Goal: Task Accomplishment & Management: Manage account settings

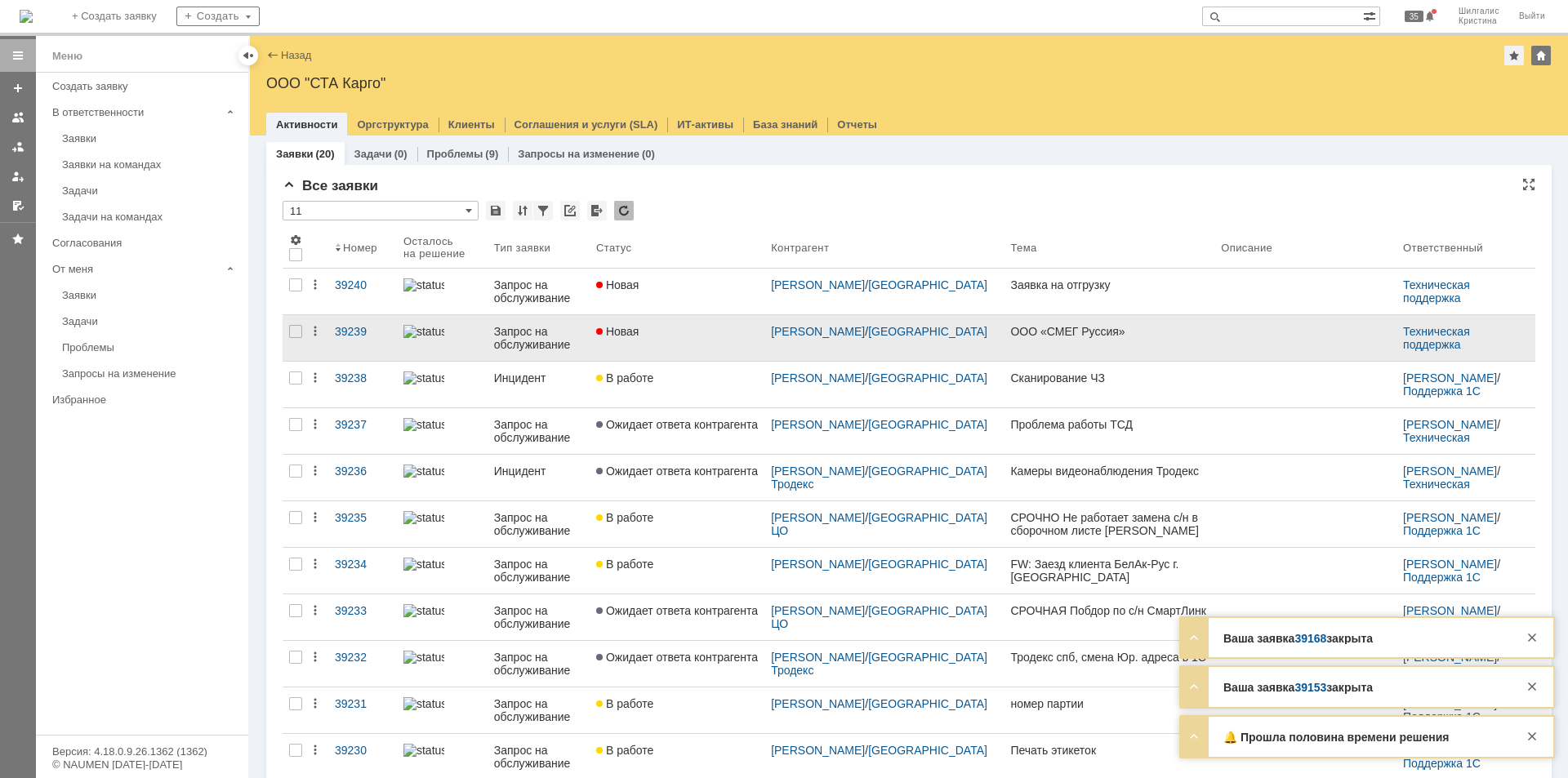
click at [684, 333] on div "Новая" at bounding box center [677, 332] width 162 height 13
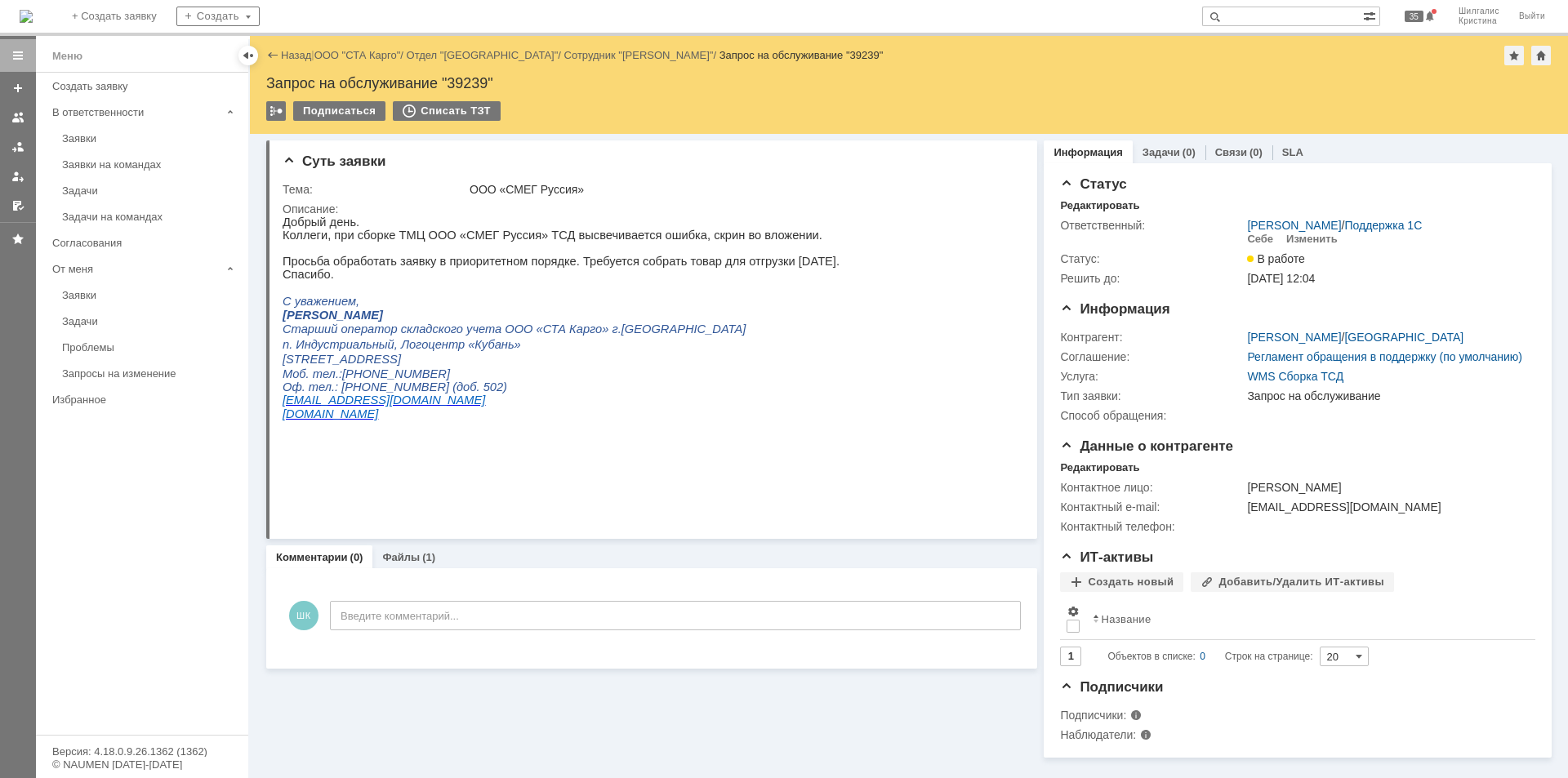
click at [354, 48] on div "Назад | ООО "СТА Карго" / Отдел "Краснодар" / Сотрудник "[PERSON_NAME]" / Запро…" at bounding box center [909, 56] width 1285 height 20
click at [359, 57] on link "ООО "СТА Карго"" at bounding box center [358, 55] width 87 height 13
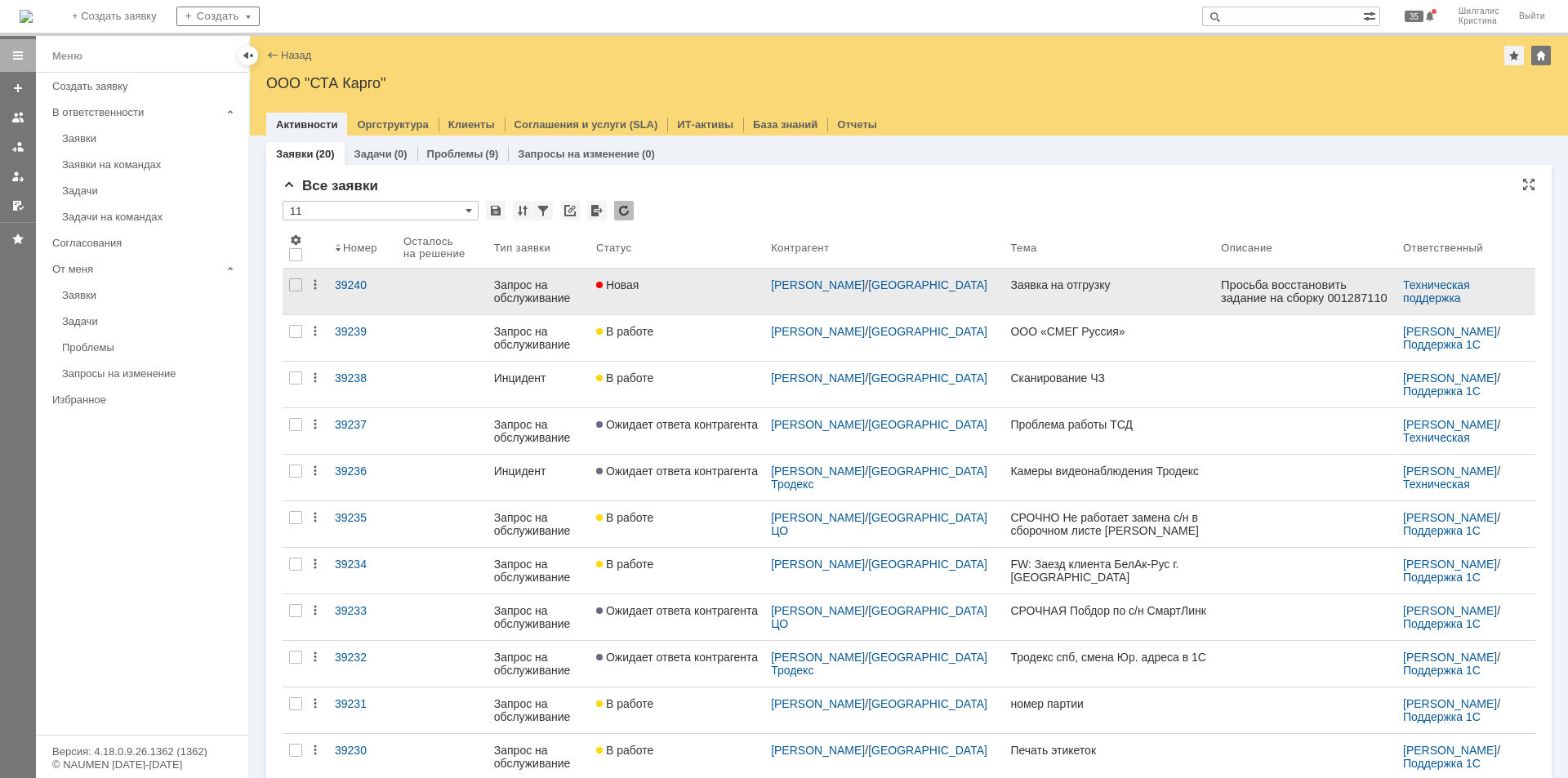
click at [671, 292] on link "Новая" at bounding box center [676, 291] width 174 height 46
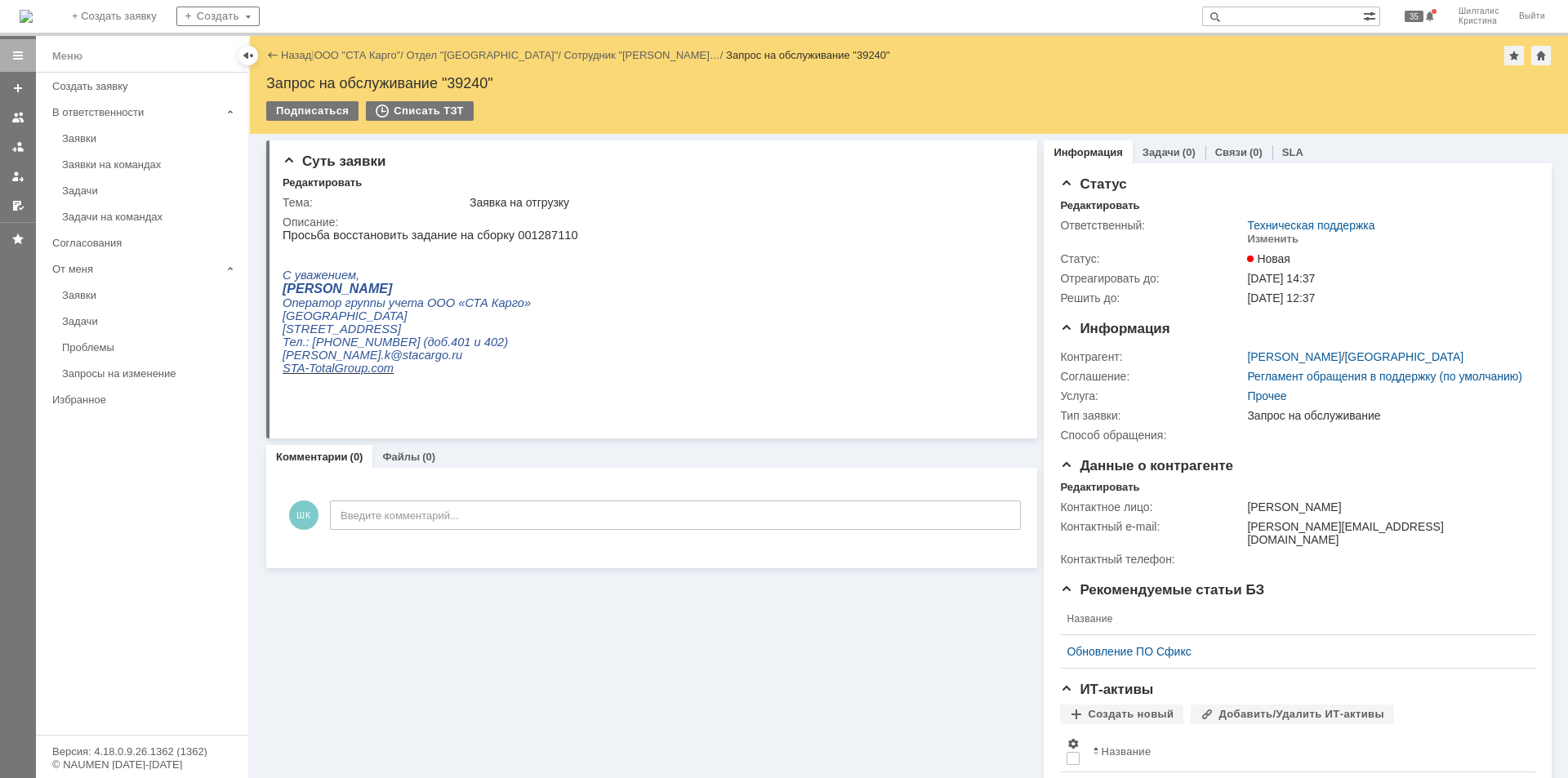
click at [525, 231] on p "Просьба восстановить задание на сборку 001287110" at bounding box center [430, 235] width 296 height 13
copy p "001287110"
click at [1111, 201] on div "Редактировать" at bounding box center [1100, 205] width 80 height 13
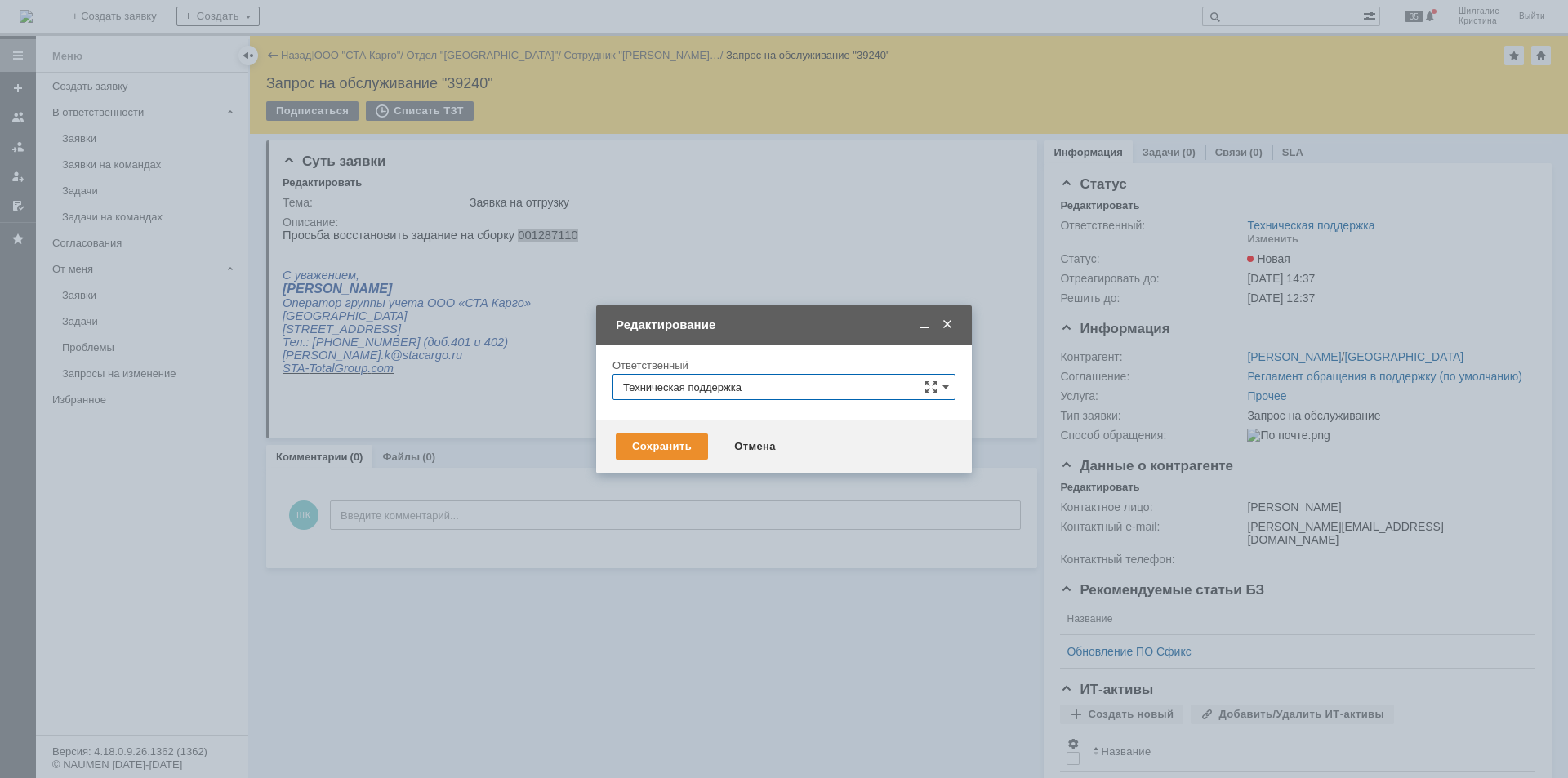
click at [769, 376] on input "Техническая поддержка" at bounding box center [784, 387] width 343 height 26
click at [665, 463] on div "[PERSON_NAME]" at bounding box center [784, 471] width 342 height 26
click at [657, 437] on div "Сохранить" at bounding box center [662, 446] width 92 height 26
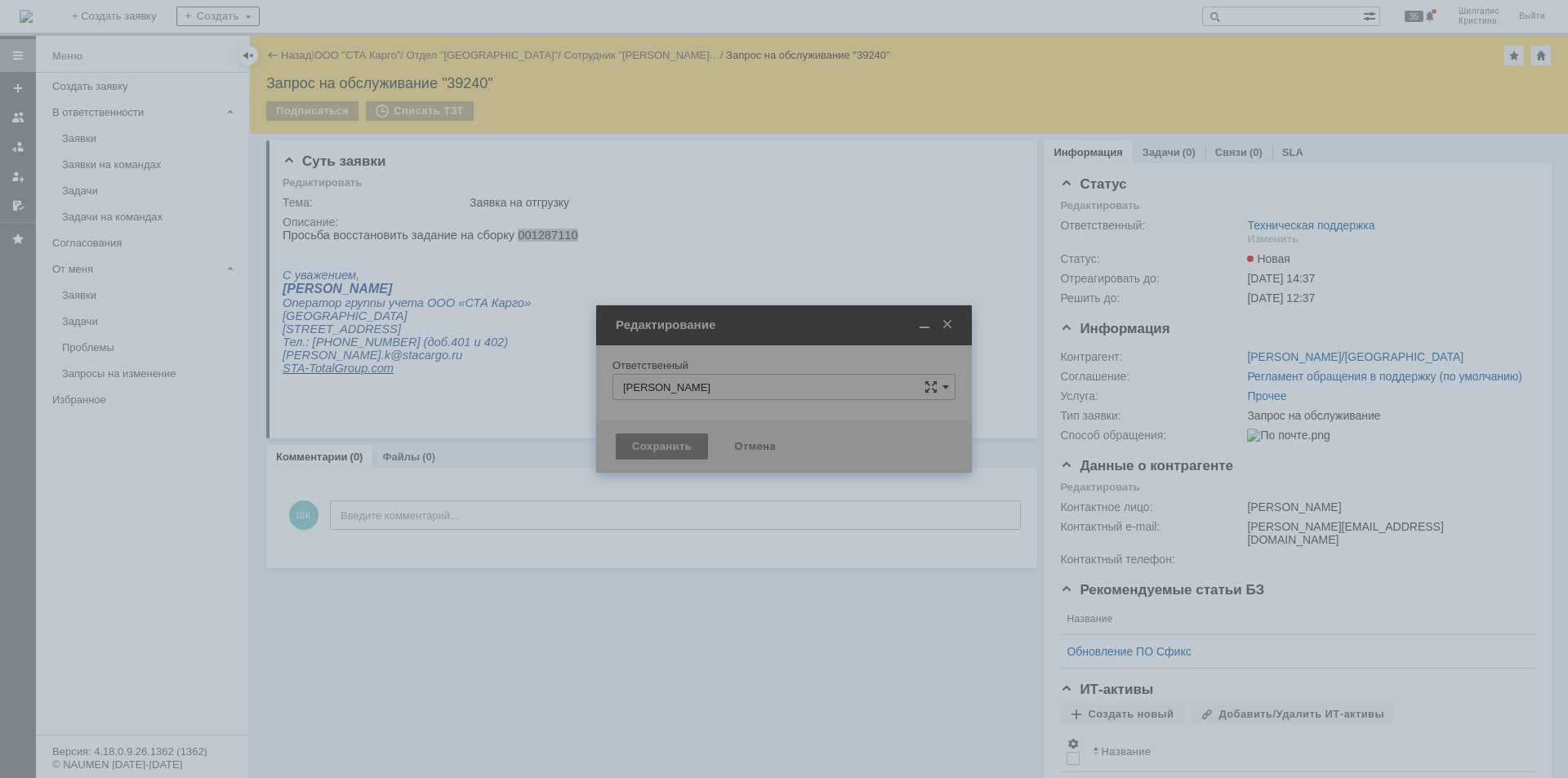
type input "[PERSON_NAME]"
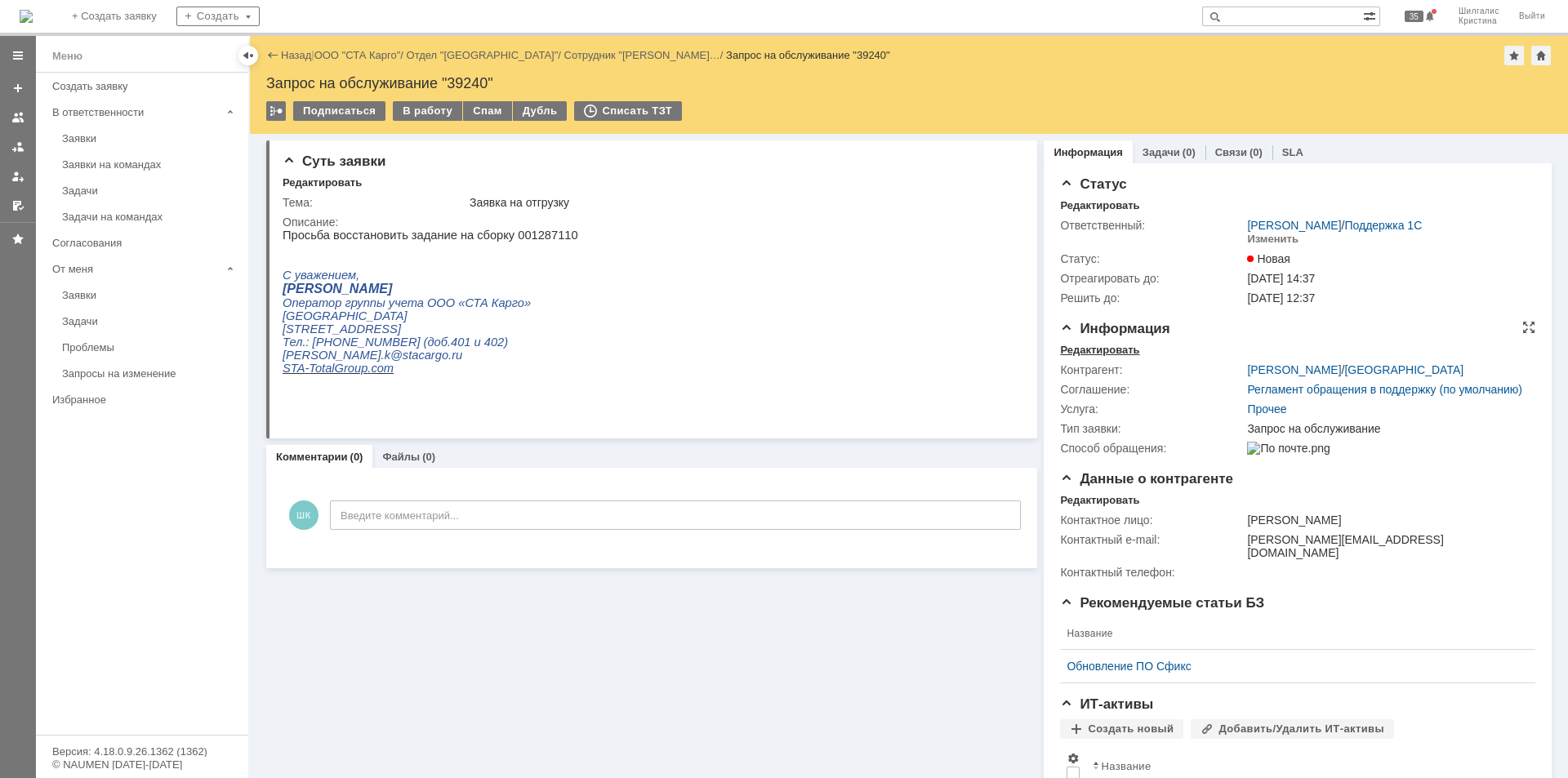
click at [1103, 349] on div "Редактировать" at bounding box center [1100, 350] width 80 height 13
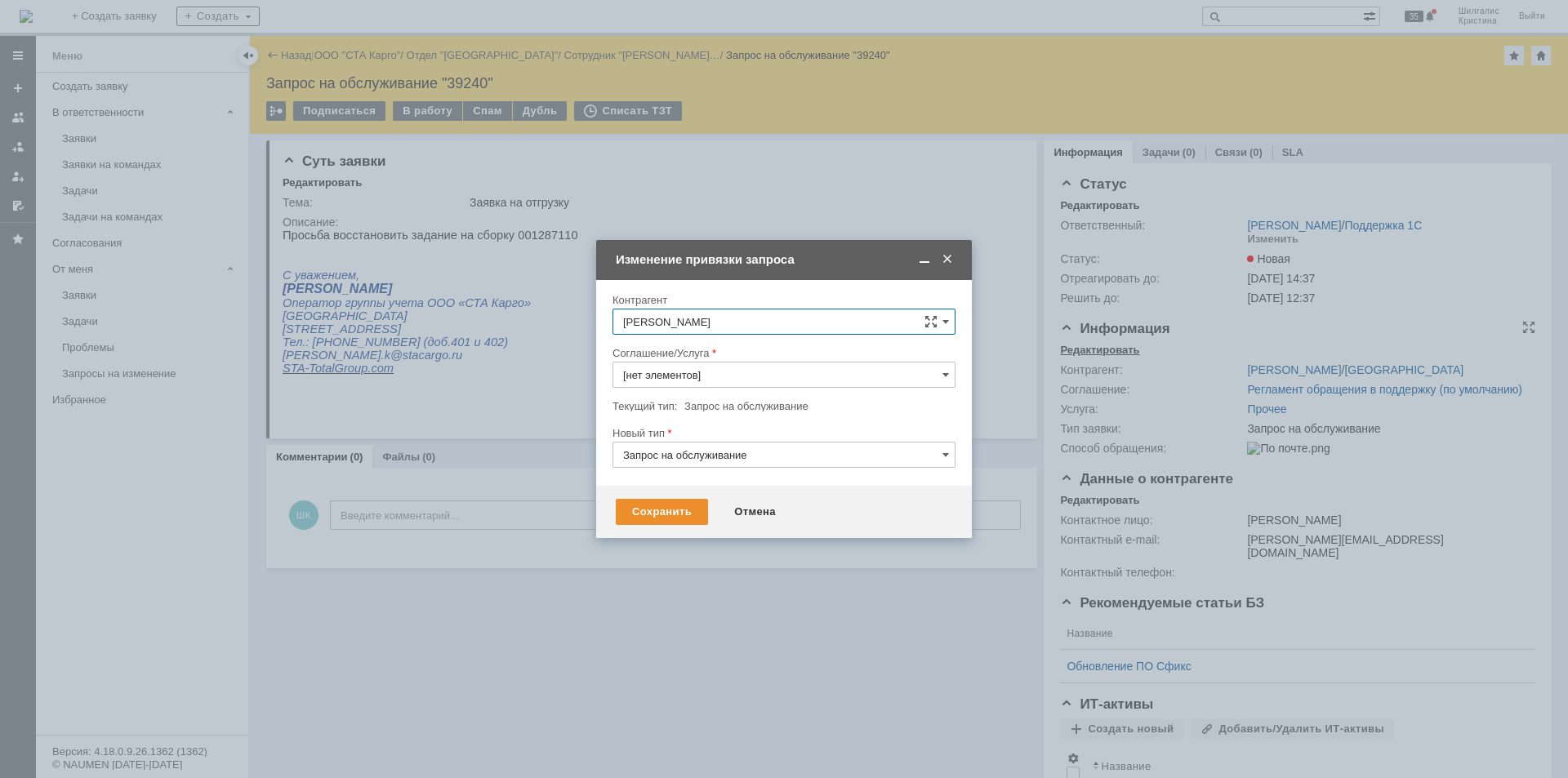
type input "Прочее"
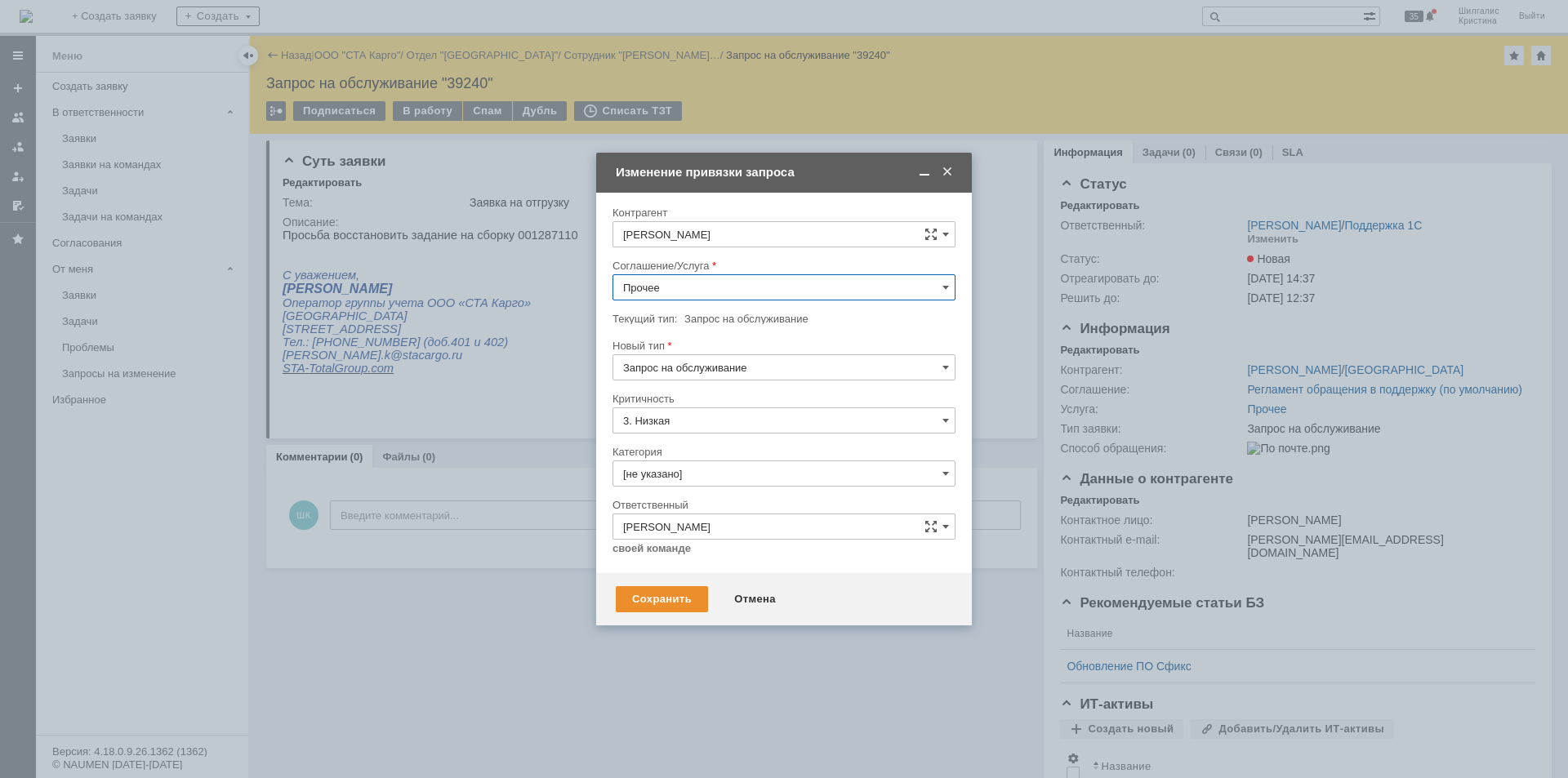
click at [685, 276] on input "Прочее" at bounding box center [784, 287] width 343 height 26
click at [709, 435] on span "WMS Сборка" at bounding box center [784, 430] width 322 height 13
type input "WMS Сборка"
click at [710, 465] on input "[не указано]" at bounding box center [784, 473] width 343 height 26
click at [670, 605] on span "Ошибка" at bounding box center [784, 612] width 322 height 13
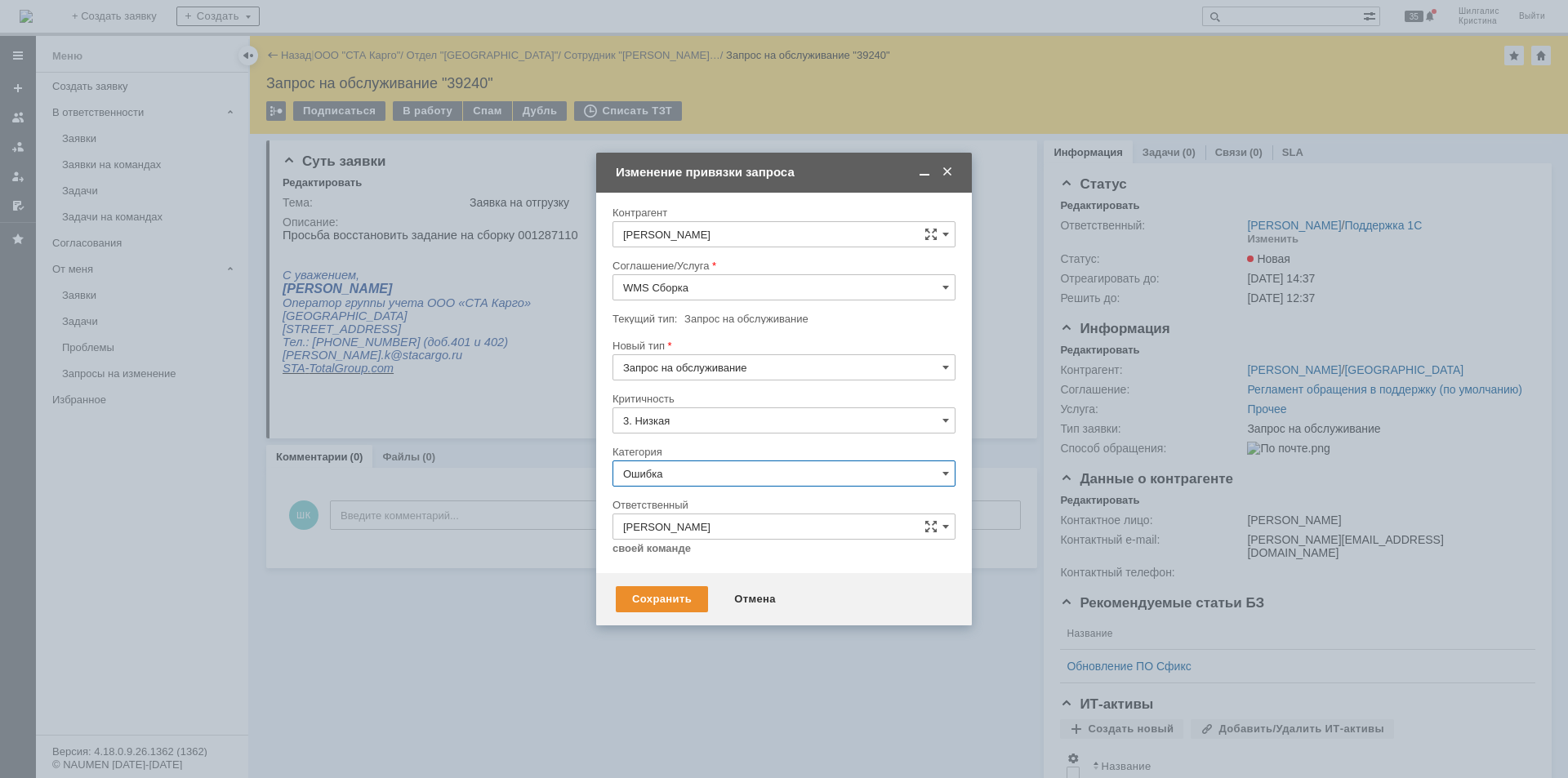
type input "Ошибка"
click at [654, 595] on div "Сохранить" at bounding box center [662, 599] width 92 height 26
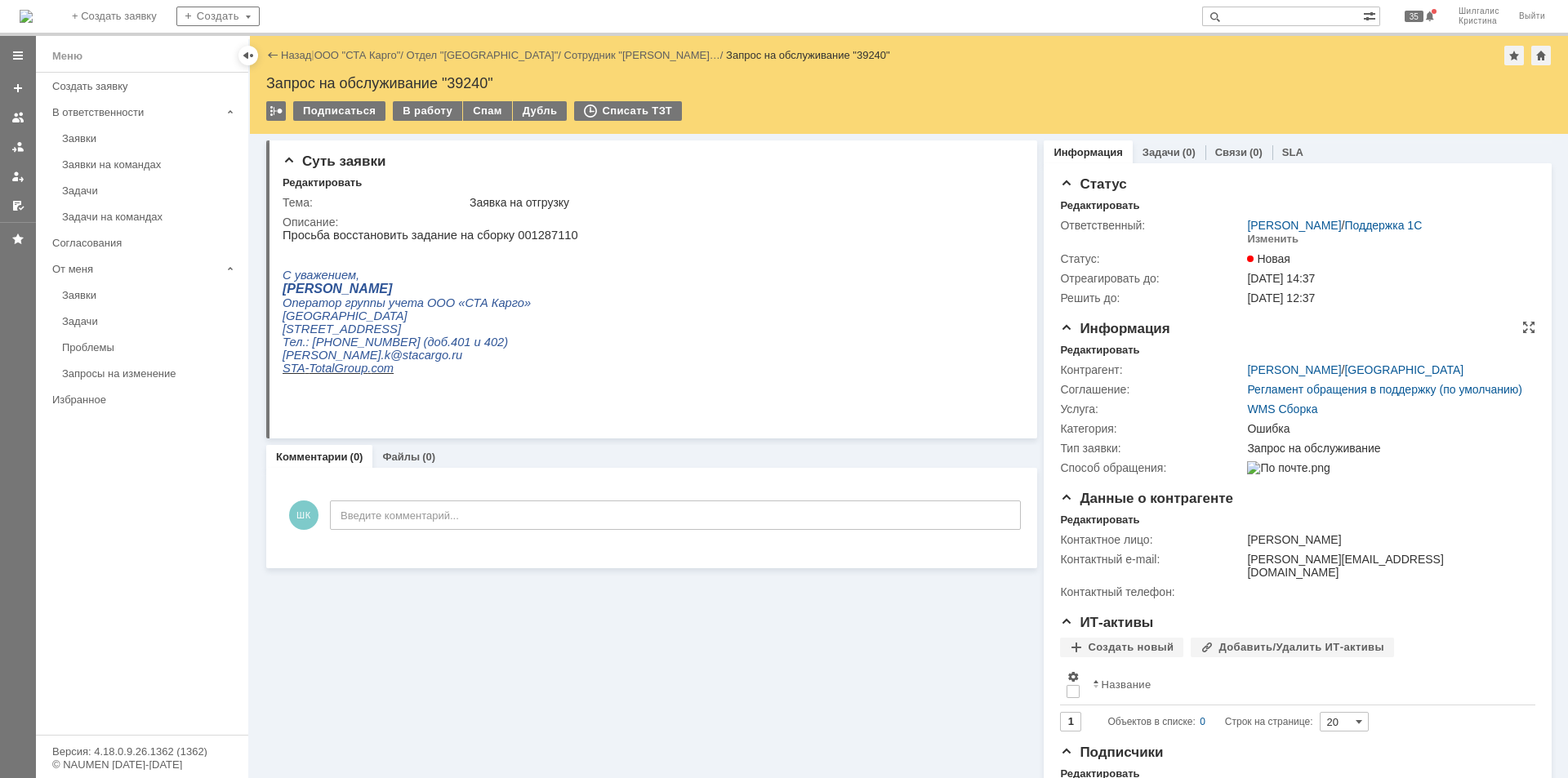
click at [1078, 339] on div "Информация Редактировать Контрагент: [PERSON_NAME] / Новосибирск Соглашение: Ре…" at bounding box center [1298, 406] width 475 height 170
click at [1080, 343] on div "Редактировать" at bounding box center [1100, 350] width 80 height 13
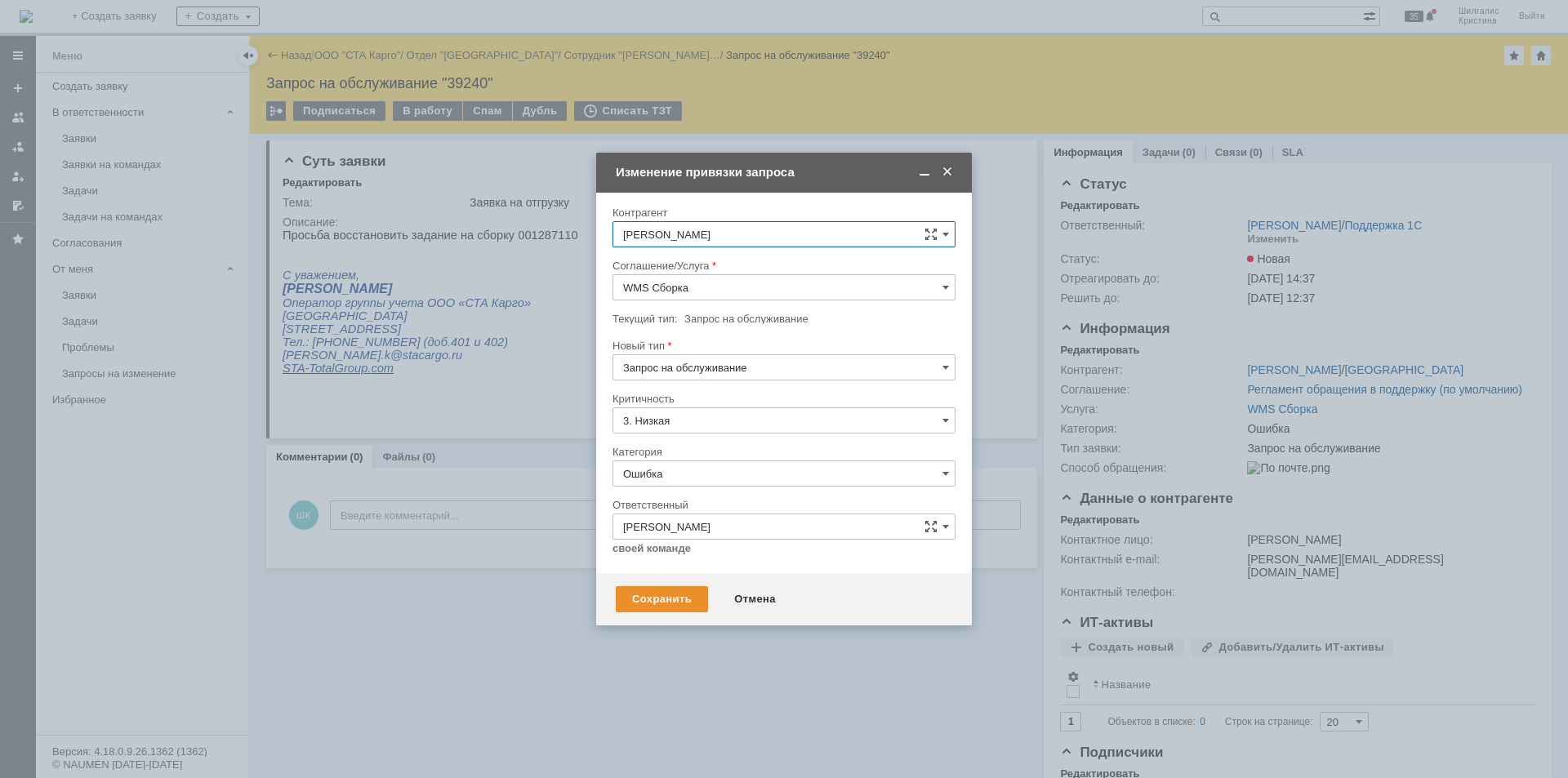
click at [682, 483] on input "Ошибка" at bounding box center [784, 473] width 343 height 26
click at [678, 552] on span "Изменение" at bounding box center [784, 558] width 322 height 13
type input "Изменение"
click at [672, 600] on div "Сохранить" at bounding box center [662, 599] width 92 height 26
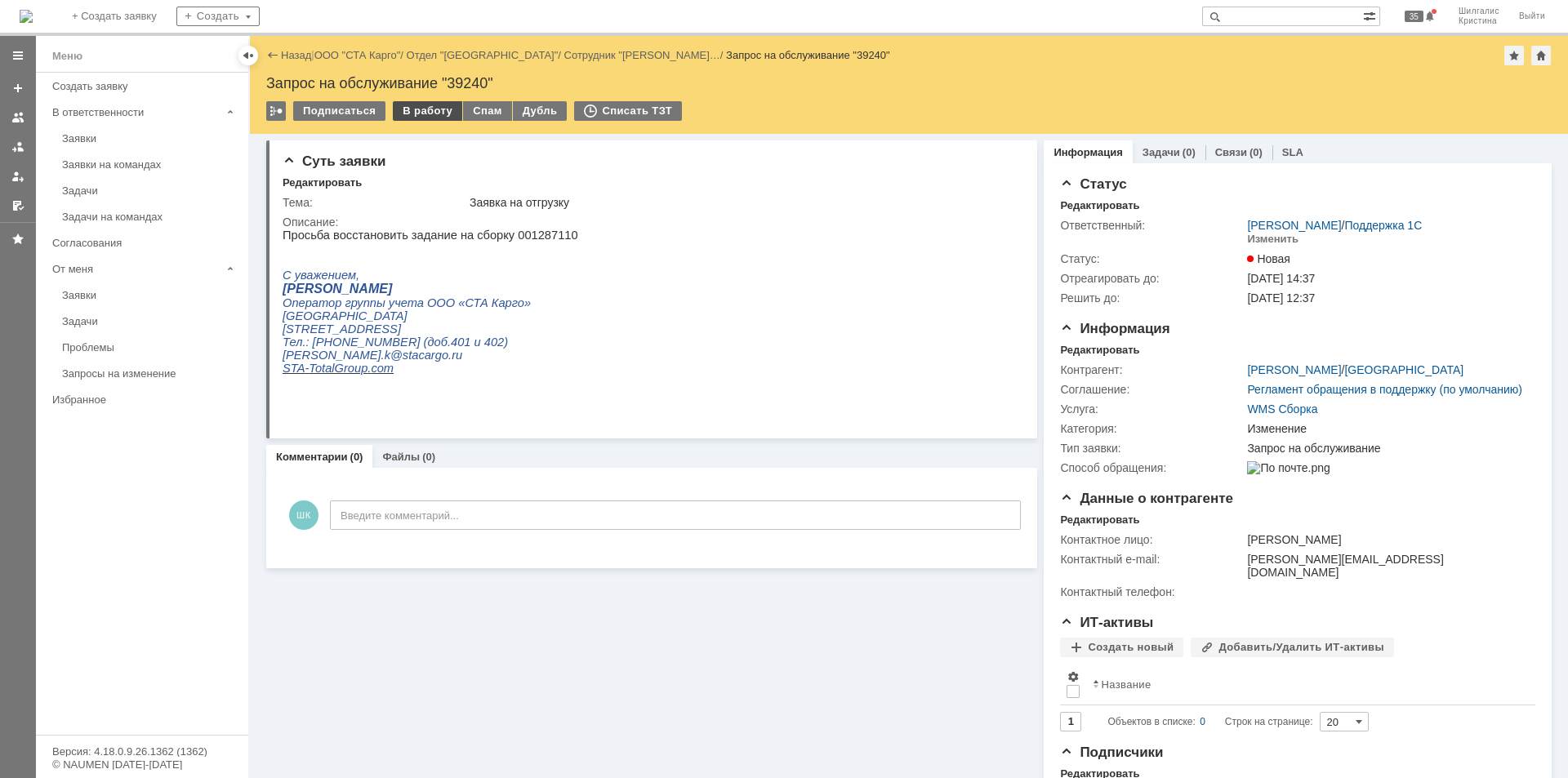
click at [428, 108] on div "В работу" at bounding box center [427, 111] width 70 height 20
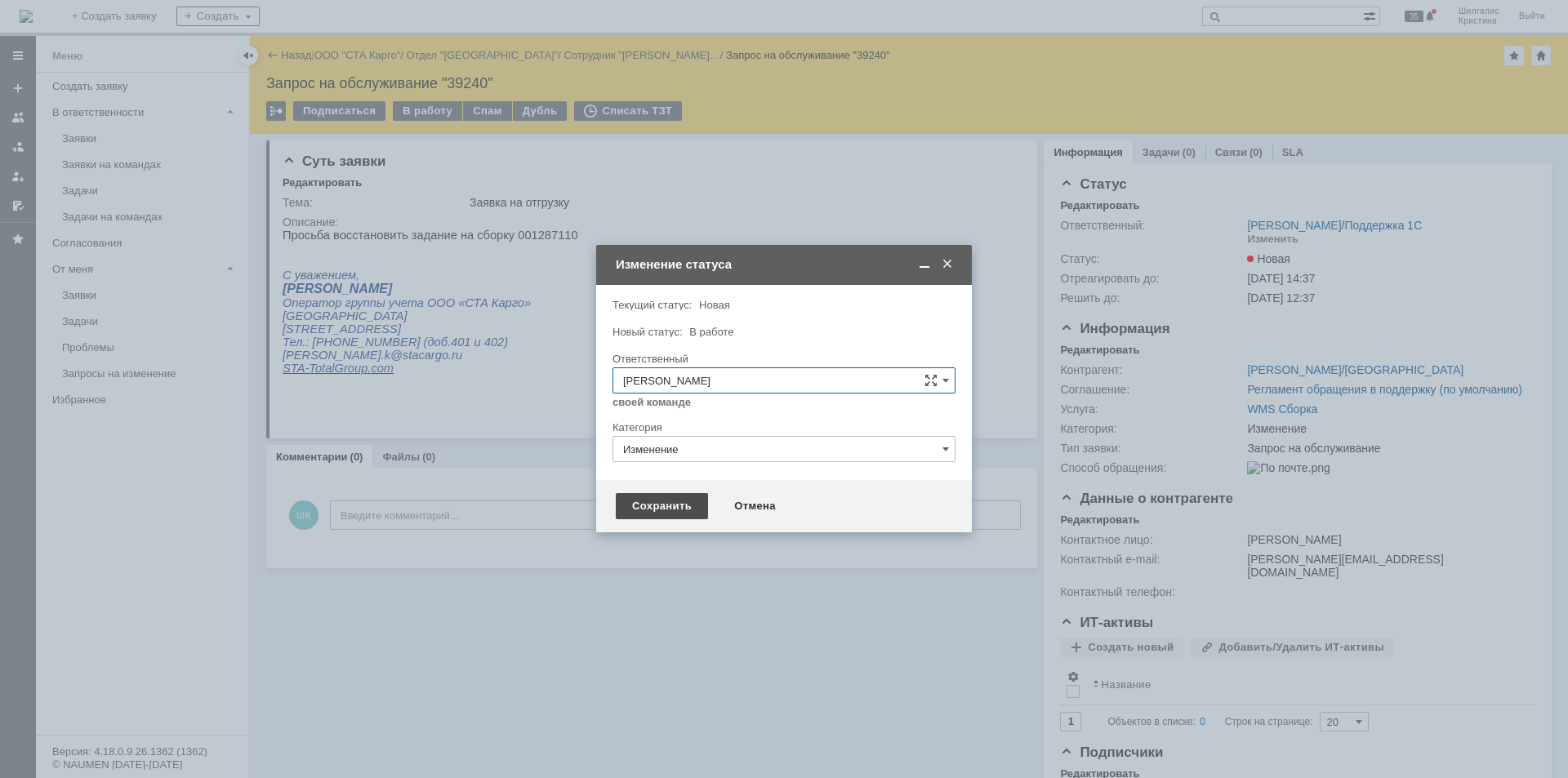
click at [675, 508] on div "Сохранить" at bounding box center [662, 506] width 92 height 26
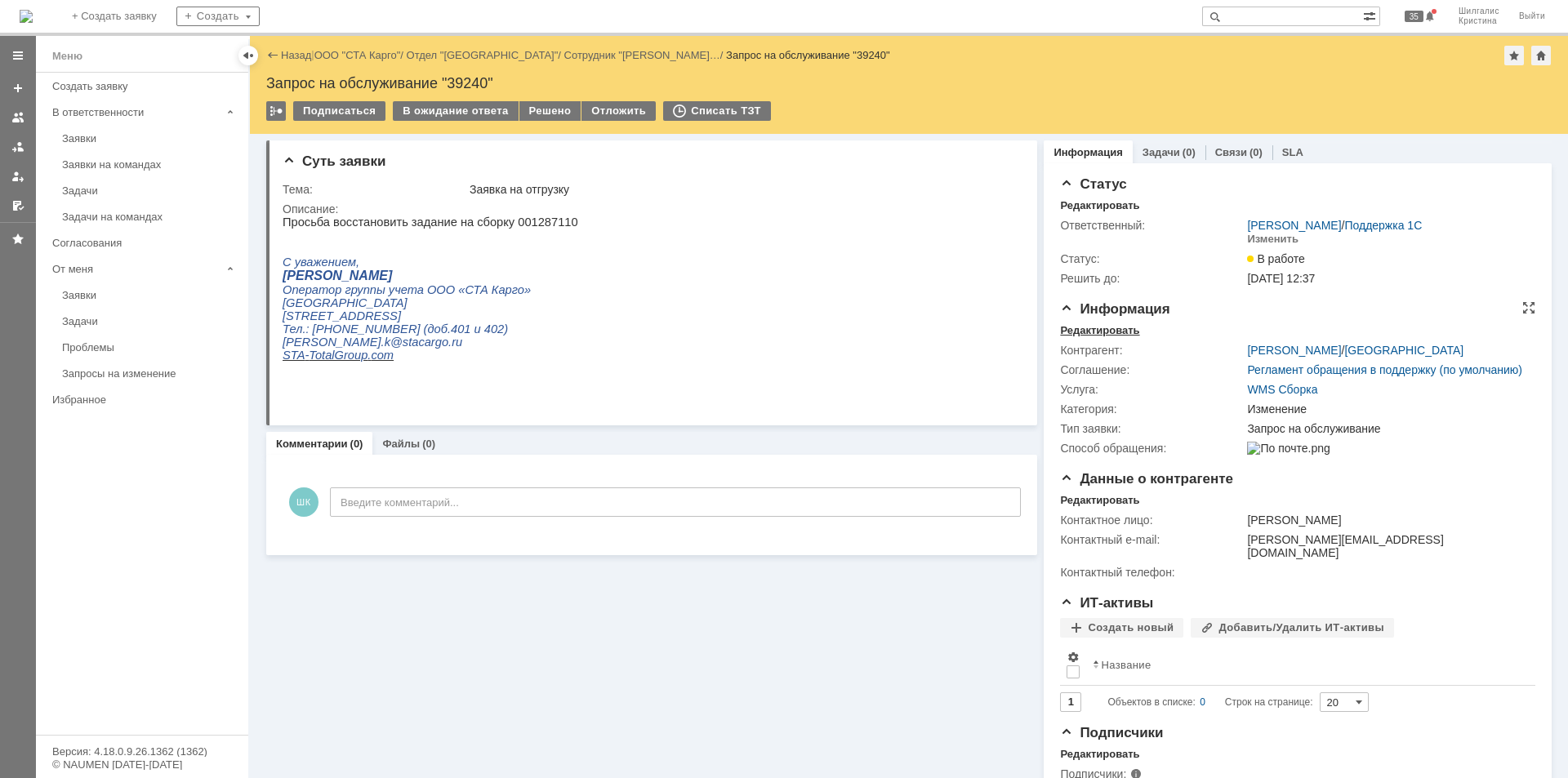
click at [1090, 326] on div "Редактировать" at bounding box center [1100, 331] width 80 height 13
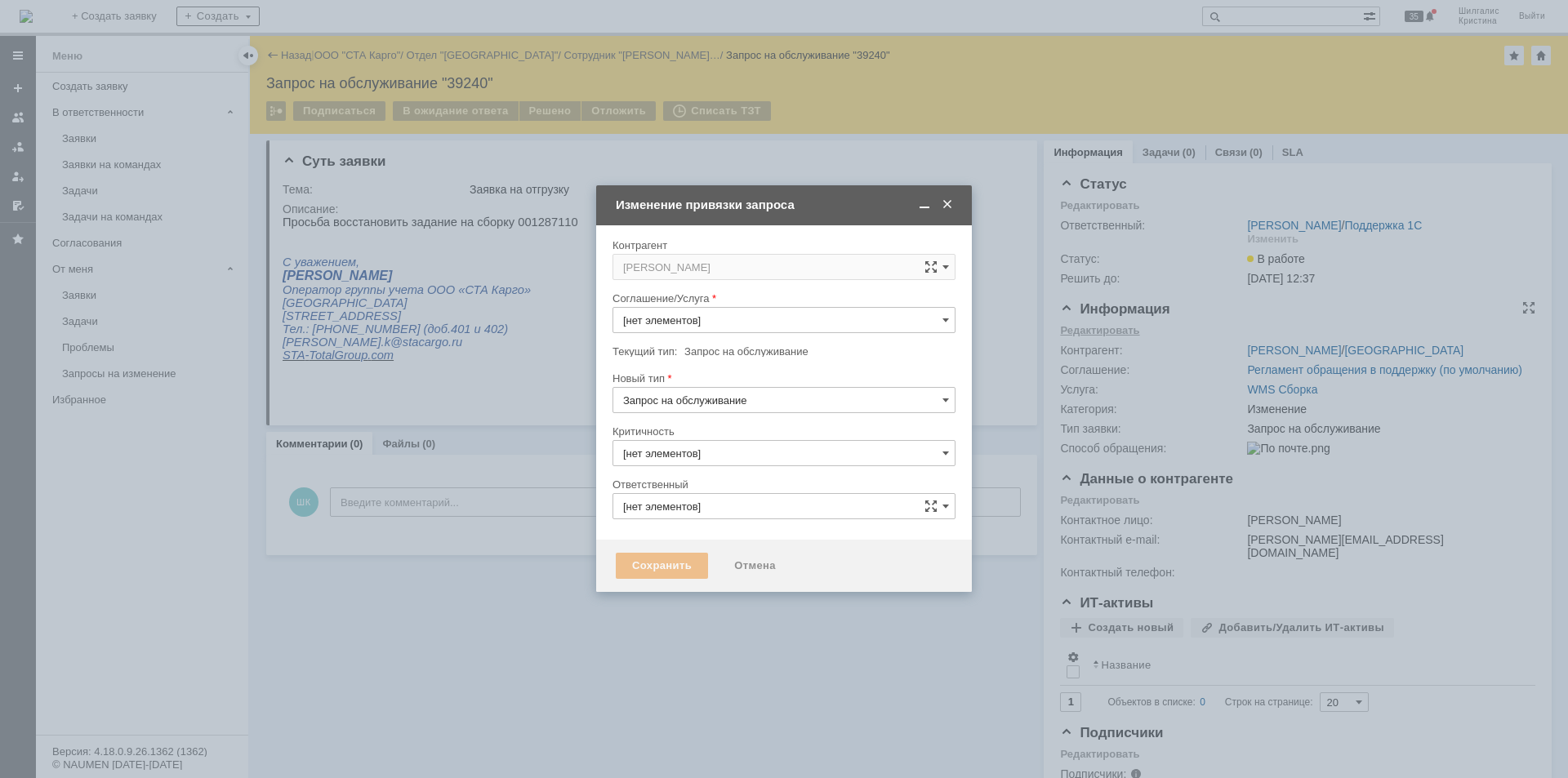
type input "3. Низкая"
type input "[PERSON_NAME]"
type input "WMS Сборка"
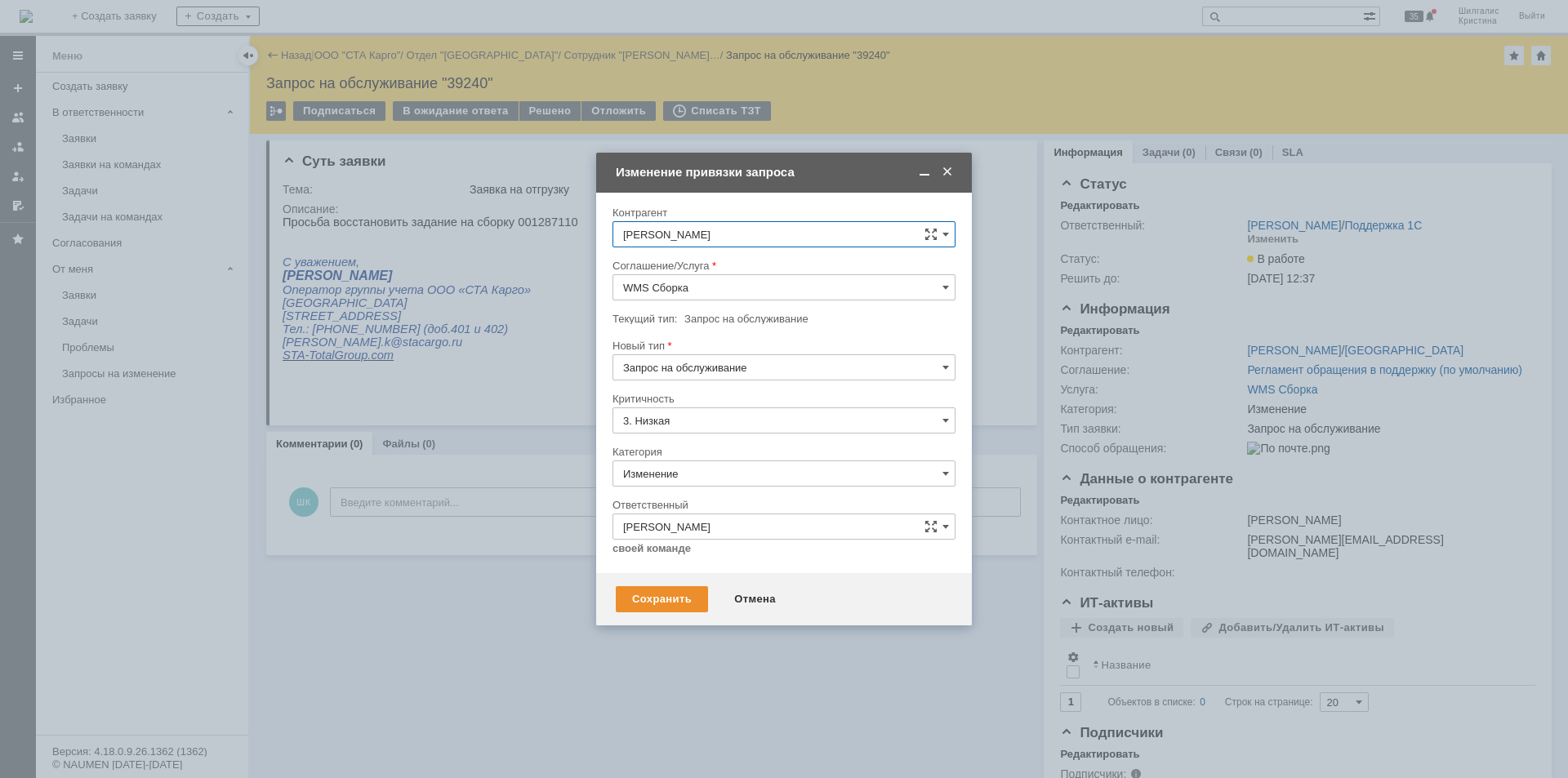
click at [683, 464] on input "Изменение" at bounding box center [784, 473] width 343 height 26
click at [723, 586] on span "Консультация пользователя" at bounding box center [784, 585] width 322 height 13
type input "Консультация пользователя"
click at [664, 596] on div "Сохранить" at bounding box center [662, 599] width 92 height 26
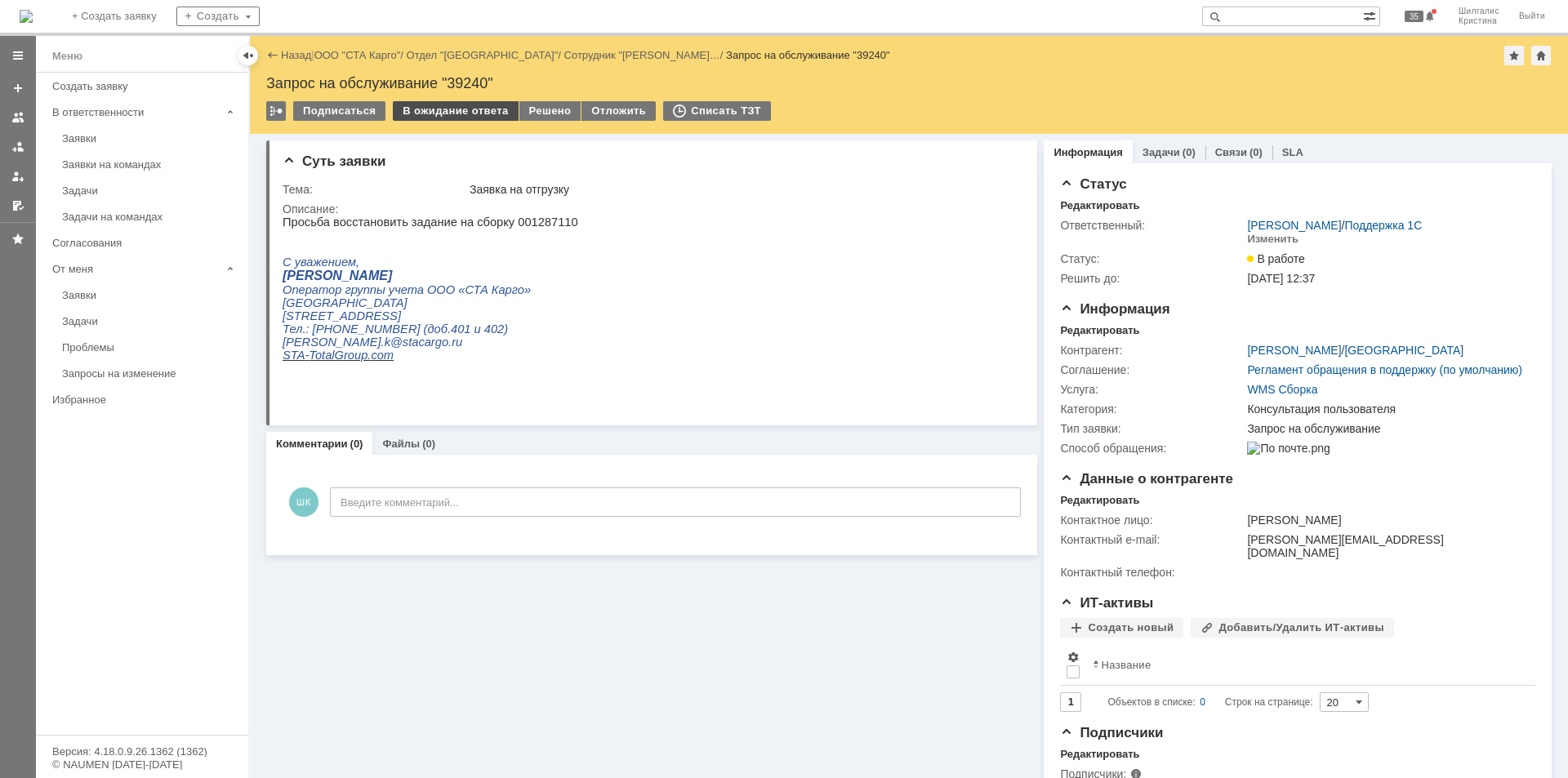
click at [488, 109] on div "В ожидание ответа" at bounding box center [455, 111] width 125 height 20
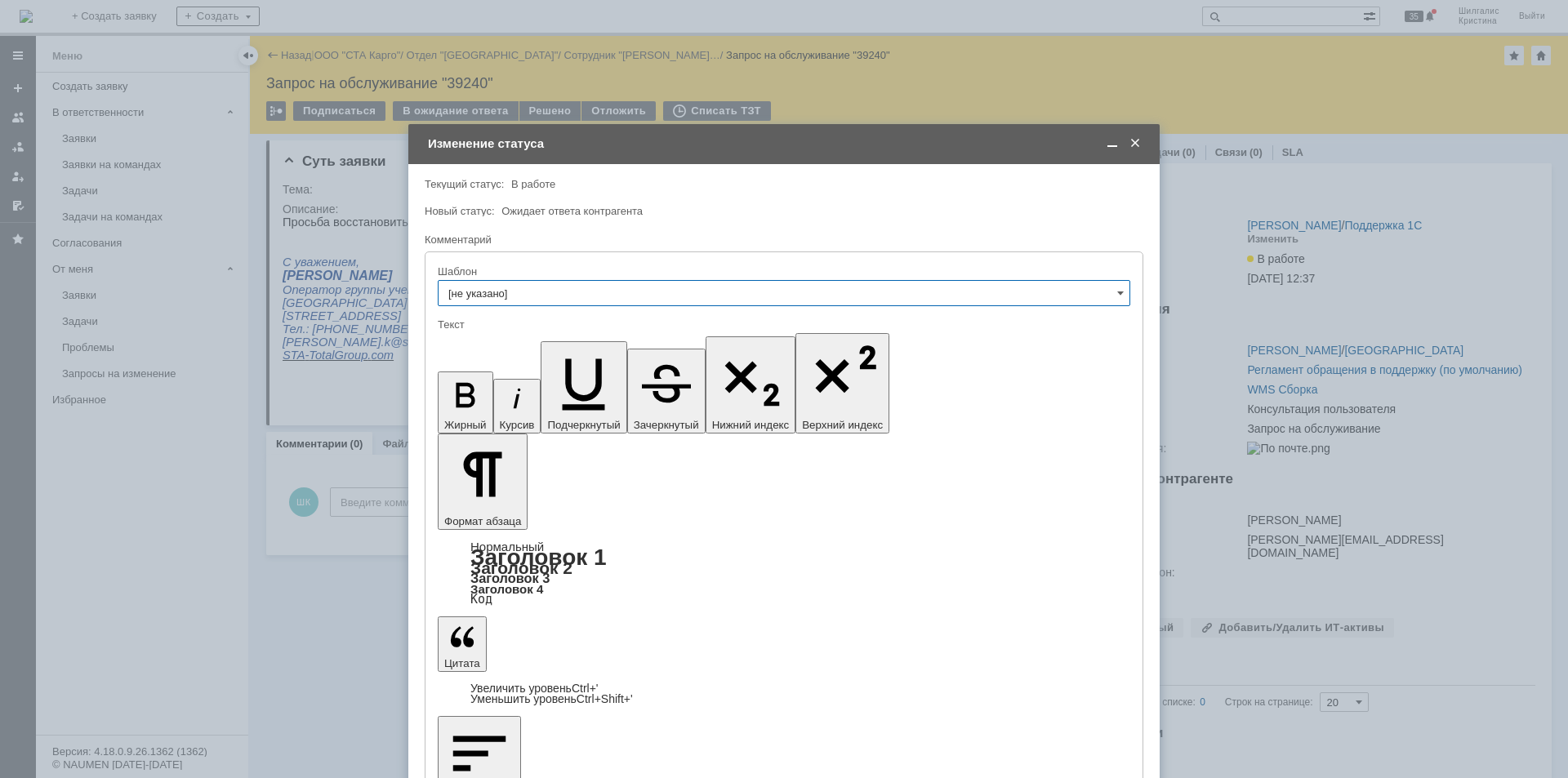
click at [1110, 144] on span at bounding box center [1113, 144] width 16 height 14
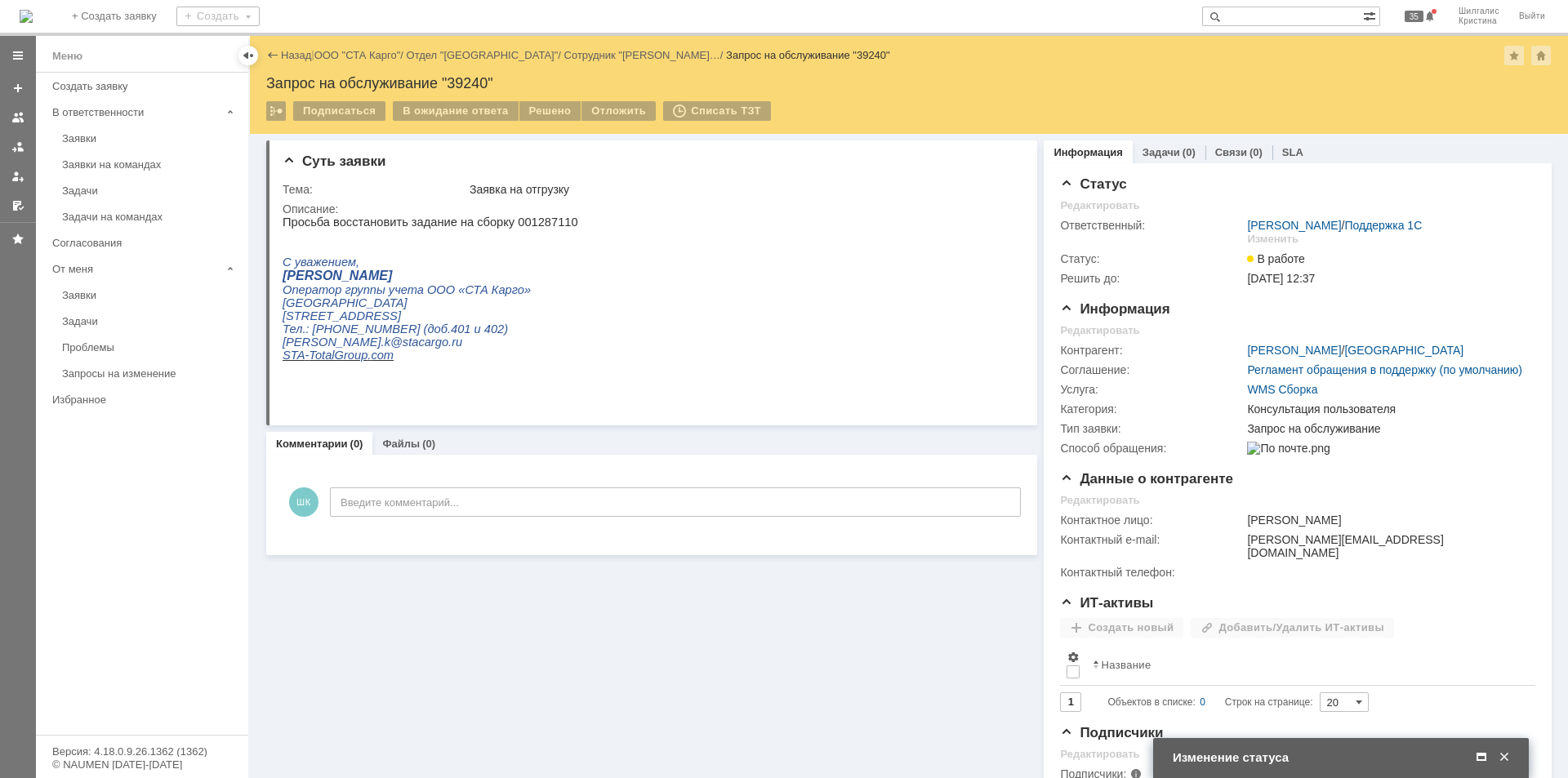
click at [1479, 757] on span at bounding box center [1481, 757] width 16 height 14
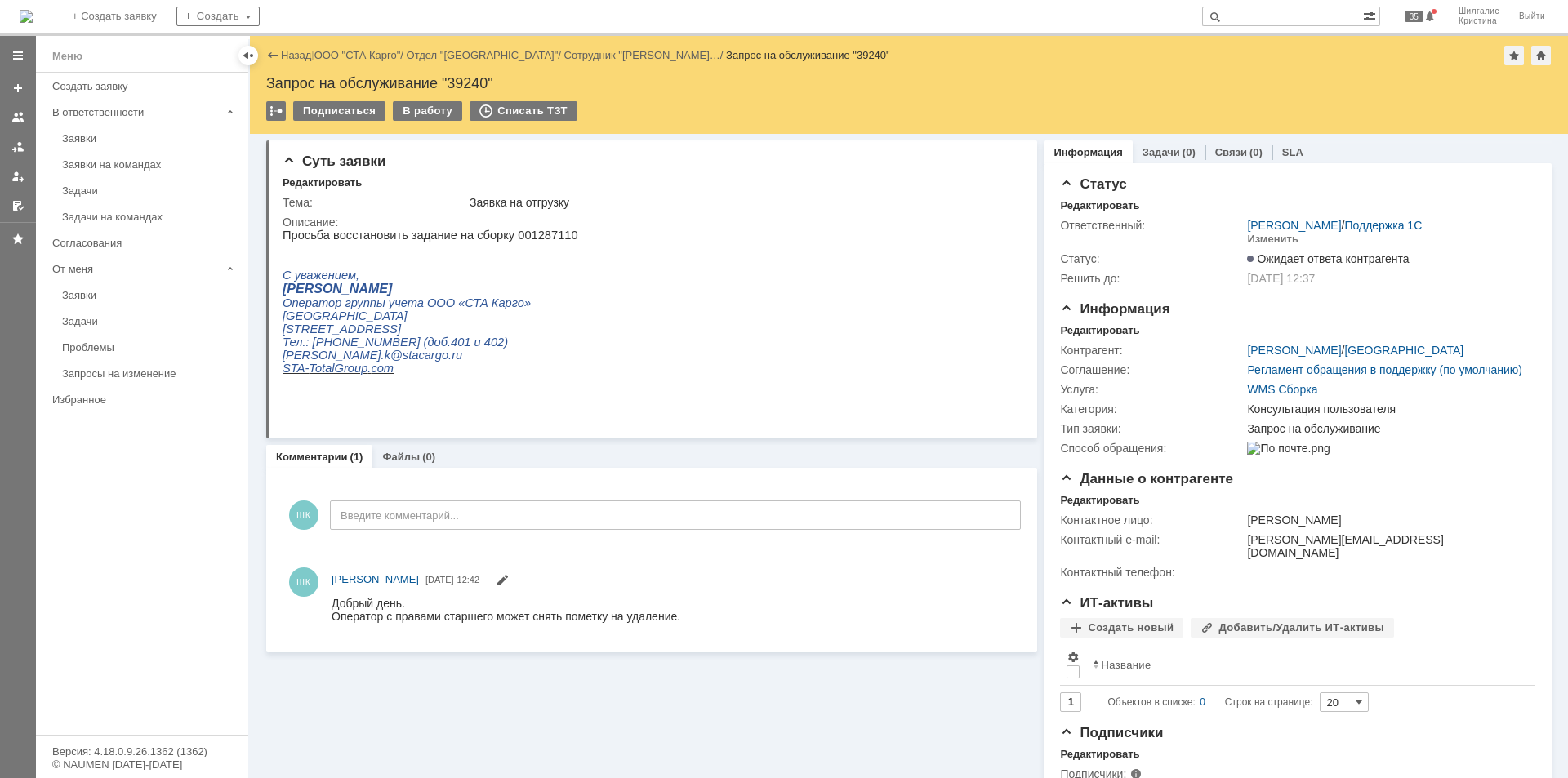
click at [363, 59] on link "ООО "СТА Карго"" at bounding box center [358, 55] width 87 height 13
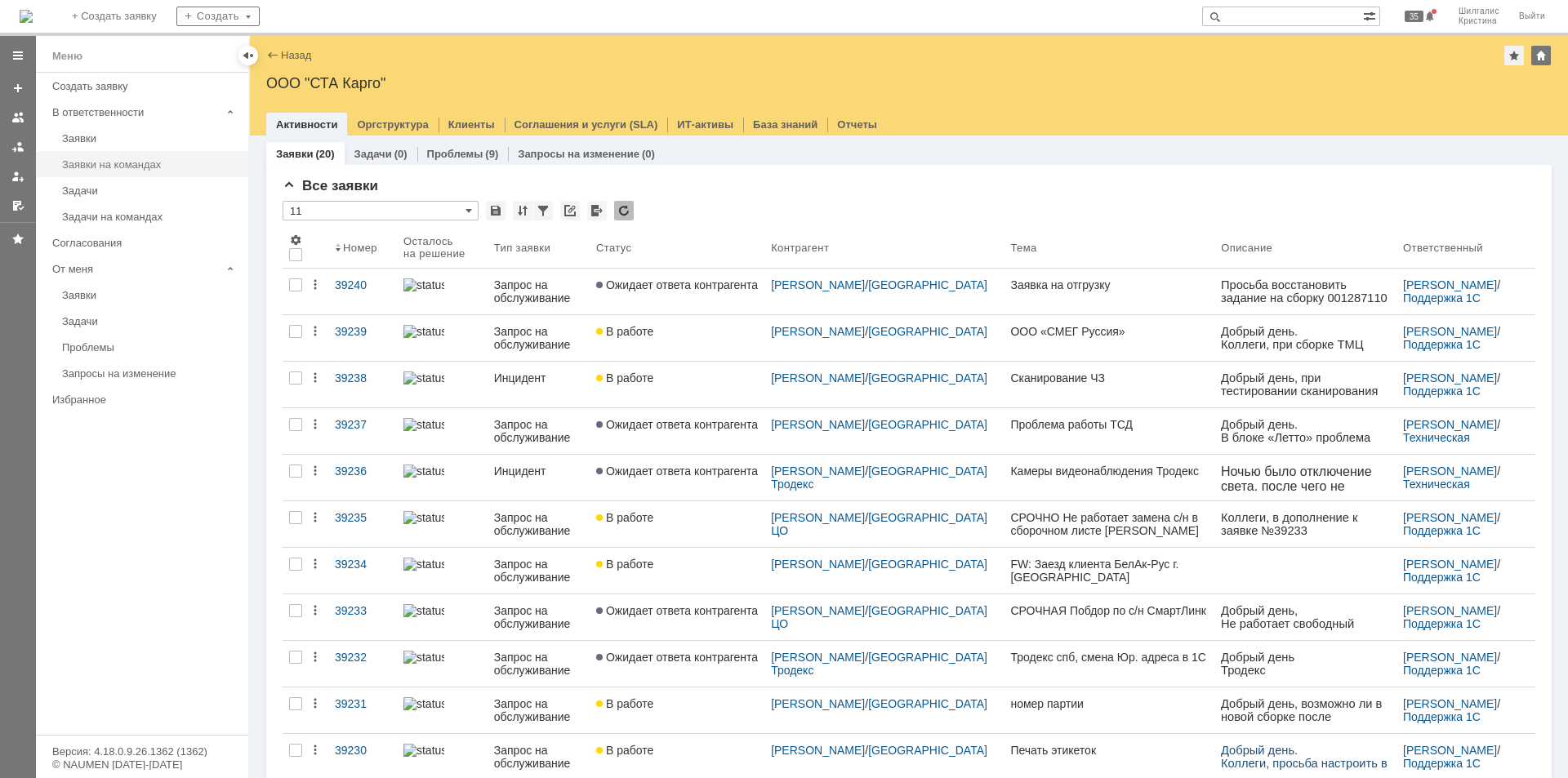
click at [114, 160] on div "Заявки на командах" at bounding box center [150, 164] width 176 height 13
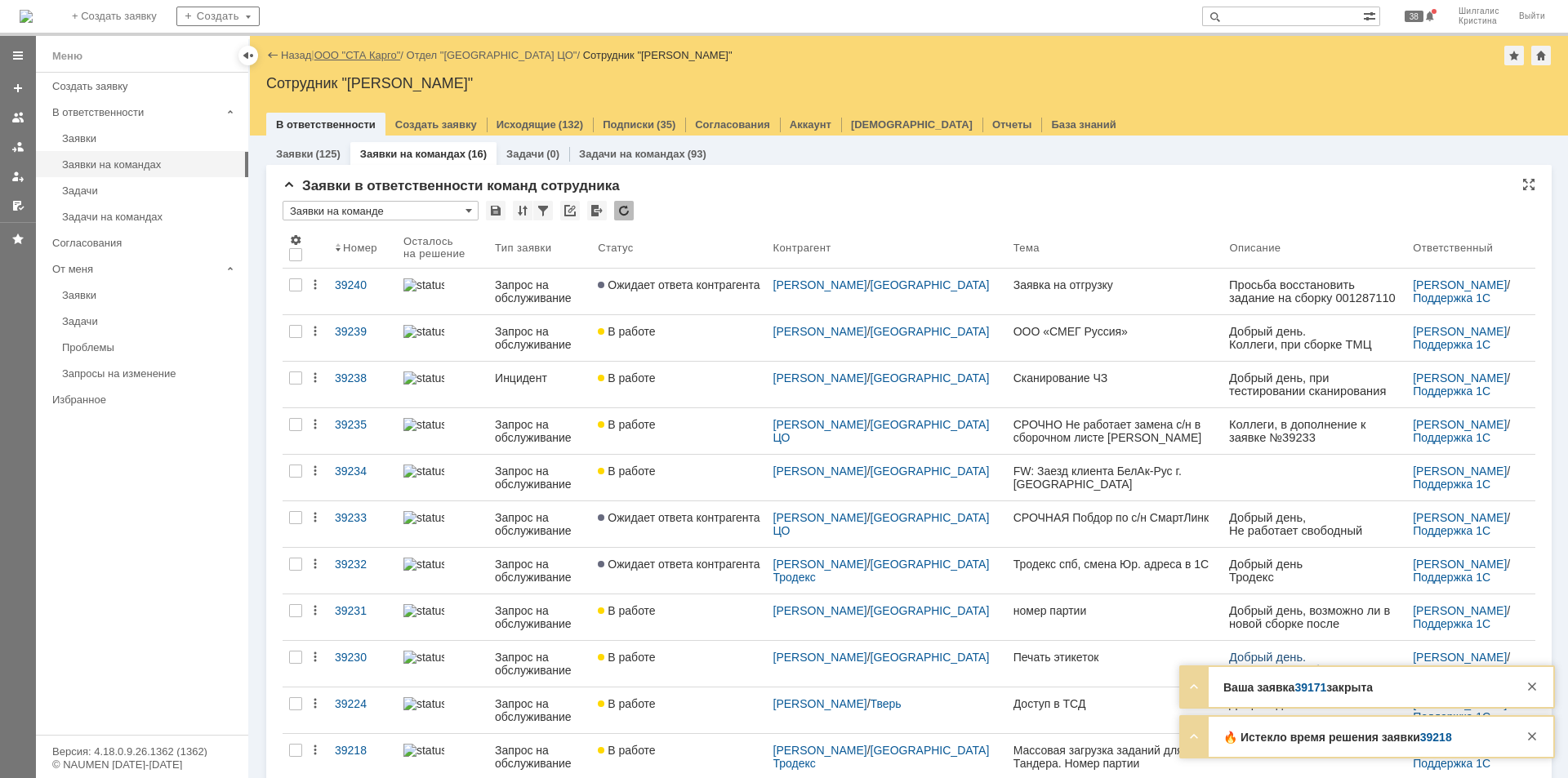
click at [368, 57] on link "ООО "СТА Карго"" at bounding box center [358, 55] width 87 height 13
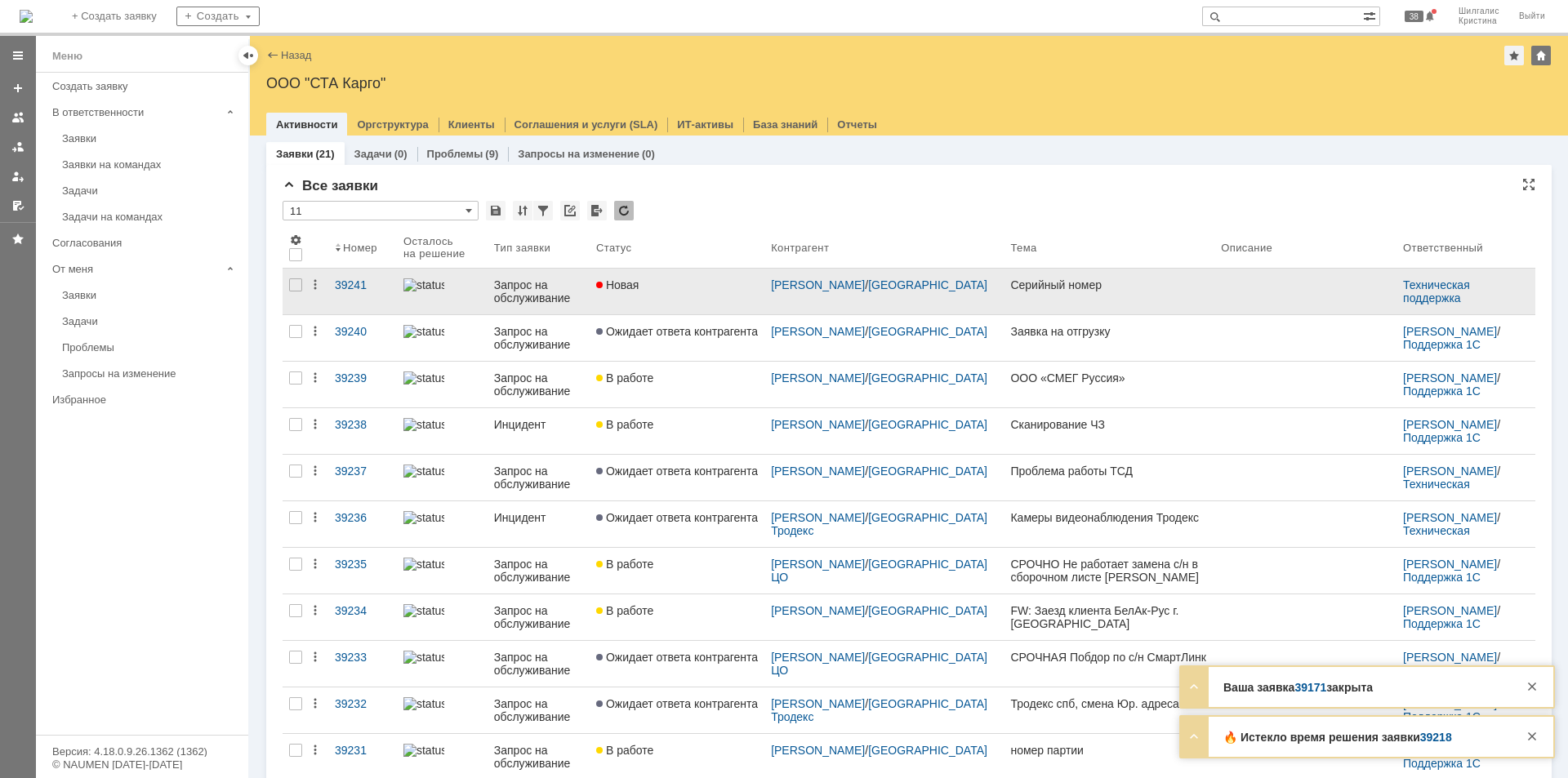
click at [686, 308] on link "Новая" at bounding box center [676, 291] width 174 height 46
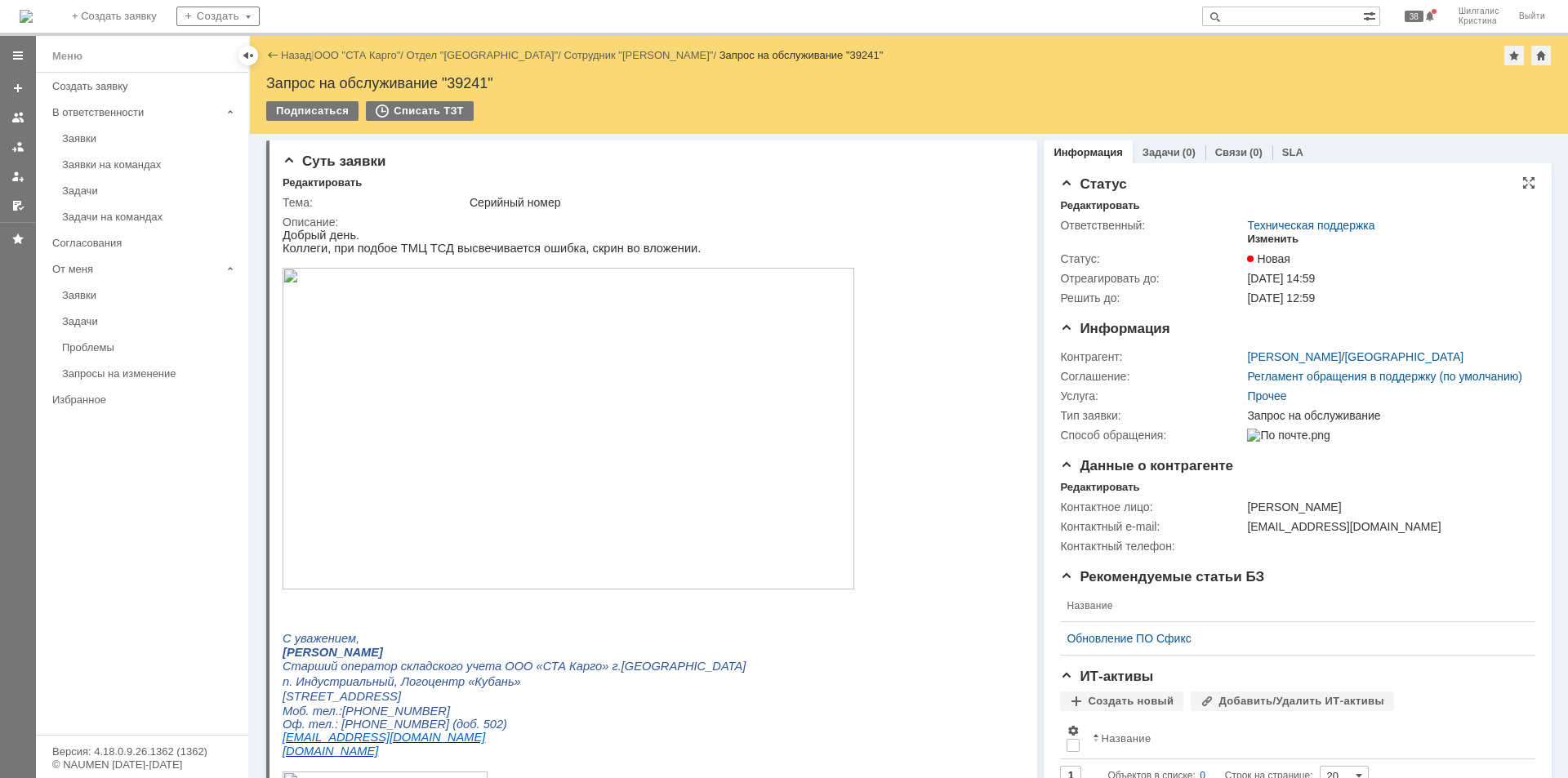
click at [1266, 234] on div "Изменить" at bounding box center [1272, 239] width 52 height 13
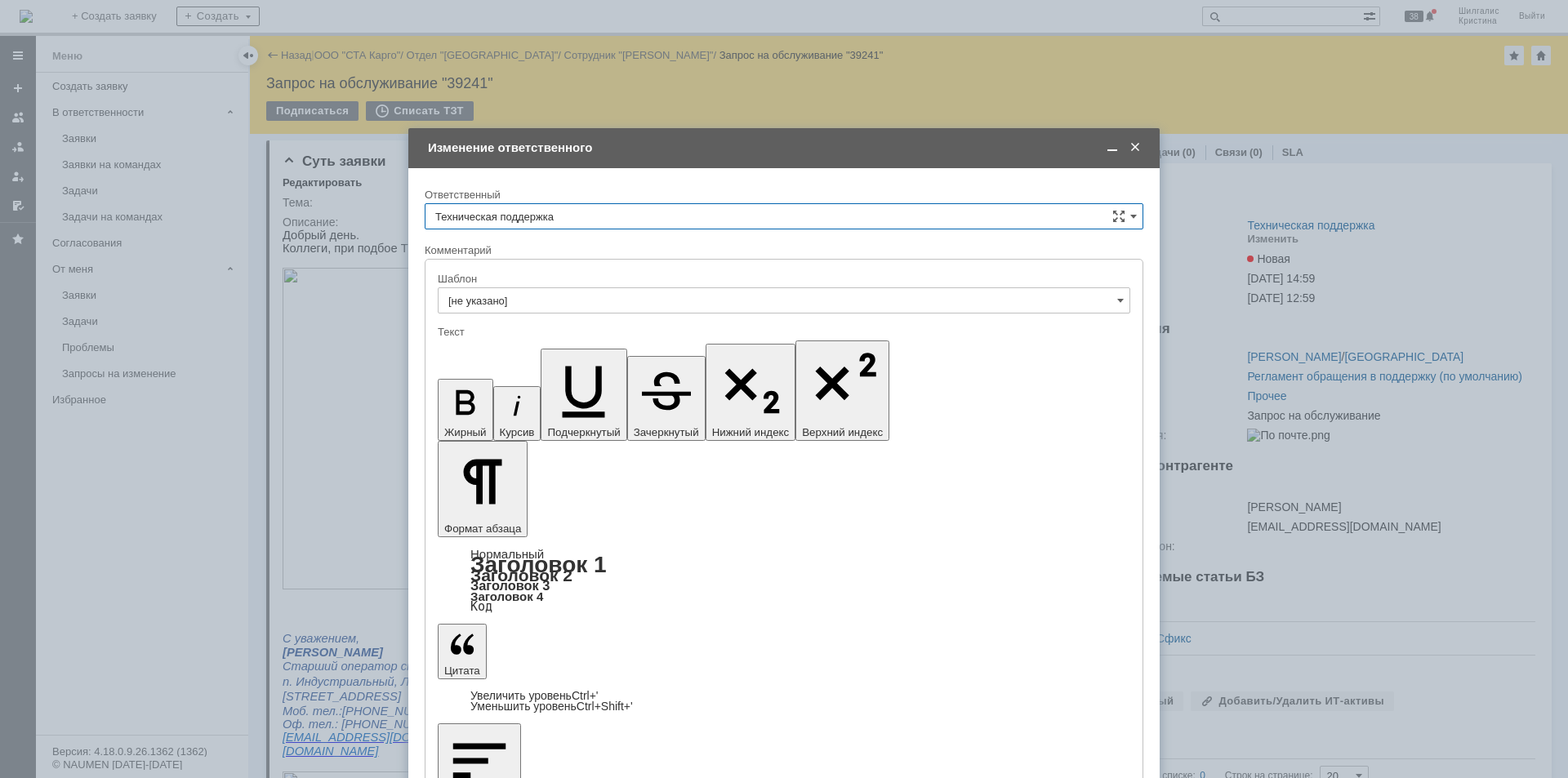
click at [1129, 155] on span at bounding box center [1135, 147] width 16 height 14
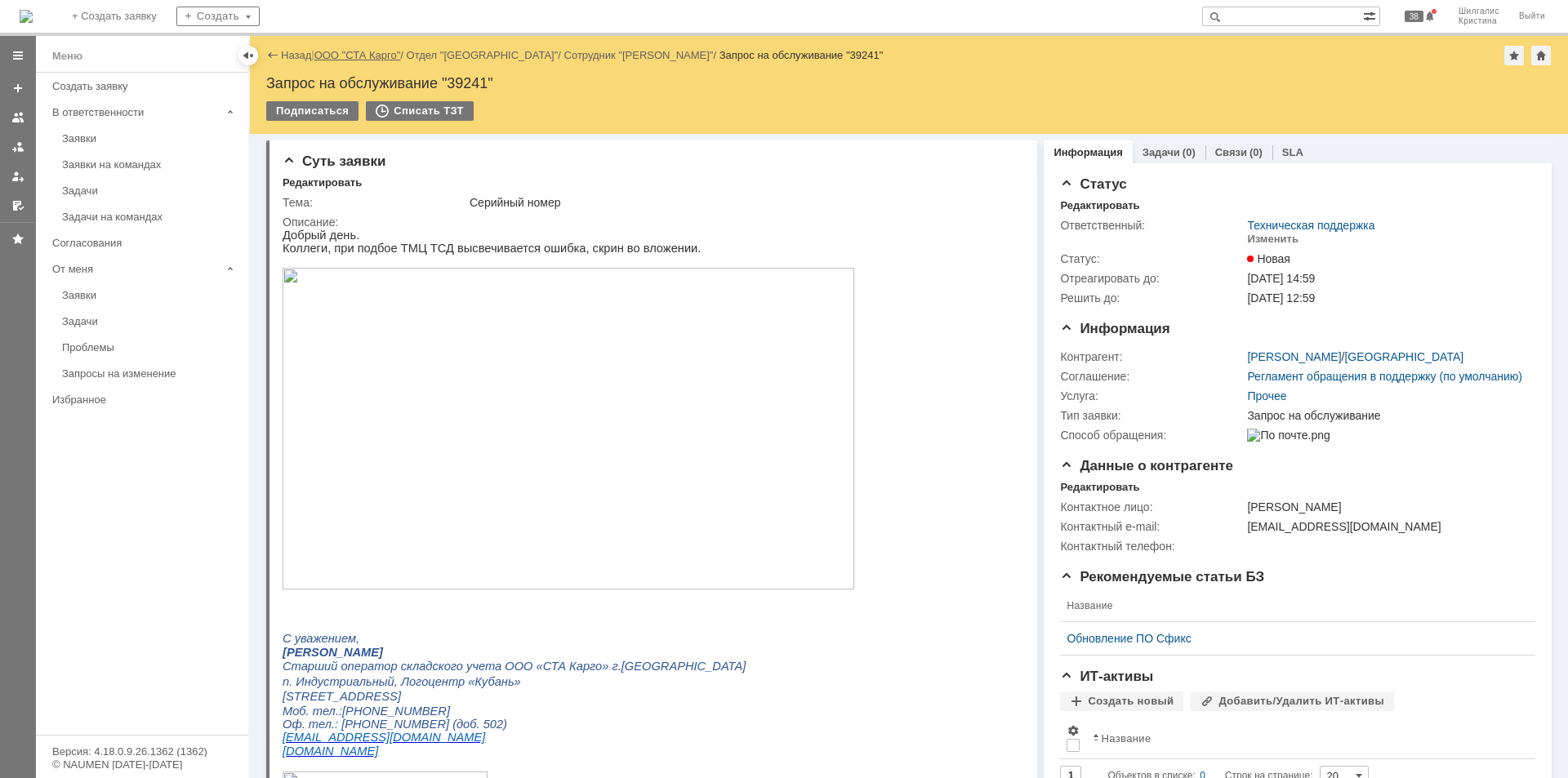
click at [362, 59] on link "ООО "СТА Карго"" at bounding box center [358, 55] width 87 height 13
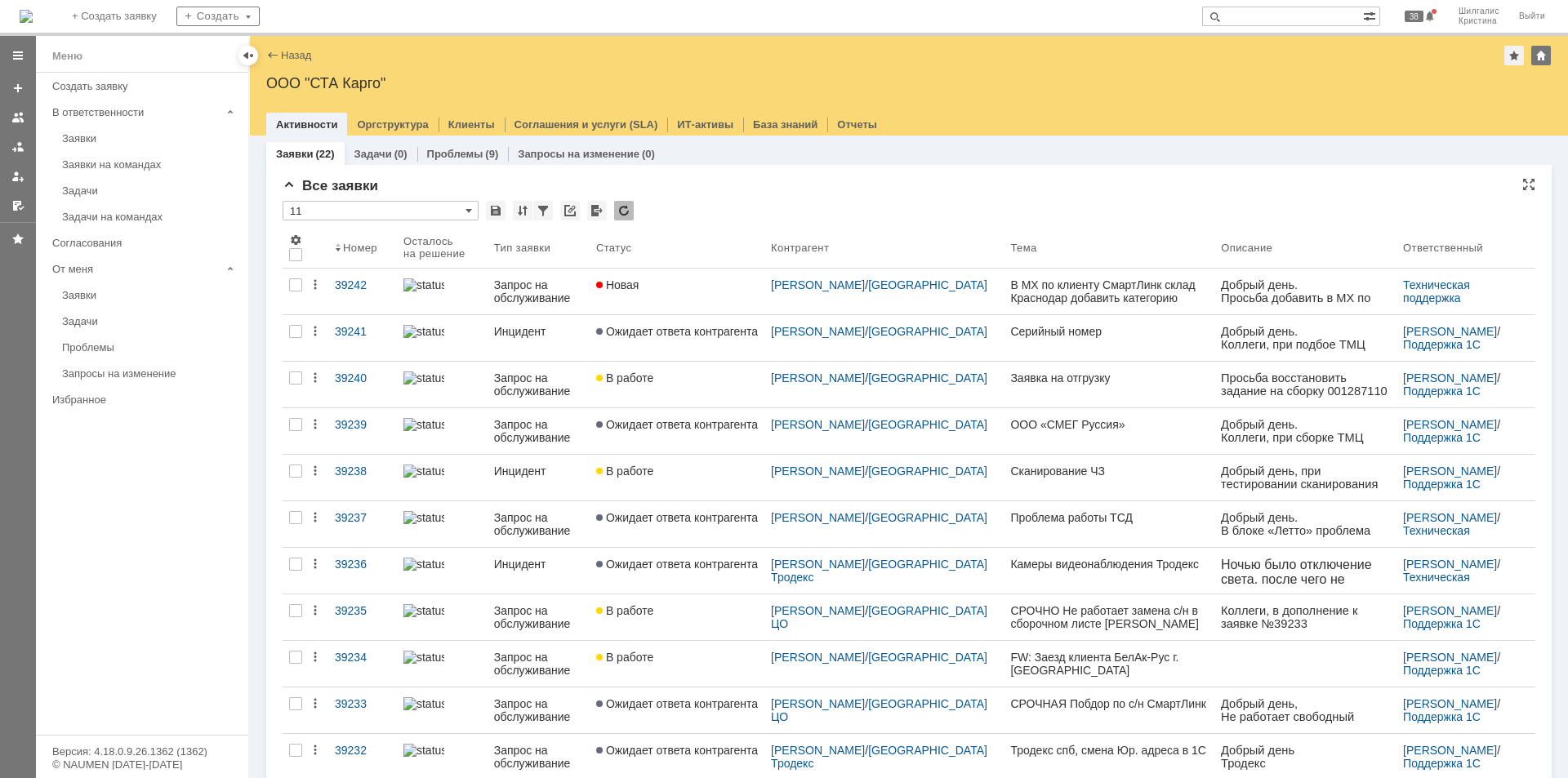
drag, startPoint x: 872, startPoint y: 172, endPoint x: 713, endPoint y: 197, distance: 161.0
click at [713, 197] on div "Все заявки * 11 Результаты поиска: 1 2 Следующая > Объектов в списке: посчитать…" at bounding box center [909, 708] width 1253 height 1061
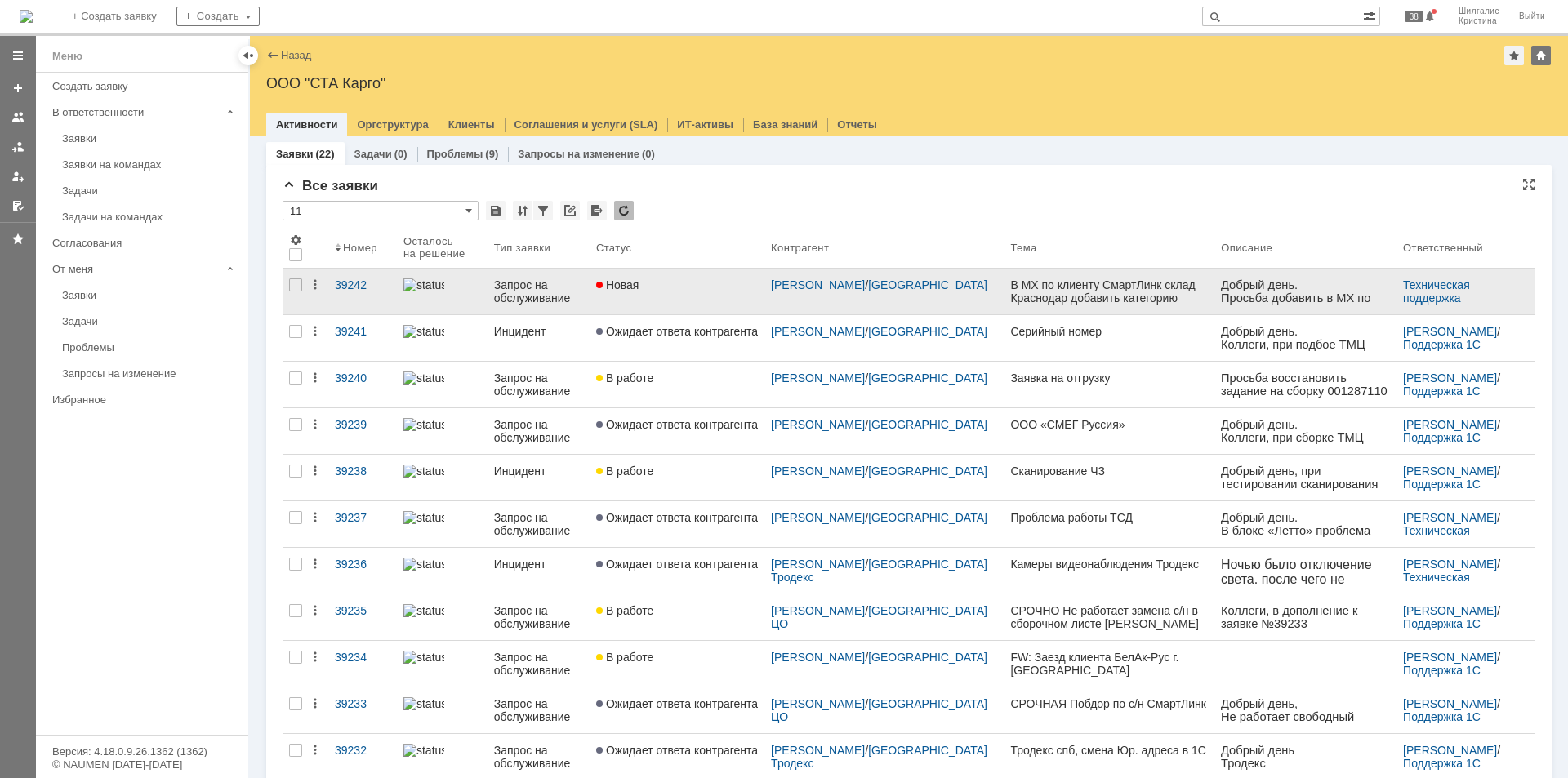
click at [712, 281] on div "Новая" at bounding box center [677, 285] width 162 height 13
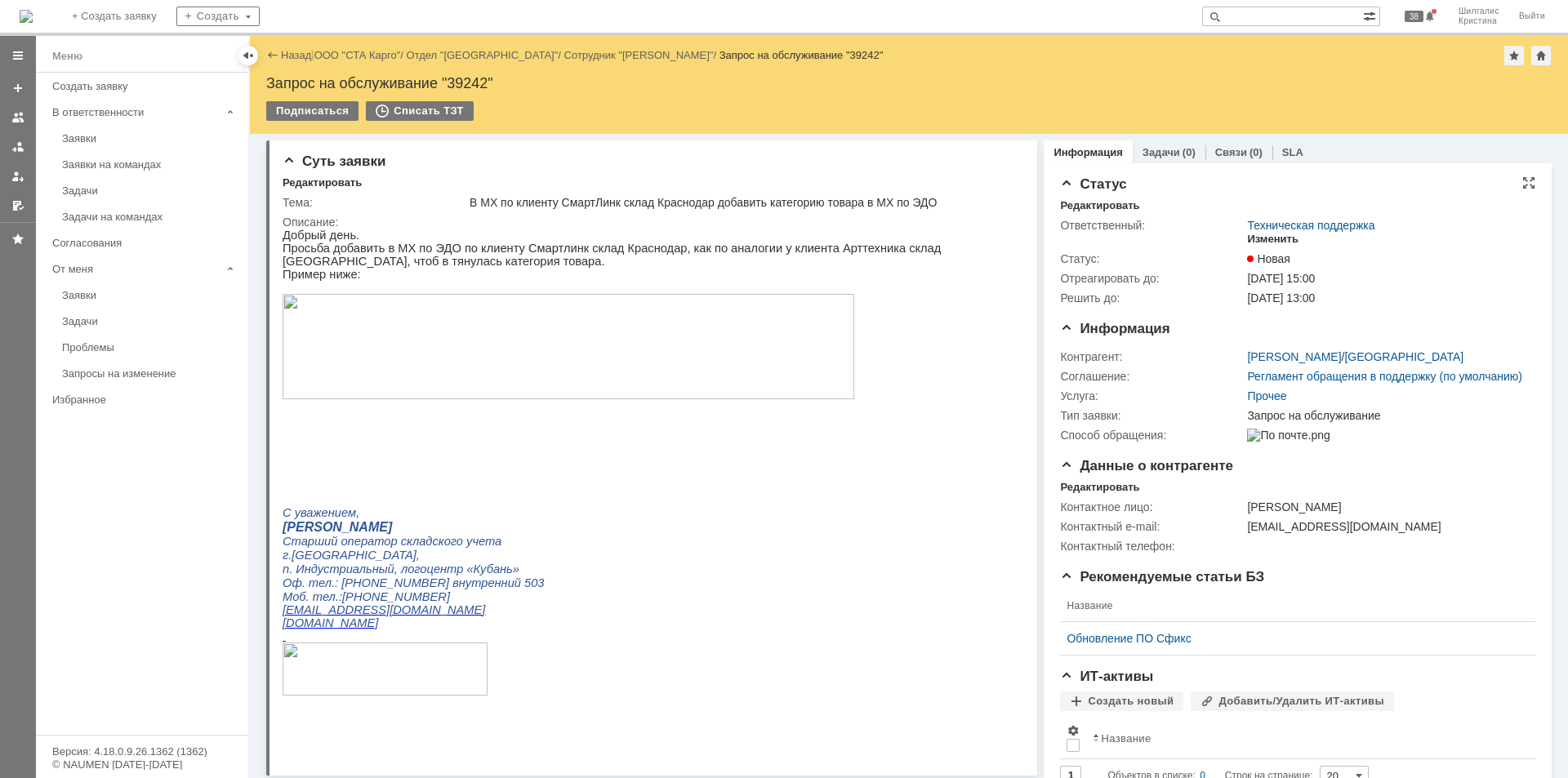
click at [1265, 237] on div "Изменить" at bounding box center [1272, 239] width 52 height 13
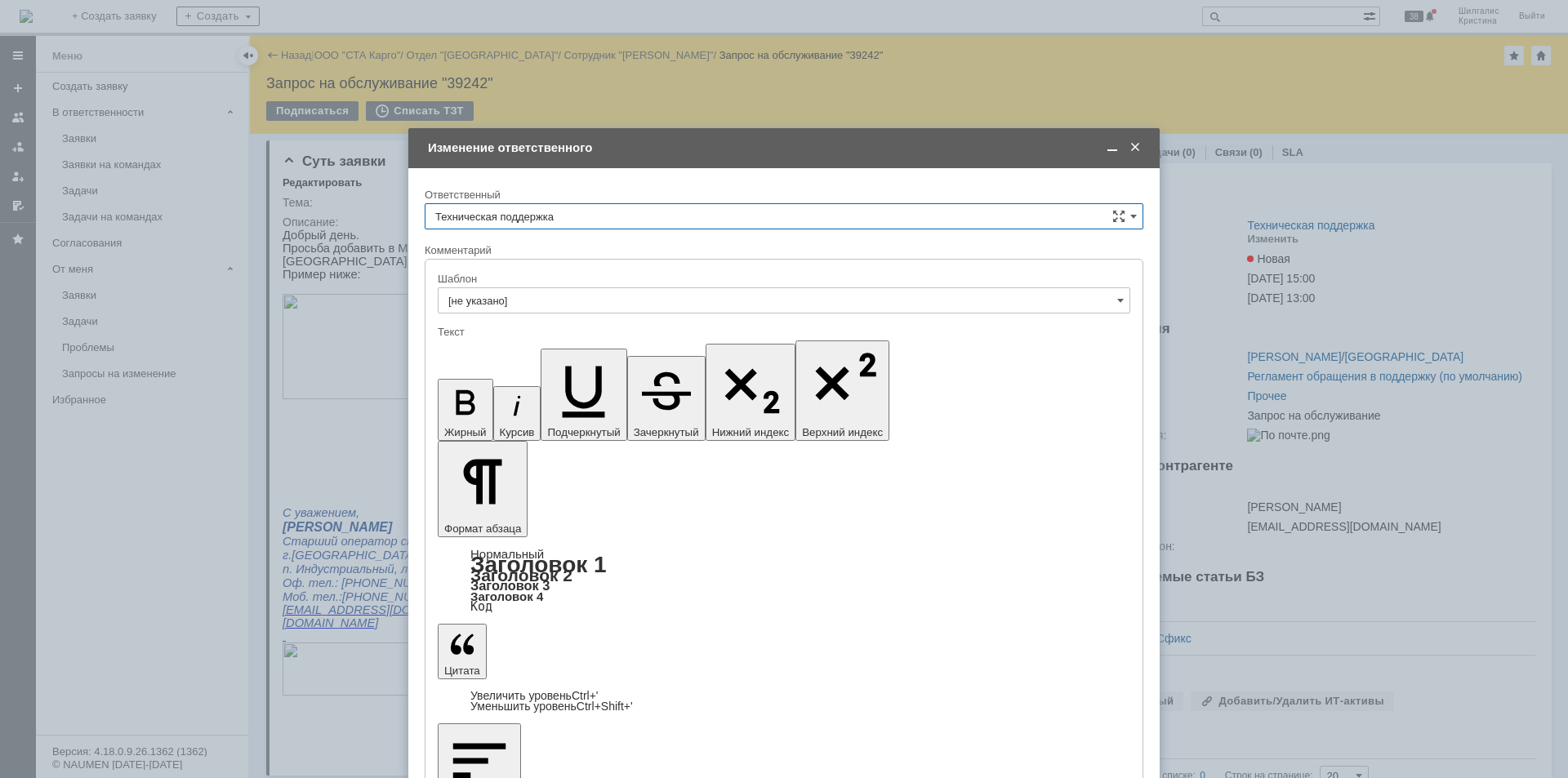
click at [562, 212] on input "Техническая поддержка" at bounding box center [784, 216] width 718 height 26
click at [497, 295] on span "[PERSON_NAME]" at bounding box center [784, 300] width 698 height 13
type input "[PERSON_NAME]"
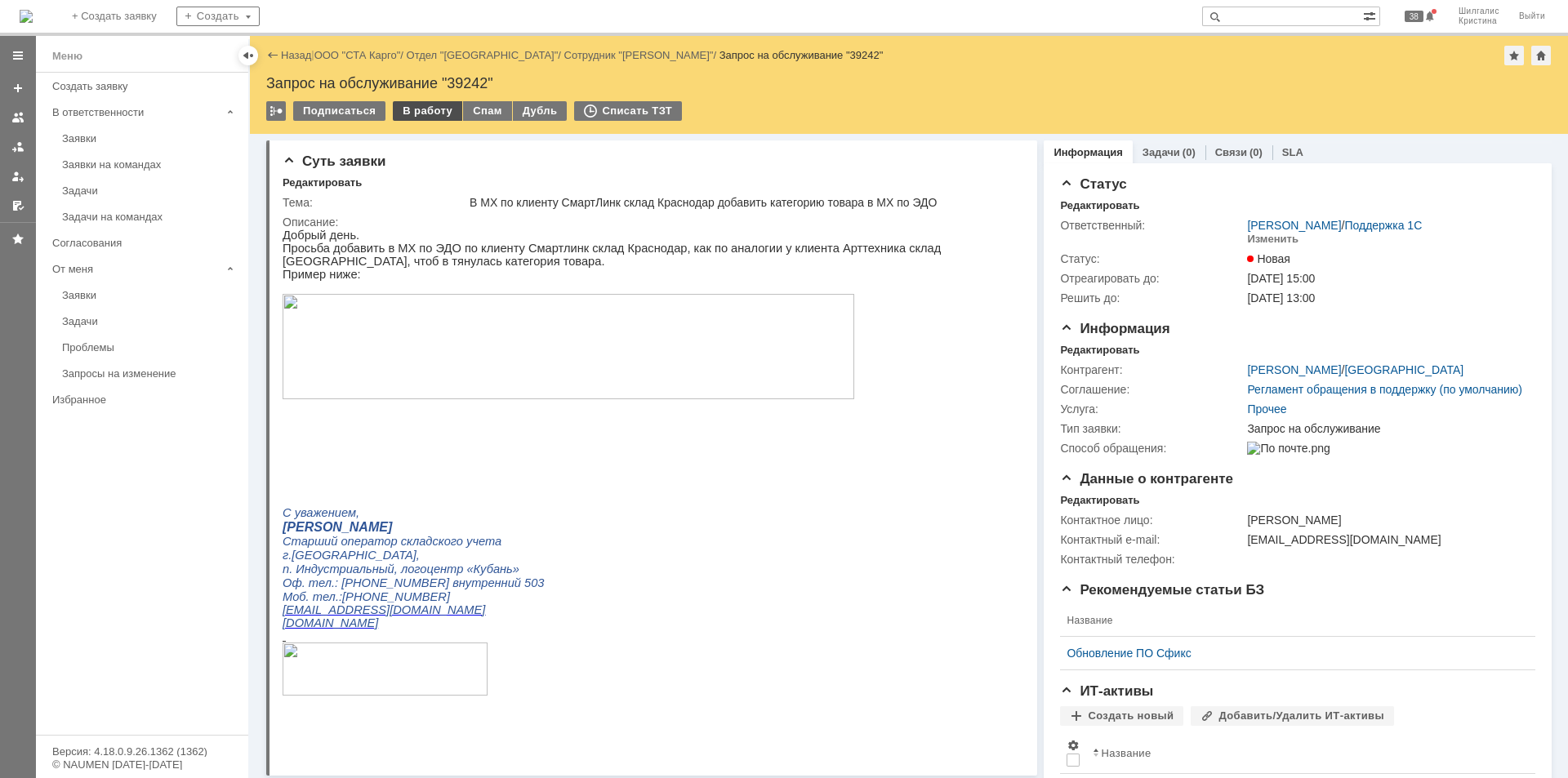
click at [410, 112] on div "В работу" at bounding box center [427, 111] width 70 height 20
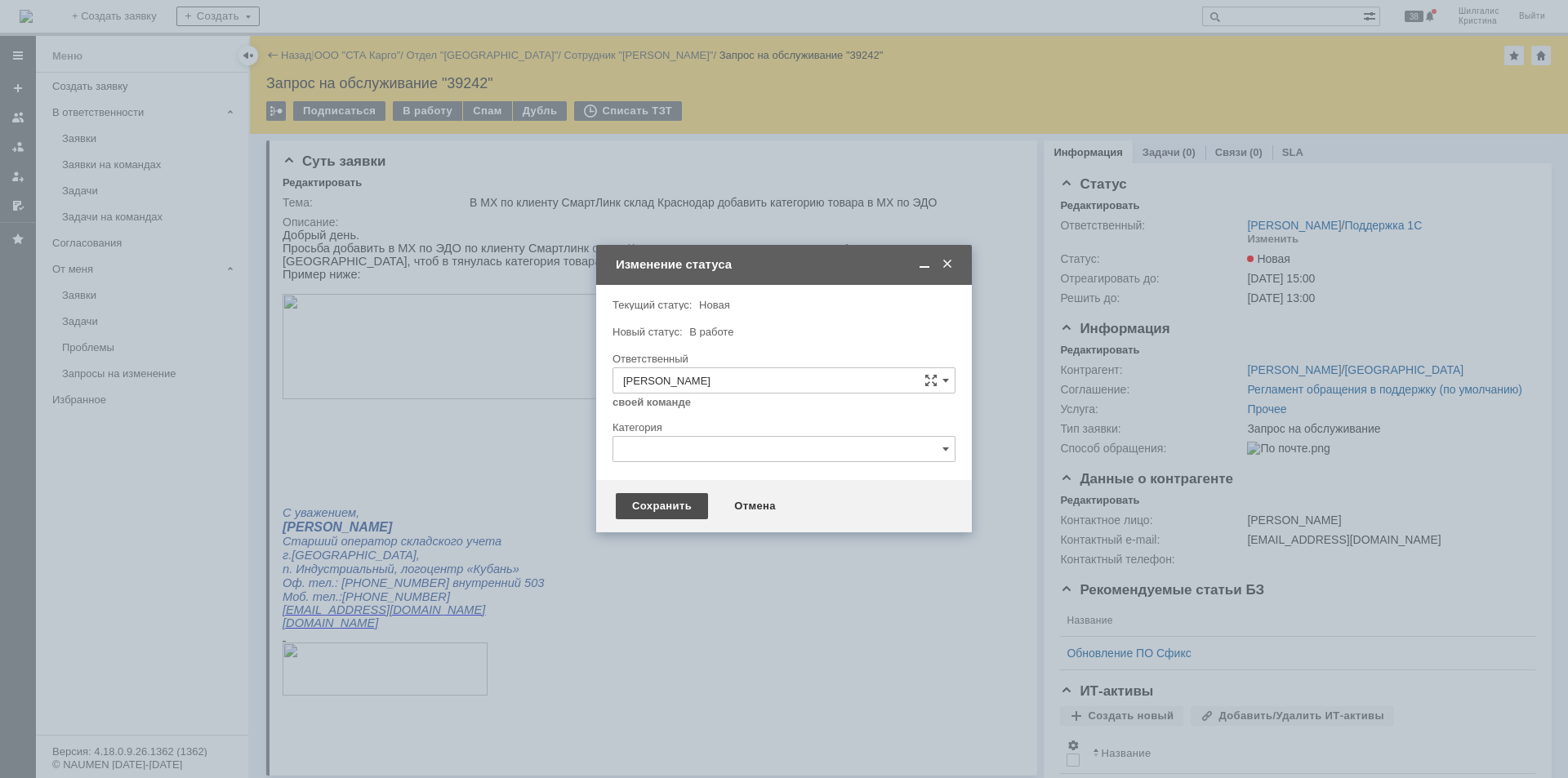
click at [675, 511] on div "Сохранить" at bounding box center [662, 506] width 92 height 26
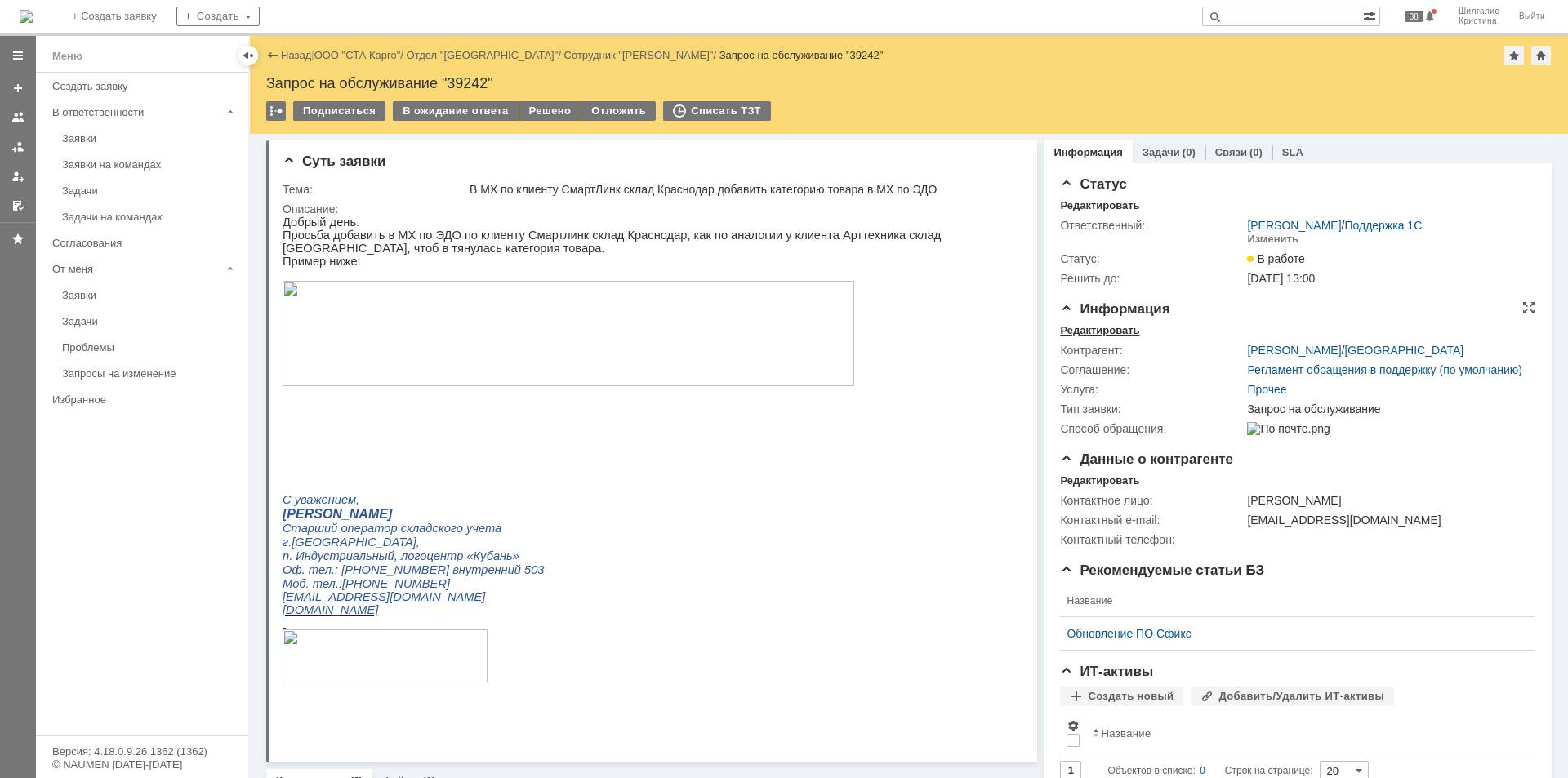
click at [1086, 324] on div "Редактировать" at bounding box center [1100, 331] width 80 height 13
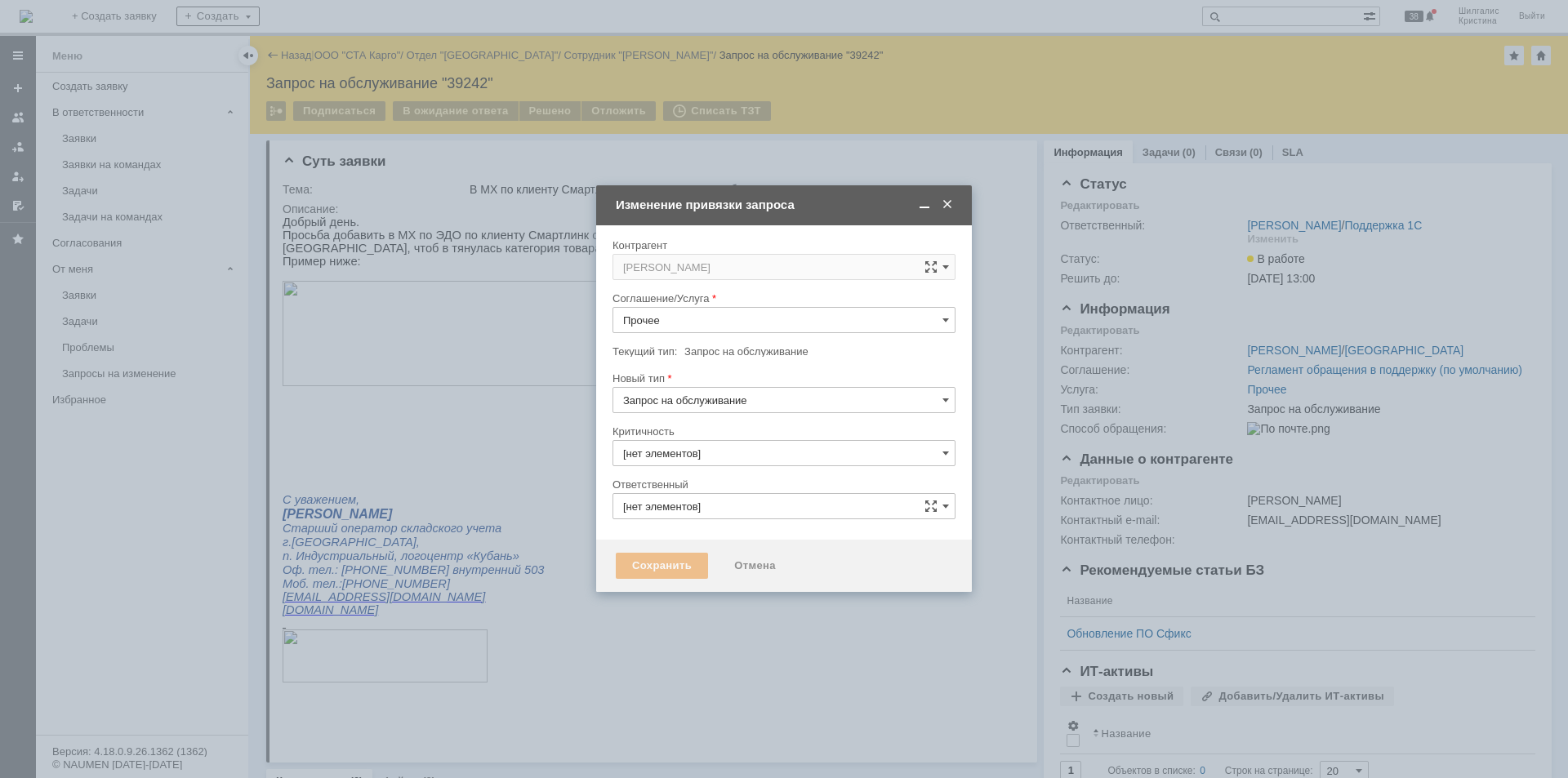
type input "3. Низкая"
type input "[не указано]"
type input "[PERSON_NAME]"
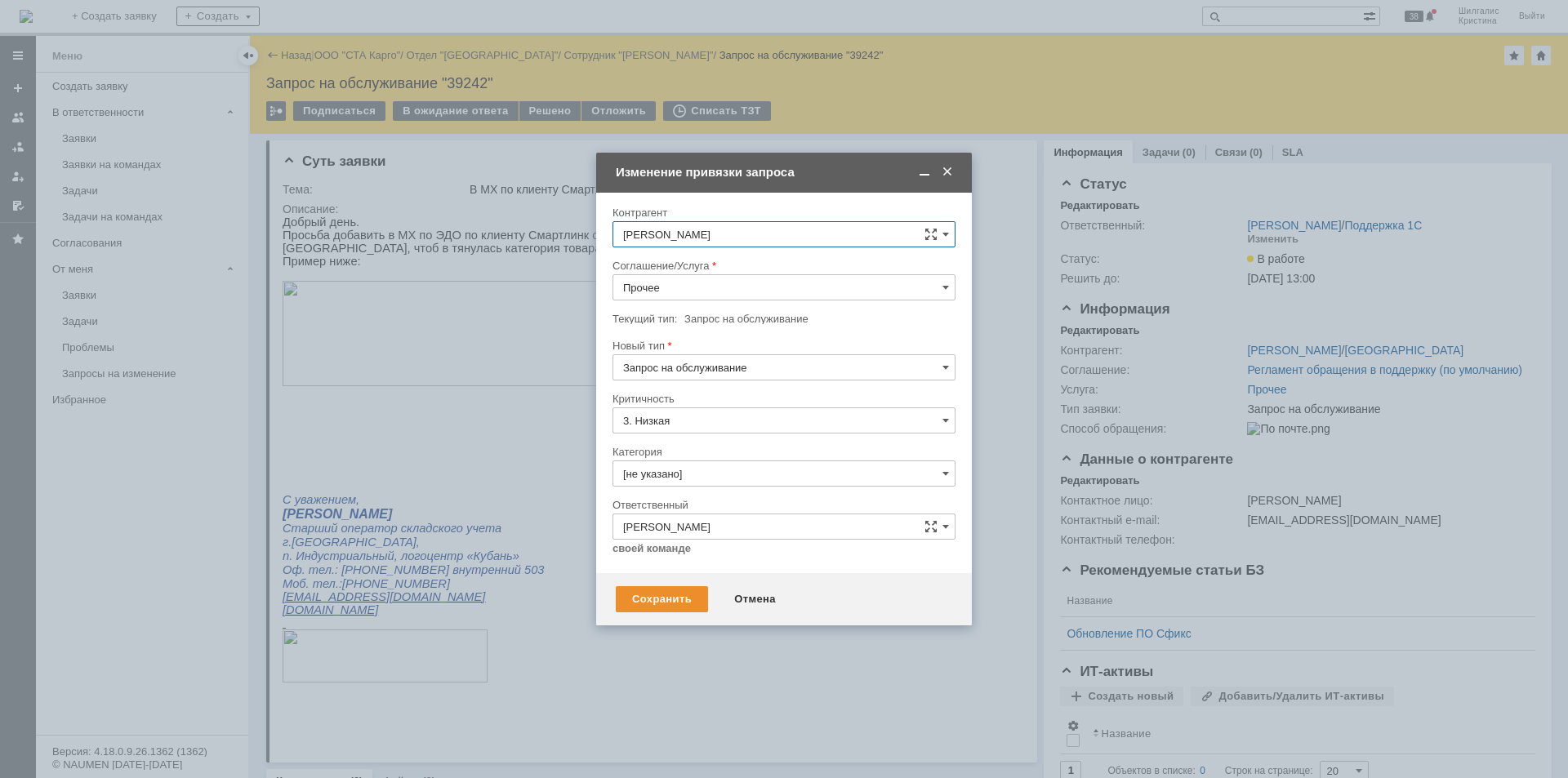
click at [682, 281] on input "Прочее" at bounding box center [784, 287] width 343 height 26
click at [712, 348] on span "WMS Прочее" at bounding box center [784, 350] width 322 height 13
type input "WMS Прочее"
click at [722, 471] on input "[не указано]" at bounding box center [784, 473] width 343 height 26
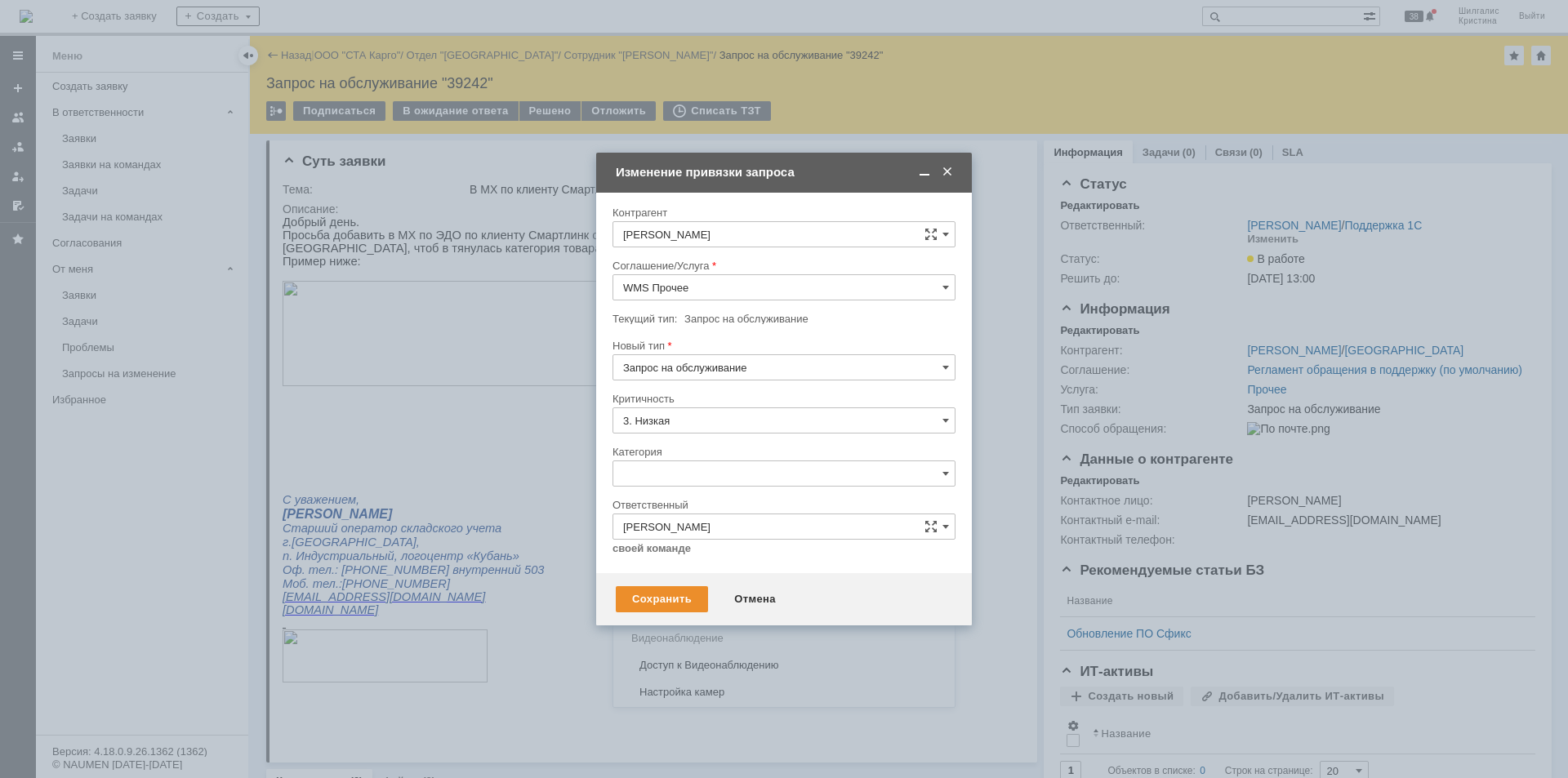
click at [673, 558] on span "Изменение" at bounding box center [784, 558] width 322 height 13
type input "Изменение"
click at [662, 601] on div "Сохранить" at bounding box center [662, 599] width 92 height 26
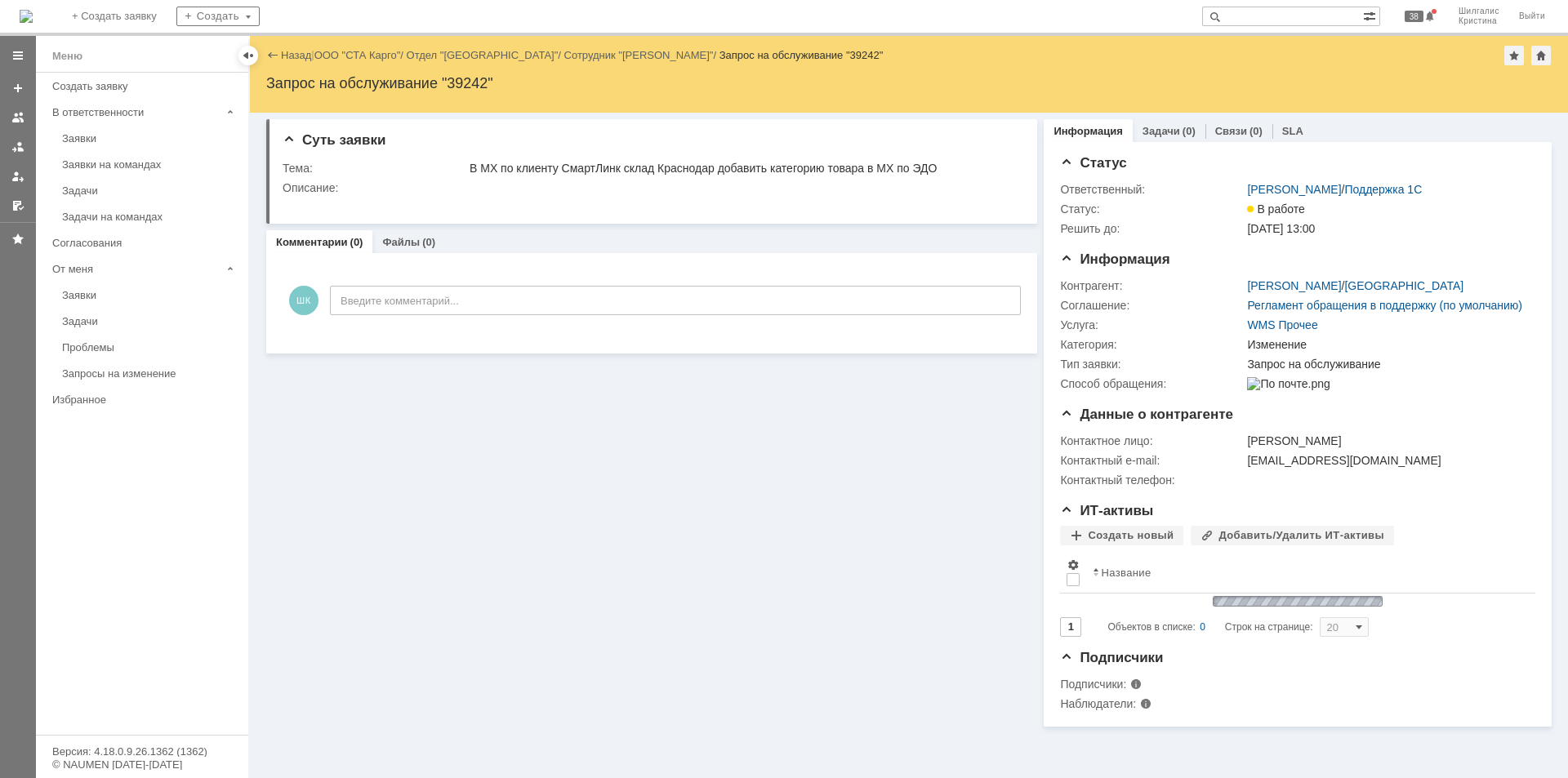
scroll to position [0, 0]
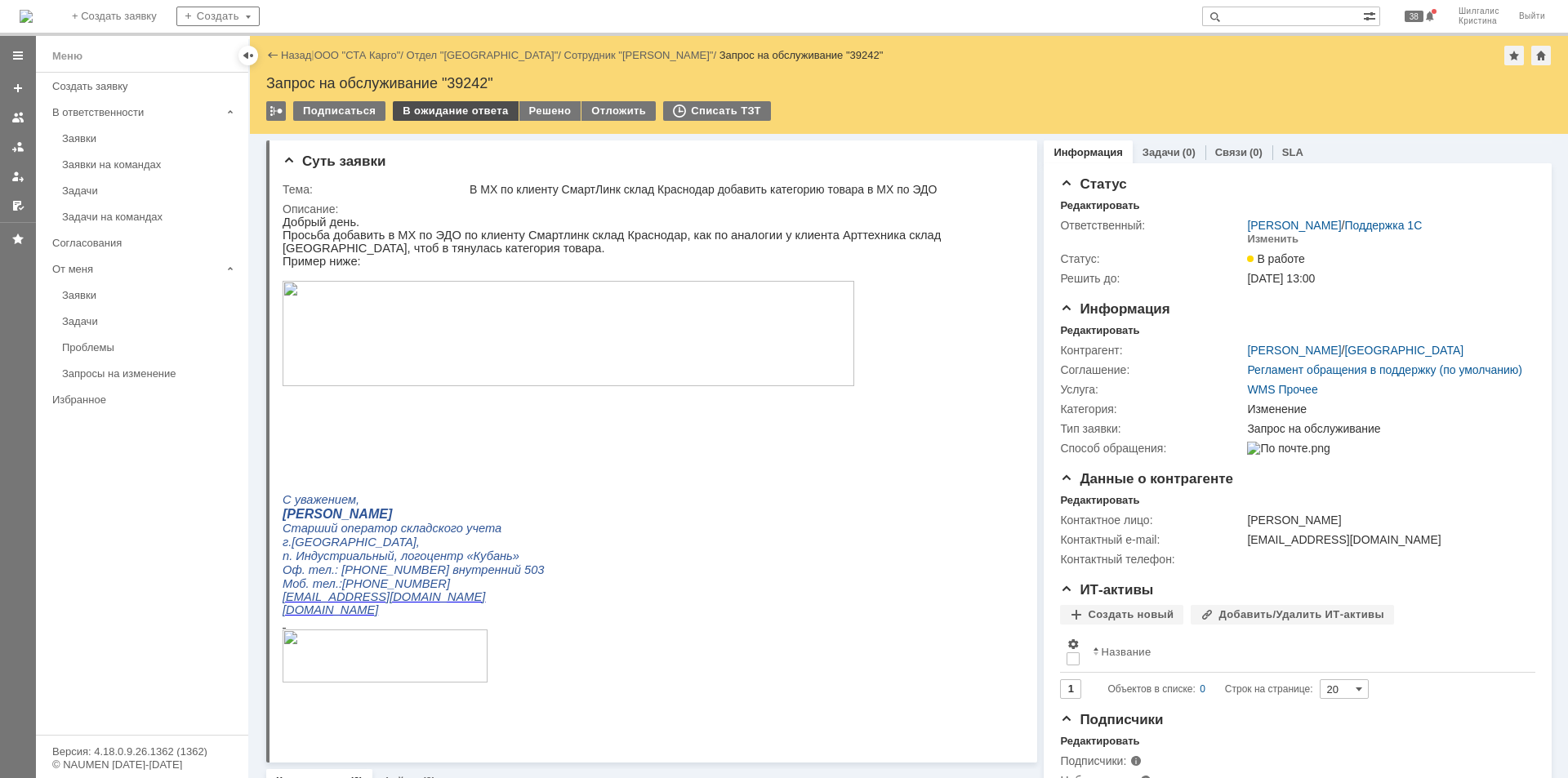
click at [443, 109] on div "В ожидание ответа" at bounding box center [455, 111] width 125 height 20
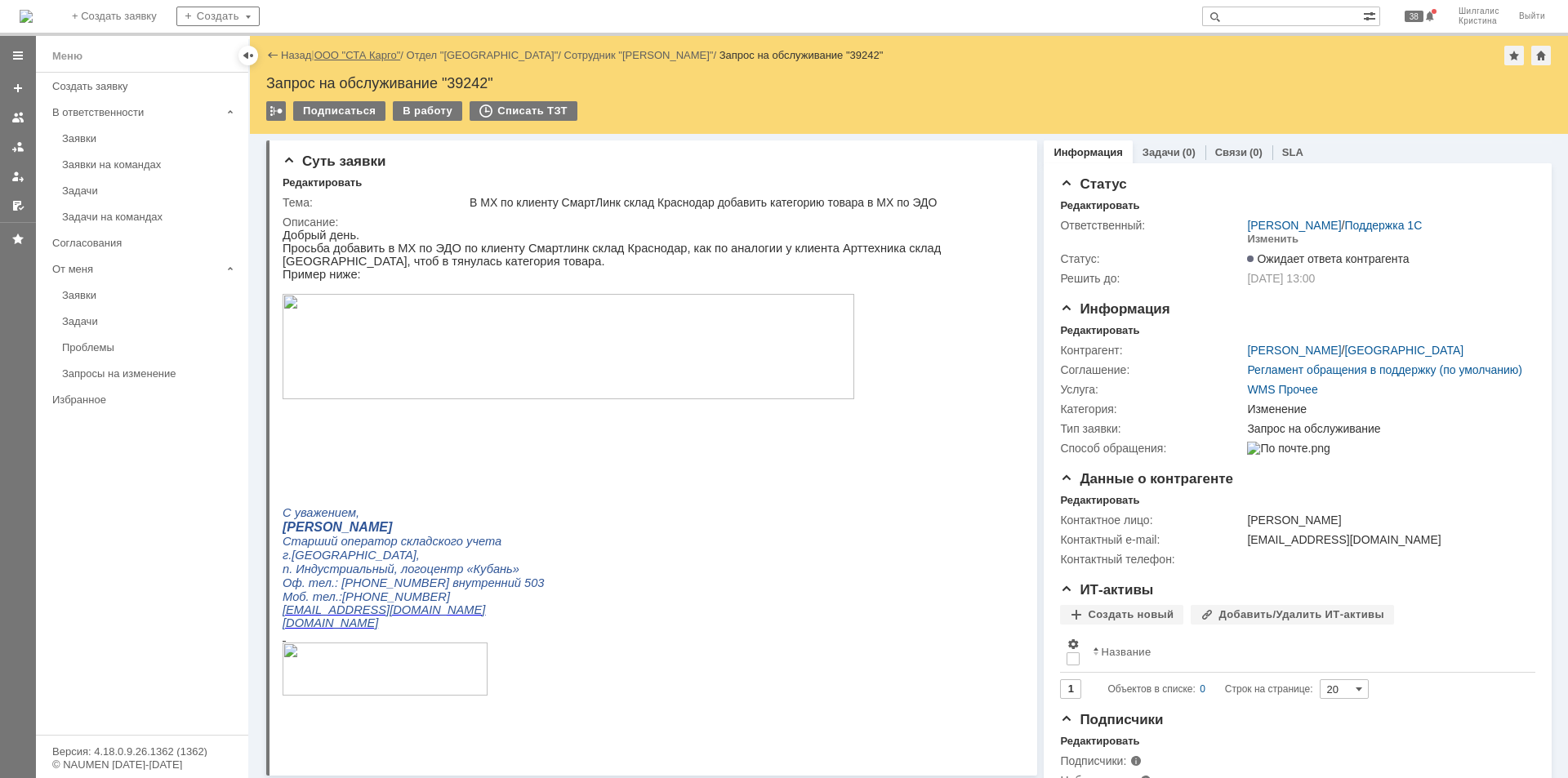
click at [360, 52] on link "ООО "СТА Карго"" at bounding box center [358, 55] width 87 height 13
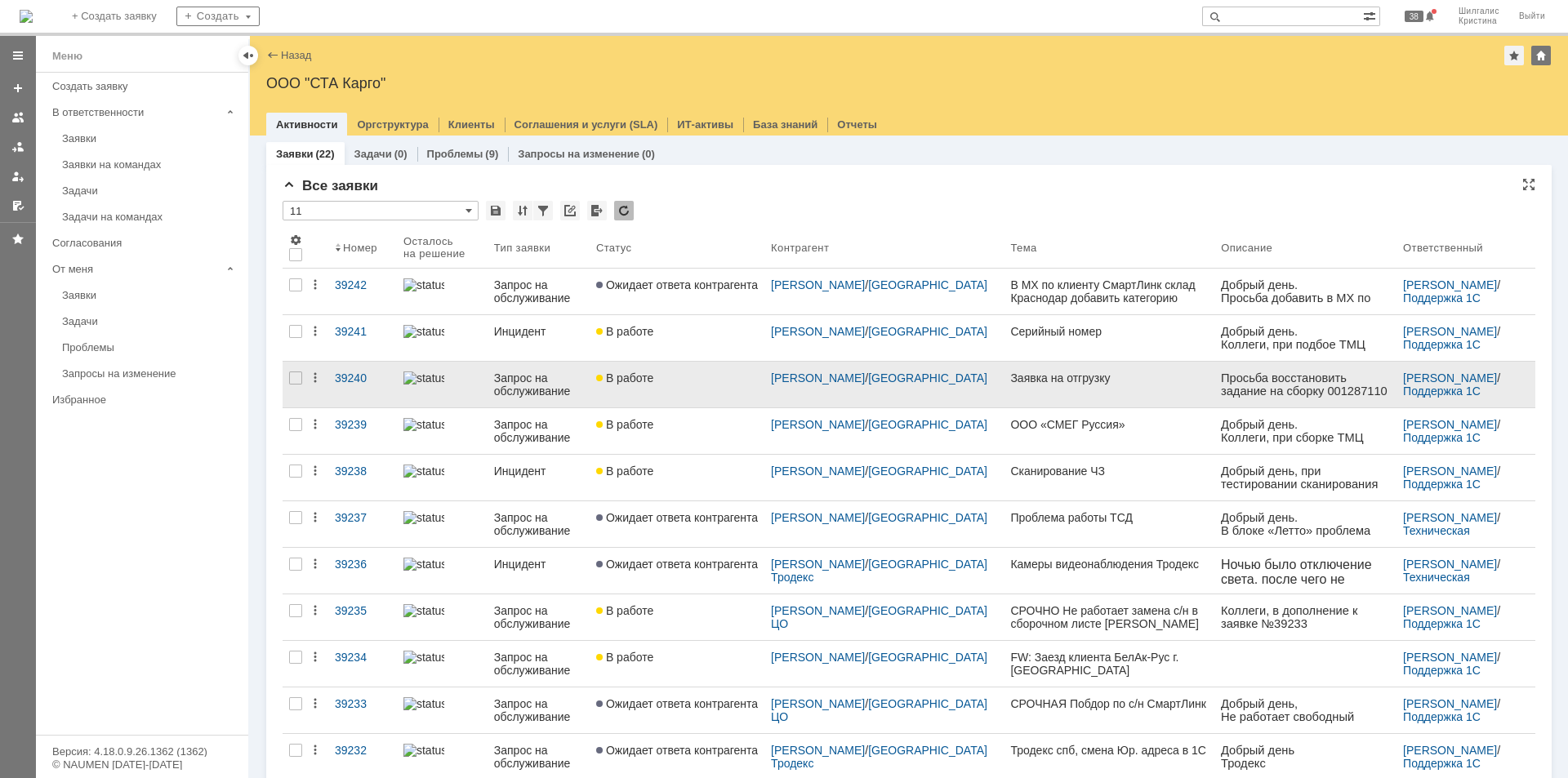
click at [696, 379] on div "В работе" at bounding box center [677, 378] width 162 height 13
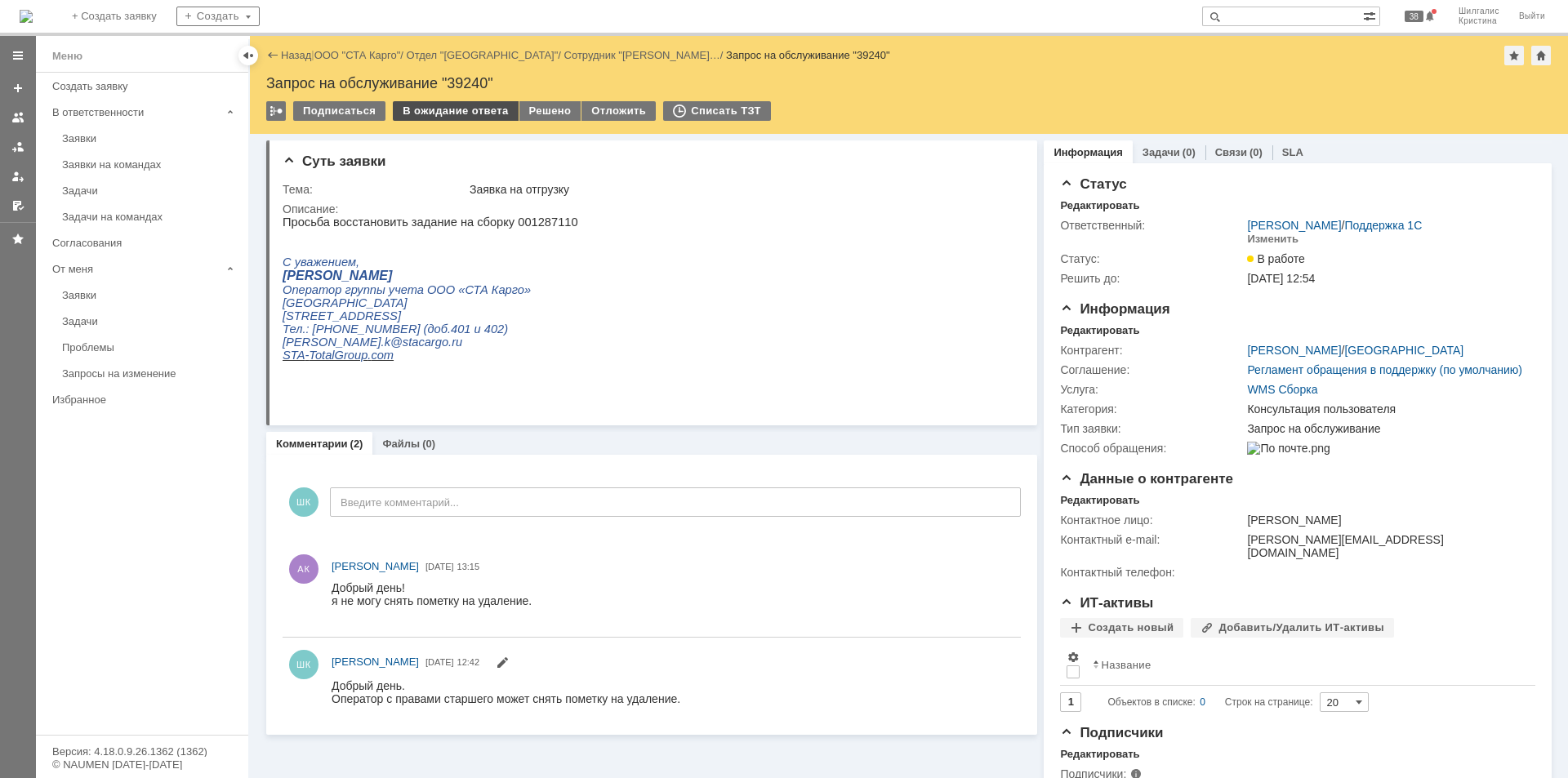
click at [458, 115] on div "В ожидание ответа" at bounding box center [455, 111] width 125 height 20
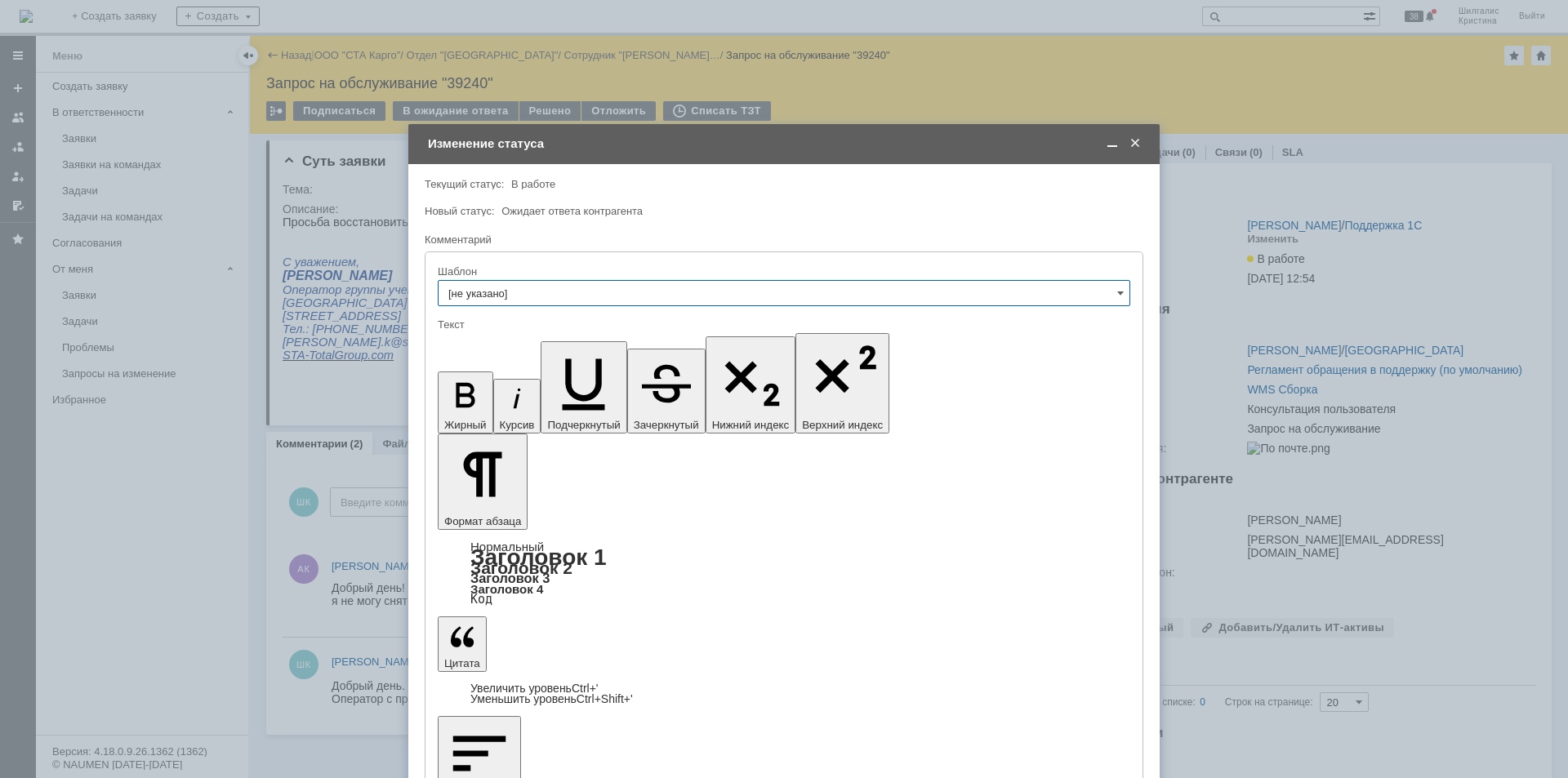
click at [1143, 147] on div "Изменение статуса" at bounding box center [784, 144] width 751 height 19
click at [1137, 145] on span at bounding box center [1135, 144] width 16 height 14
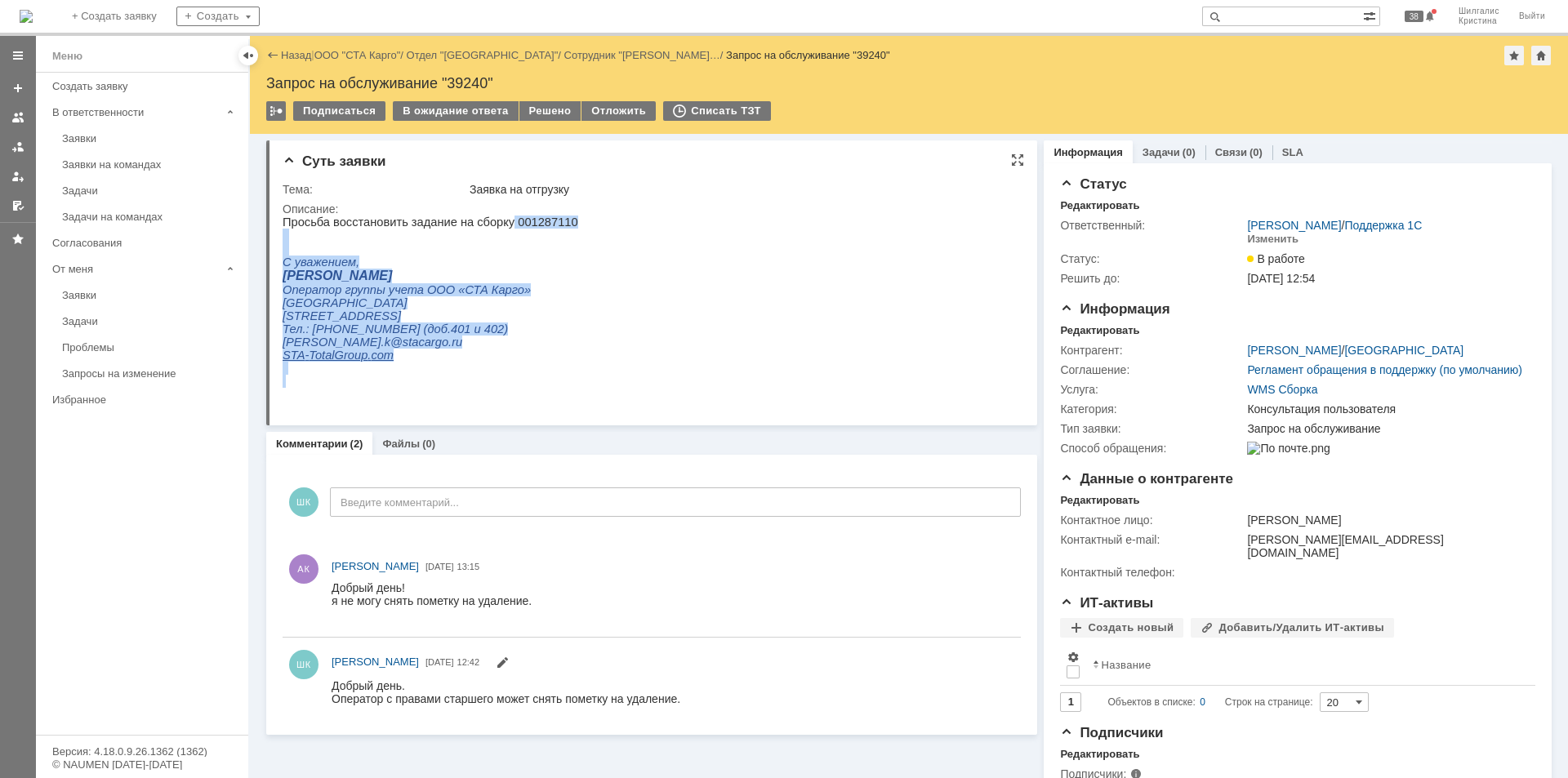
drag, startPoint x: 533, startPoint y: 227, endPoint x: 493, endPoint y: 227, distance: 40.0
click at [493, 227] on html "Просьба восстановить задание на сборку 001287110 С уважением, [PERSON_NAME] Опе…" at bounding box center [645, 302] width 726 height 173
click at [505, 227] on p "Просьба восстановить задание на сборку 001287110" at bounding box center [430, 222] width 296 height 13
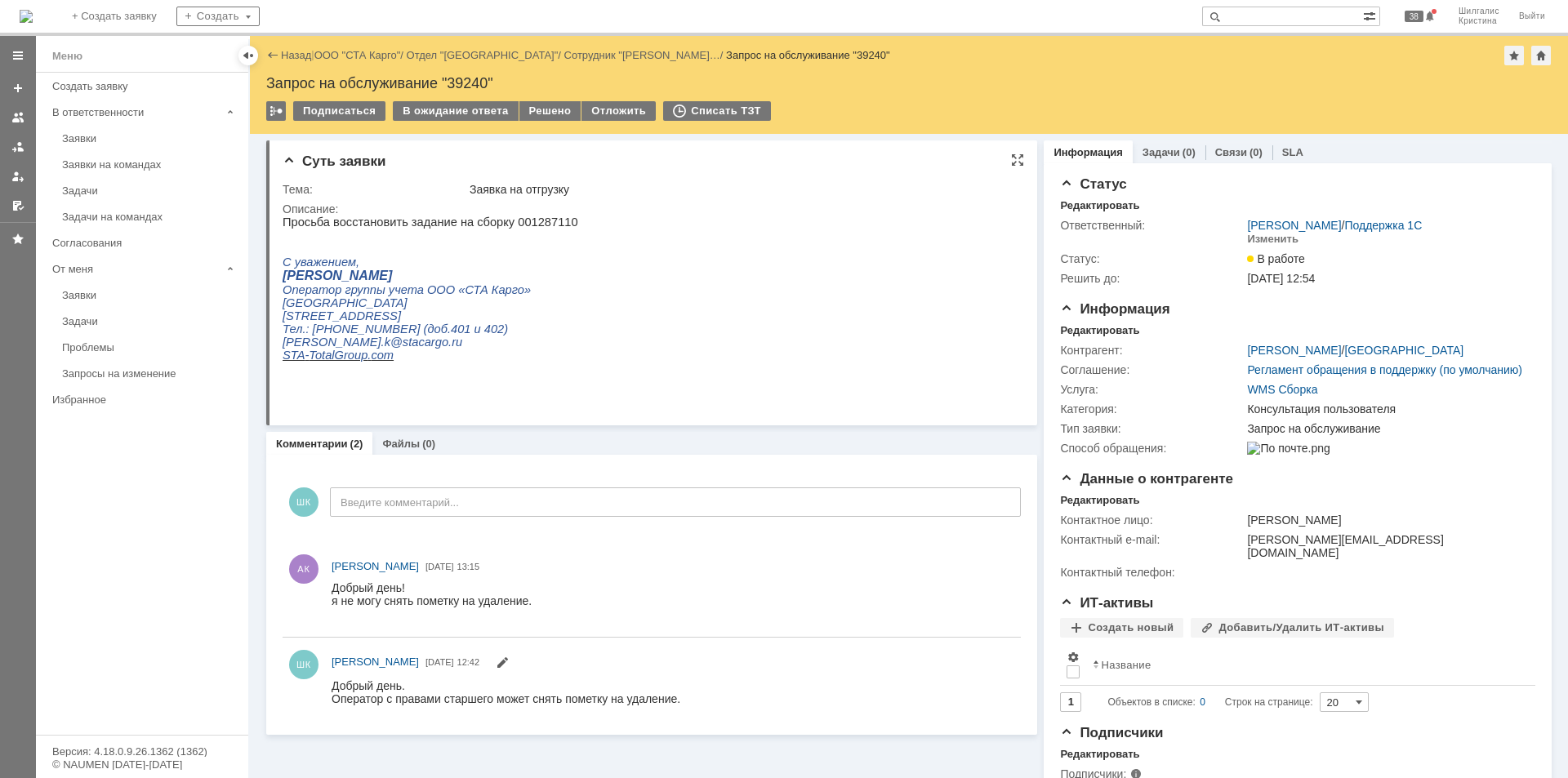
click at [521, 220] on p "Просьба восстановить задание на сборку 001287110" at bounding box center [430, 222] width 296 height 13
copy p "001287110"
click at [532, 112] on div "Решено" at bounding box center [550, 111] width 62 height 20
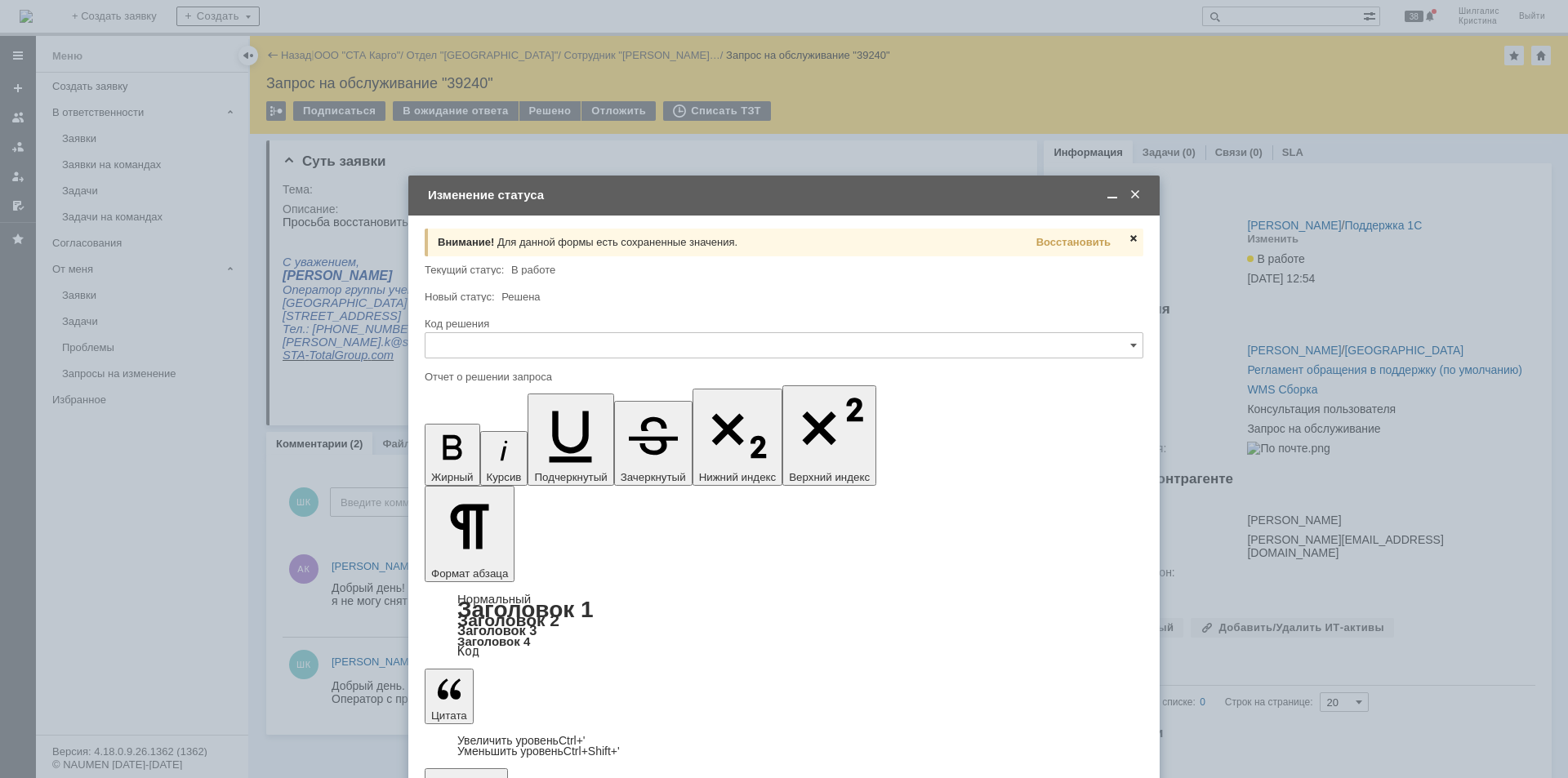
click at [1135, 239] on span at bounding box center [1133, 239] width 13 height 13
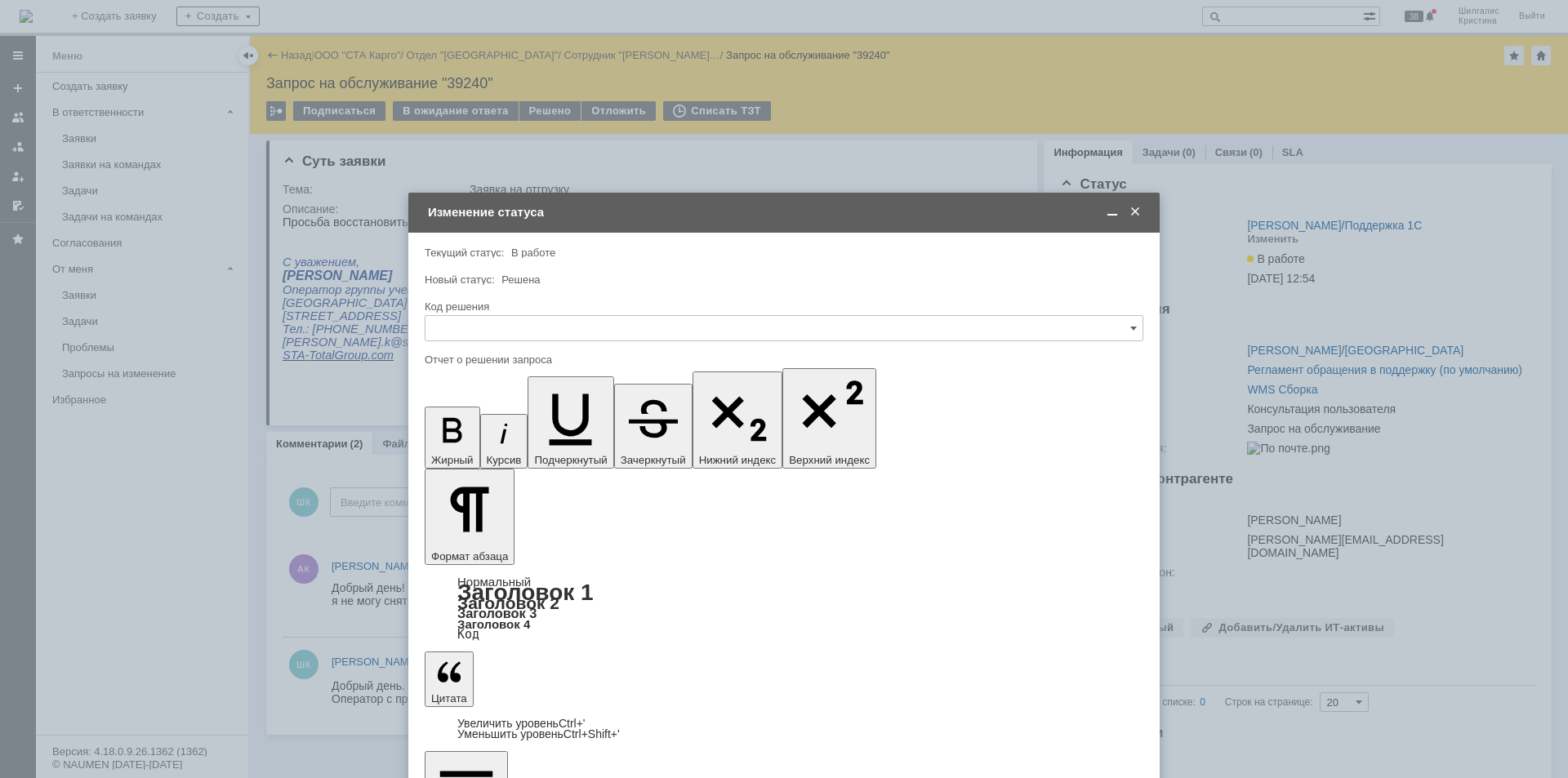
click at [504, 317] on input "text" at bounding box center [784, 328] width 718 height 26
click at [508, 538] on div "Решено" at bounding box center [784, 547] width 717 height 26
type input "Решено"
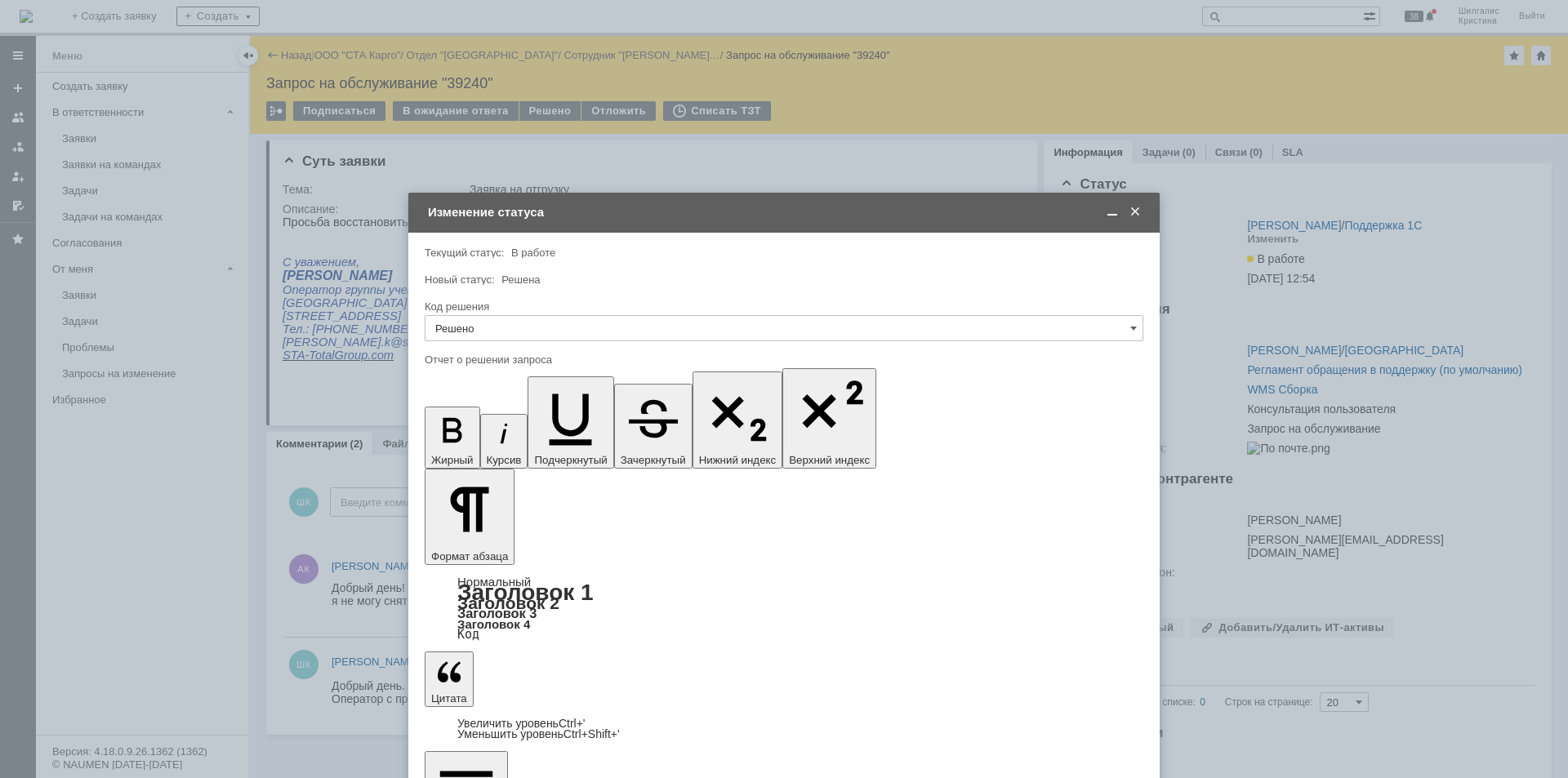
drag, startPoint x: 546, startPoint y: 4780, endPoint x: 498, endPoint y: 4780, distance: 48.0
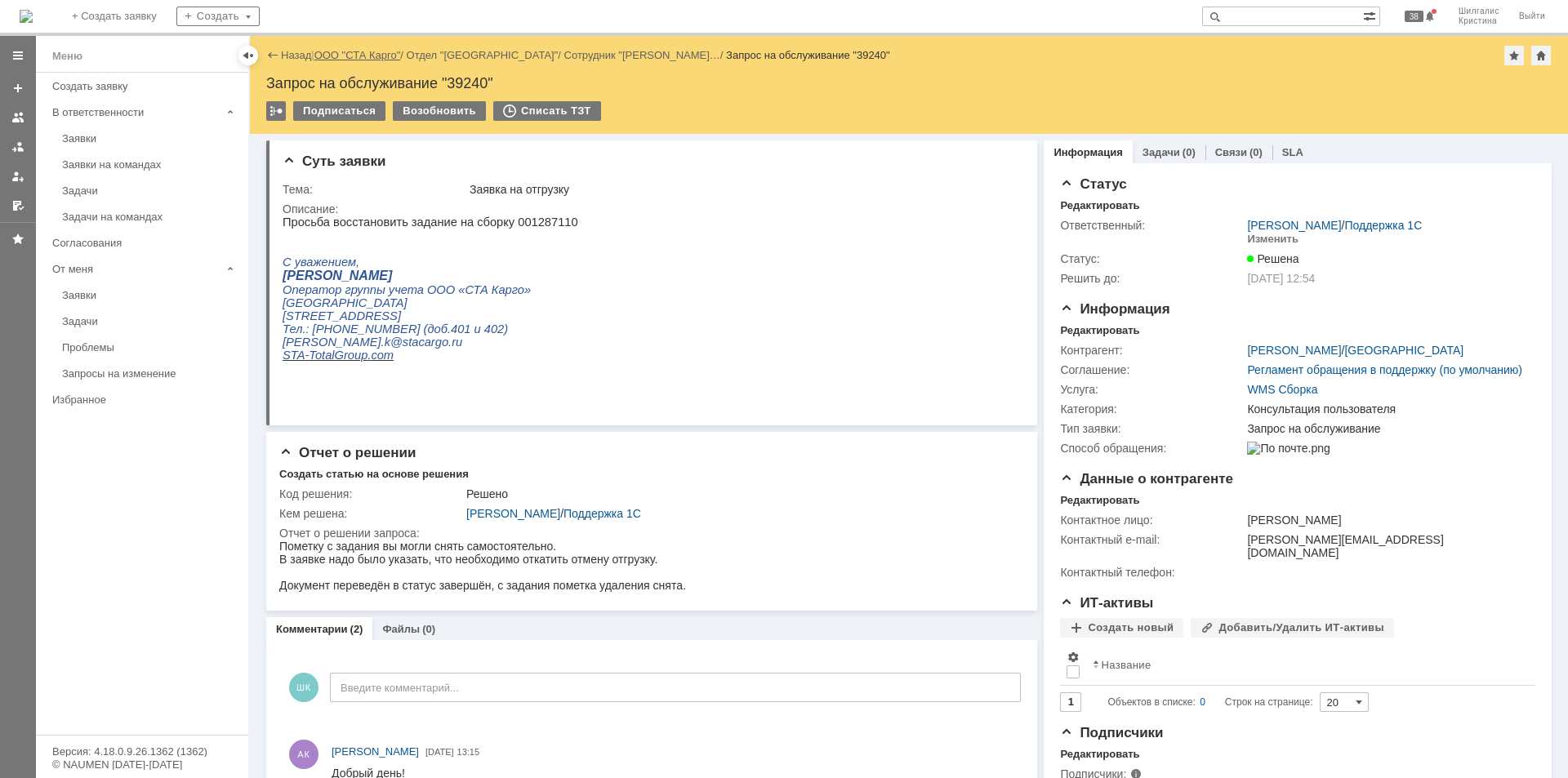
click at [372, 54] on link "ООО "СТА Карго"" at bounding box center [358, 55] width 87 height 13
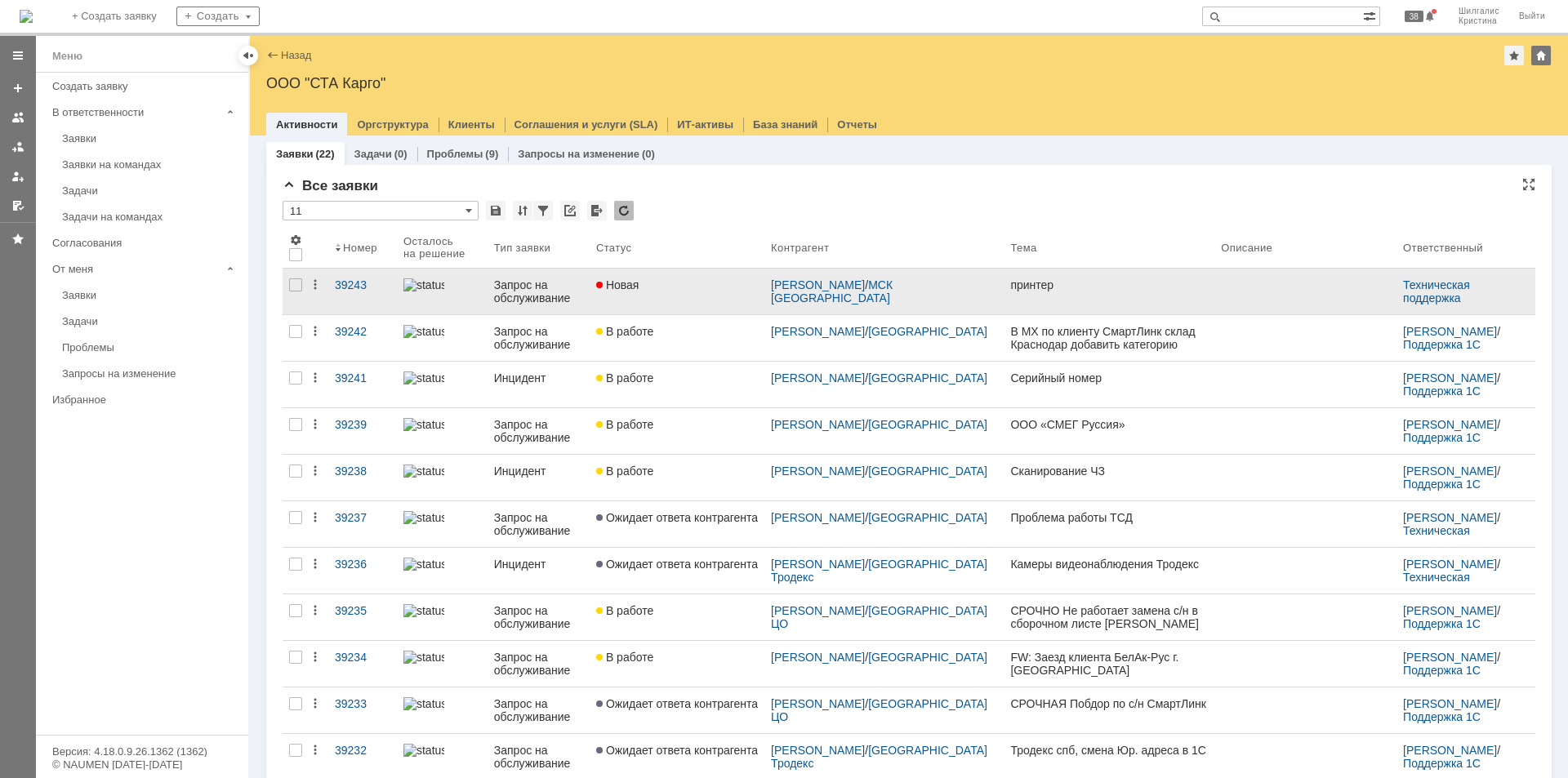
click at [749, 304] on link "Новая" at bounding box center [676, 291] width 174 height 46
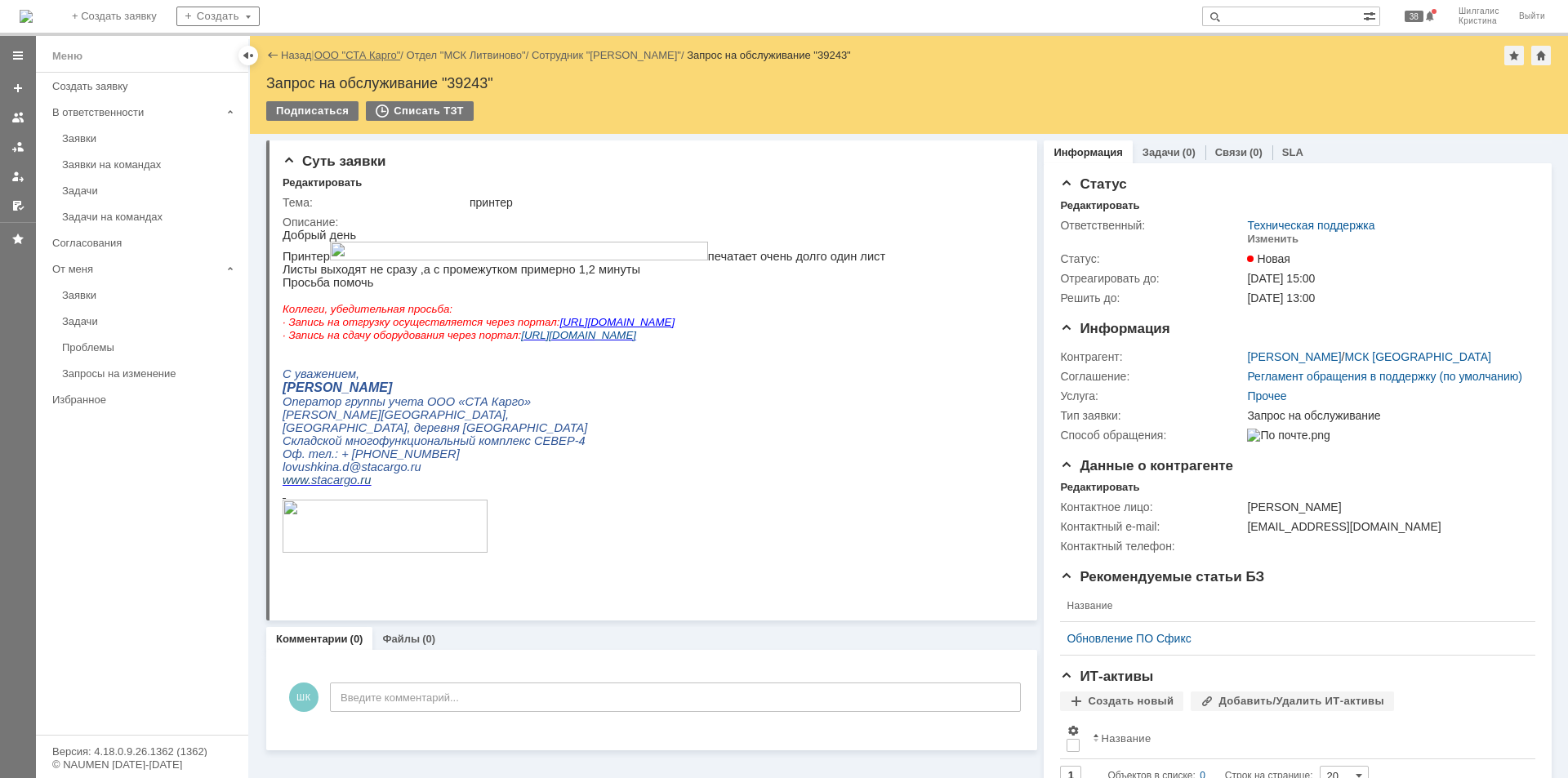
click at [365, 57] on link "ООО "СТА Карго"" at bounding box center [358, 55] width 87 height 13
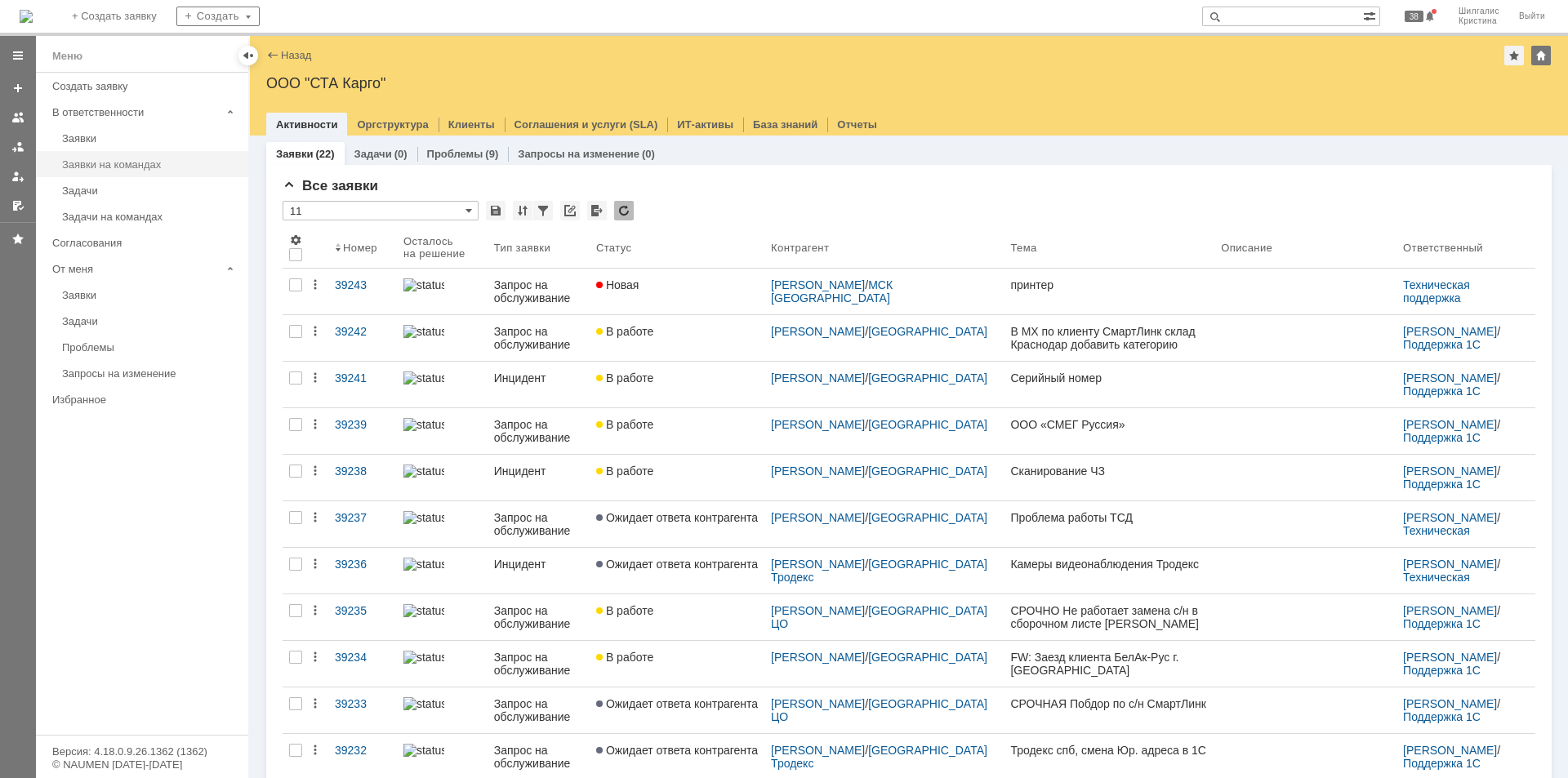
click at [141, 161] on div "Заявки на командах" at bounding box center [150, 164] width 176 height 13
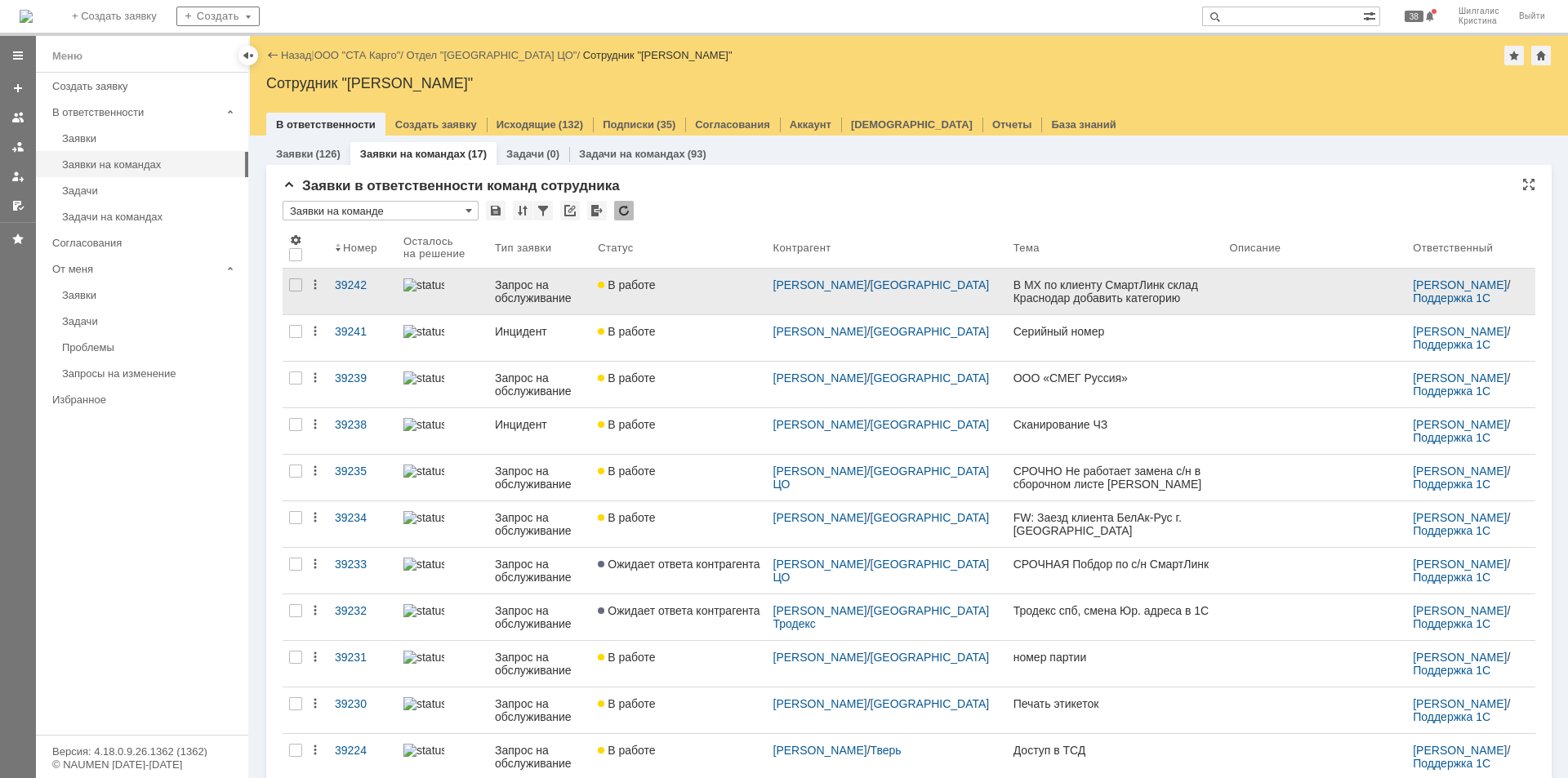
click at [679, 301] on link "В работе" at bounding box center [678, 291] width 174 height 46
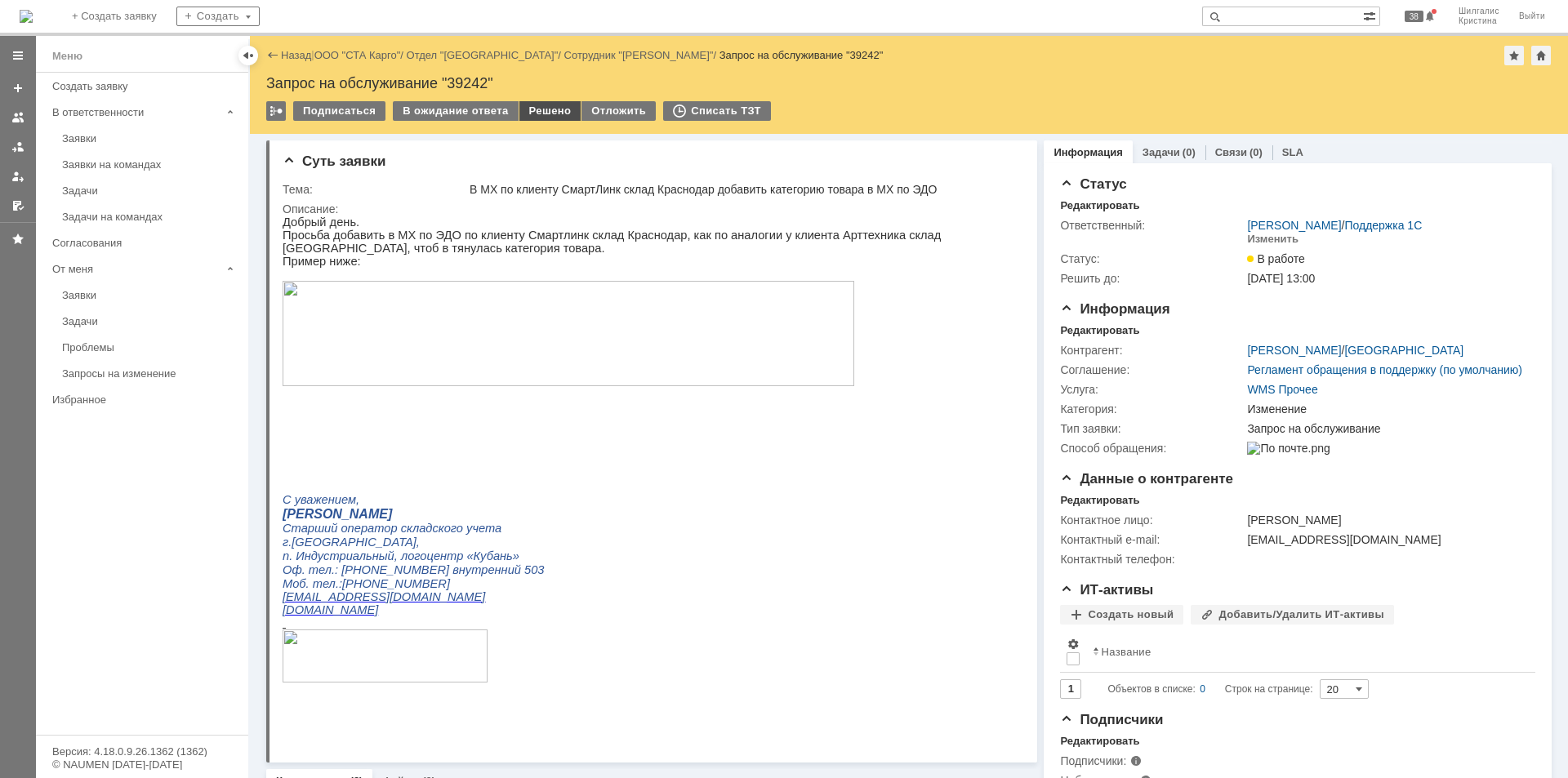
click at [546, 109] on div "Решено" at bounding box center [550, 111] width 62 height 20
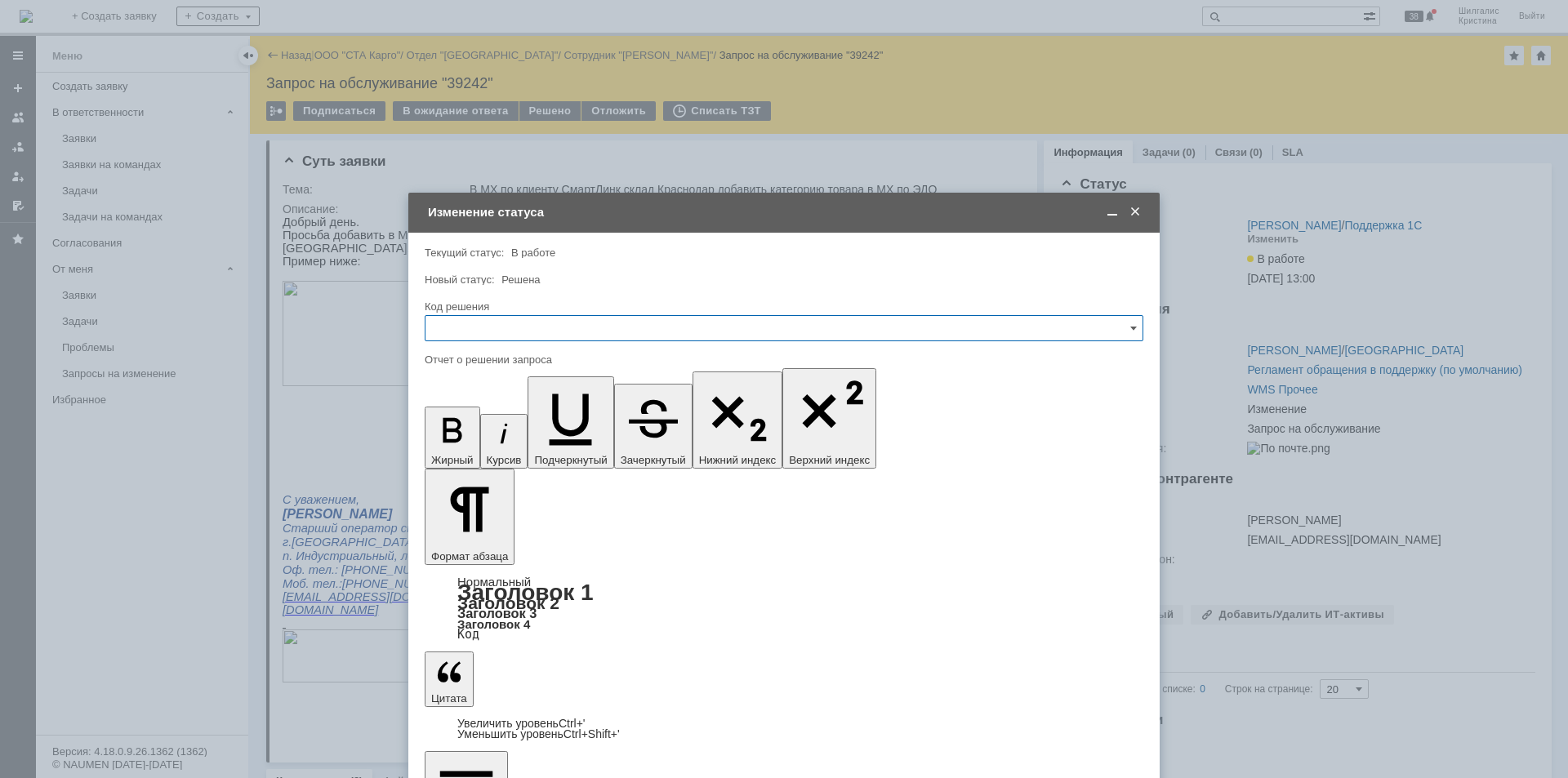
click at [509, 333] on input "text" at bounding box center [784, 328] width 718 height 26
click at [459, 540] on span "Решено" at bounding box center [784, 547] width 698 height 13
type input "Решено"
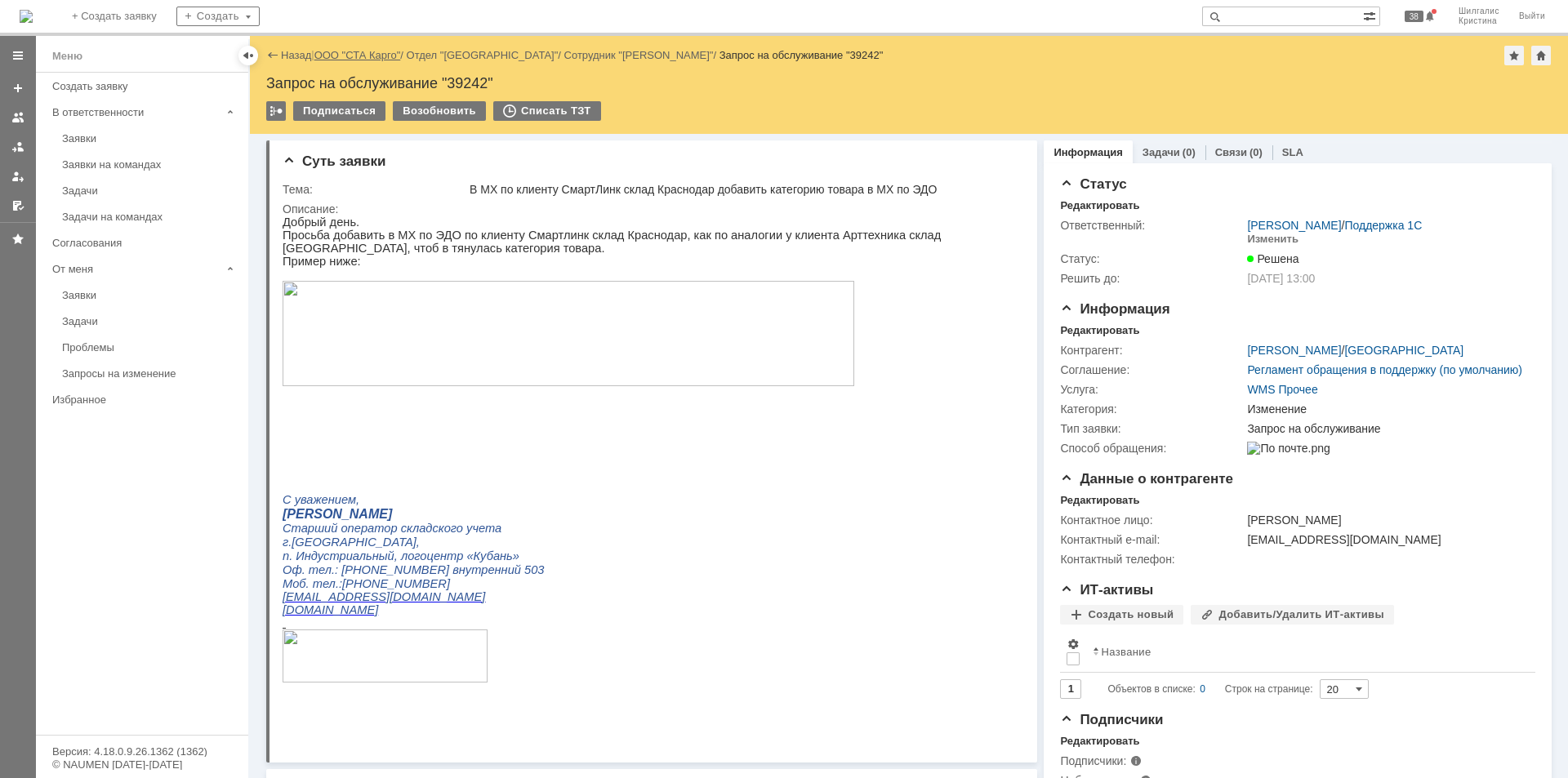
click at [370, 58] on link "ООО "СТА Карго"" at bounding box center [358, 55] width 87 height 13
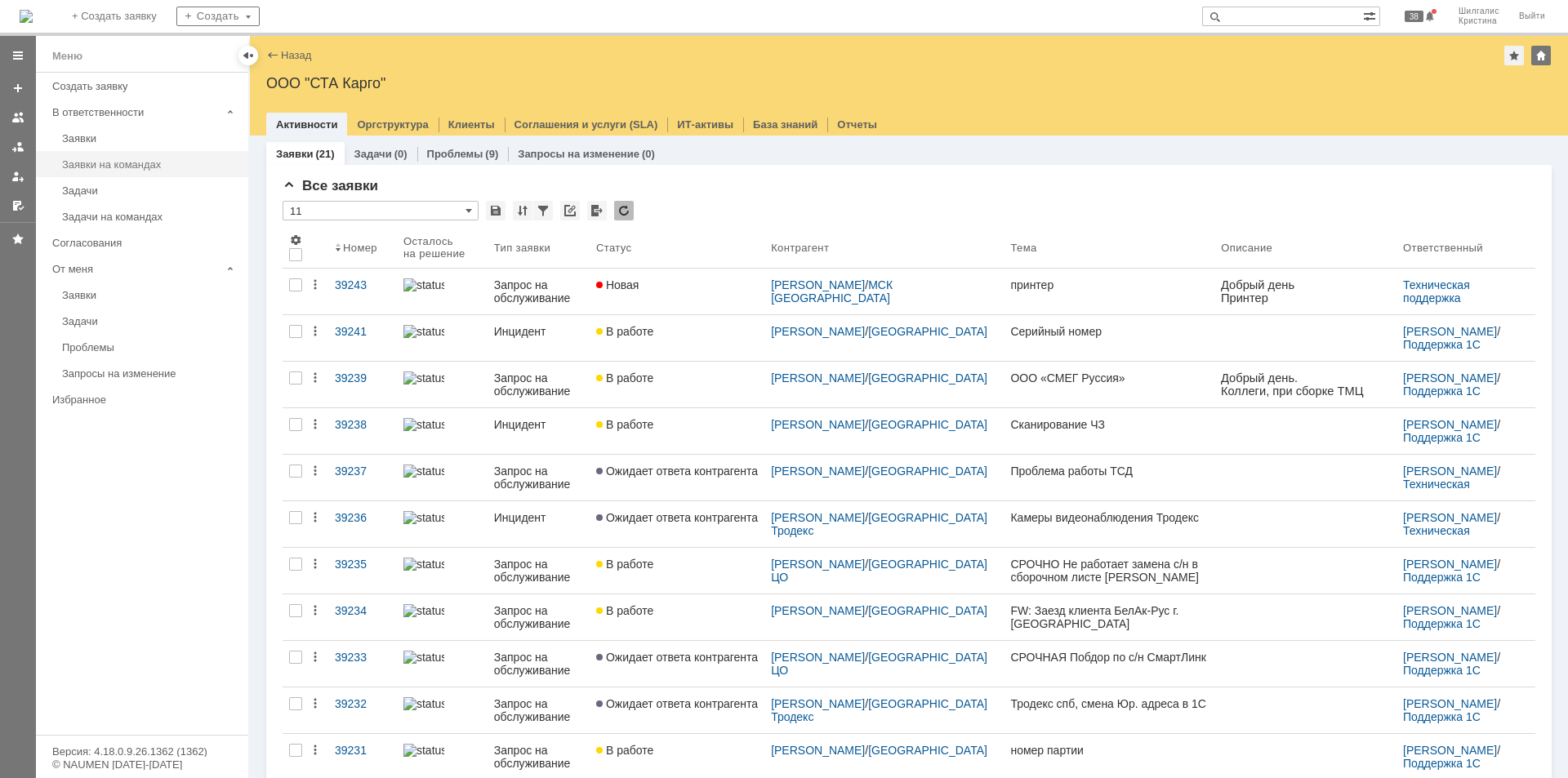
click at [117, 165] on div "Заявки на командах" at bounding box center [150, 164] width 176 height 13
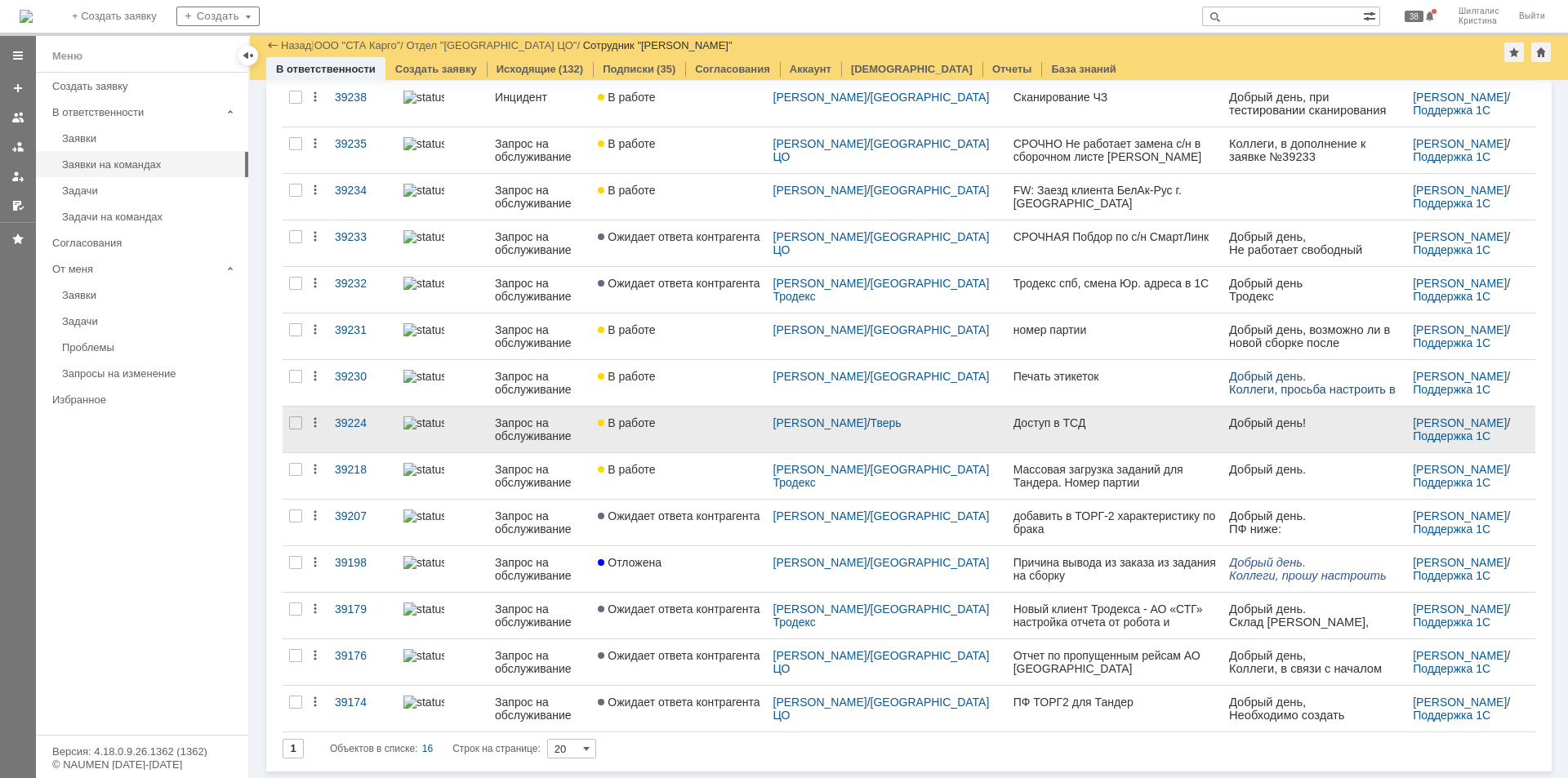
click at [688, 434] on link "В работе" at bounding box center [678, 429] width 174 height 46
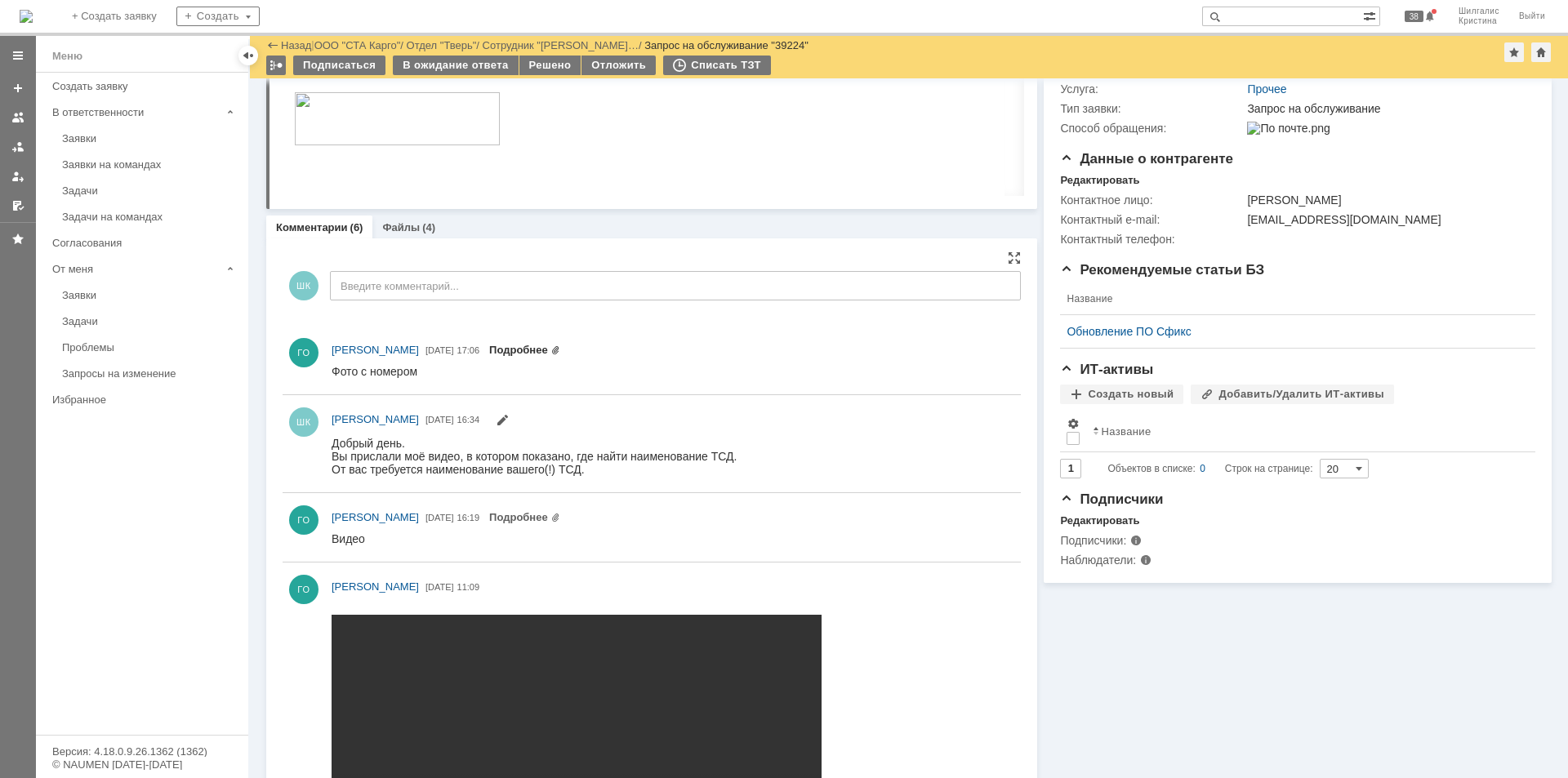
click at [560, 352] on link "Подробнее" at bounding box center [524, 350] width 71 height 13
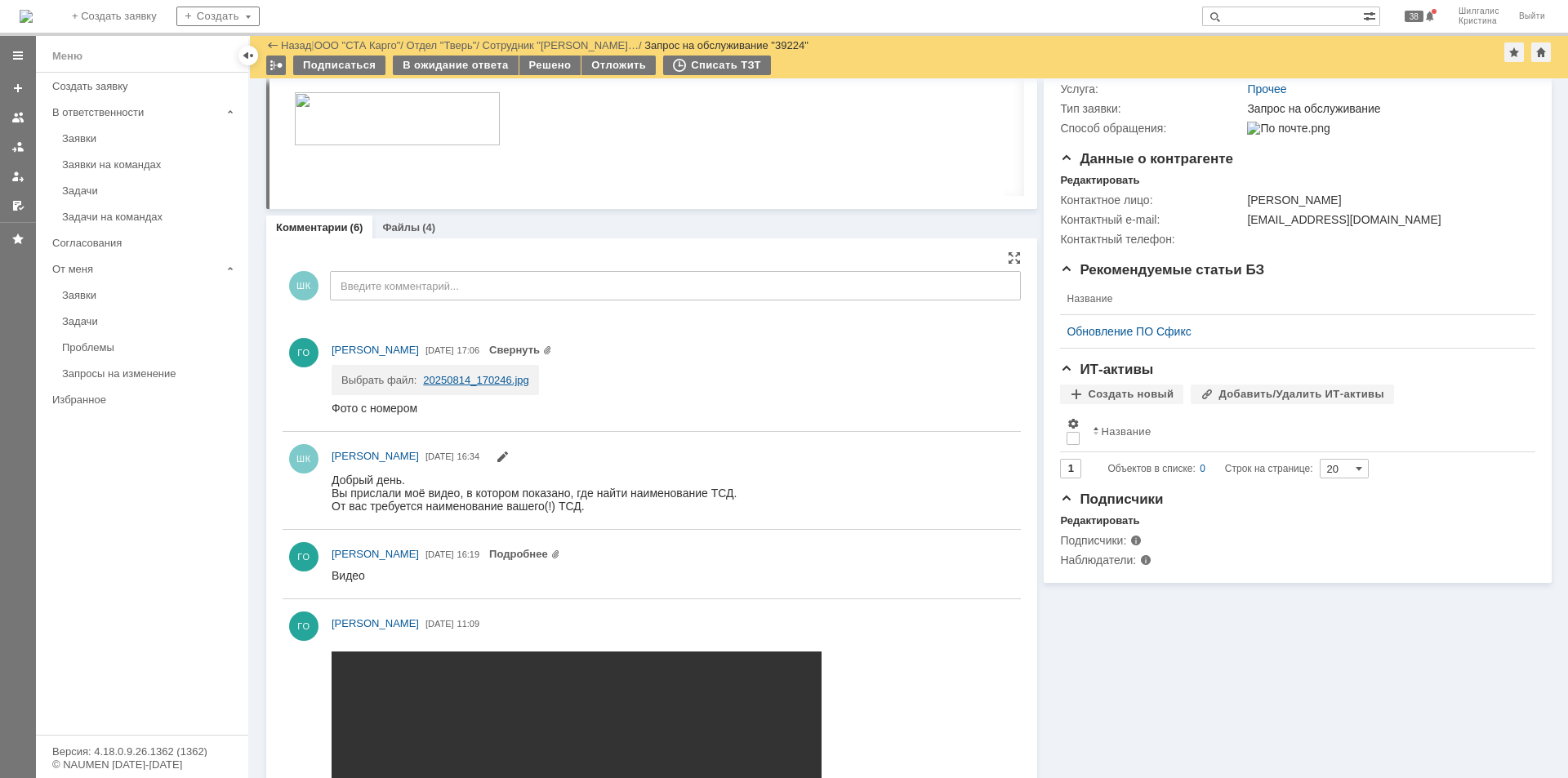
click at [495, 381] on link "20250814_170246.jpg" at bounding box center [475, 380] width 106 height 13
click at [487, 65] on div "В ожидание ответа" at bounding box center [455, 65] width 125 height 20
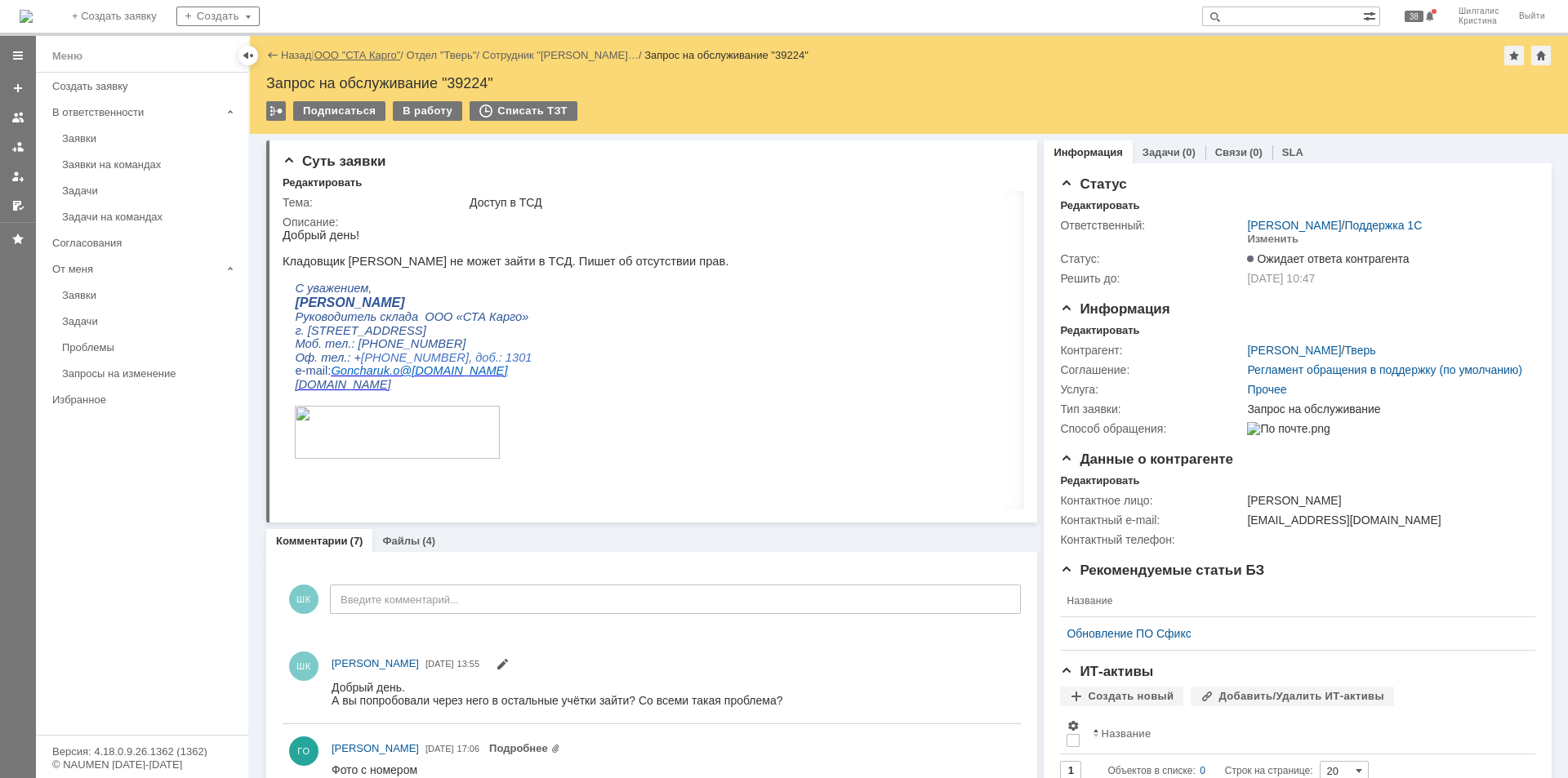
click at [357, 61] on link "ООО "СТА Карго"" at bounding box center [358, 55] width 87 height 13
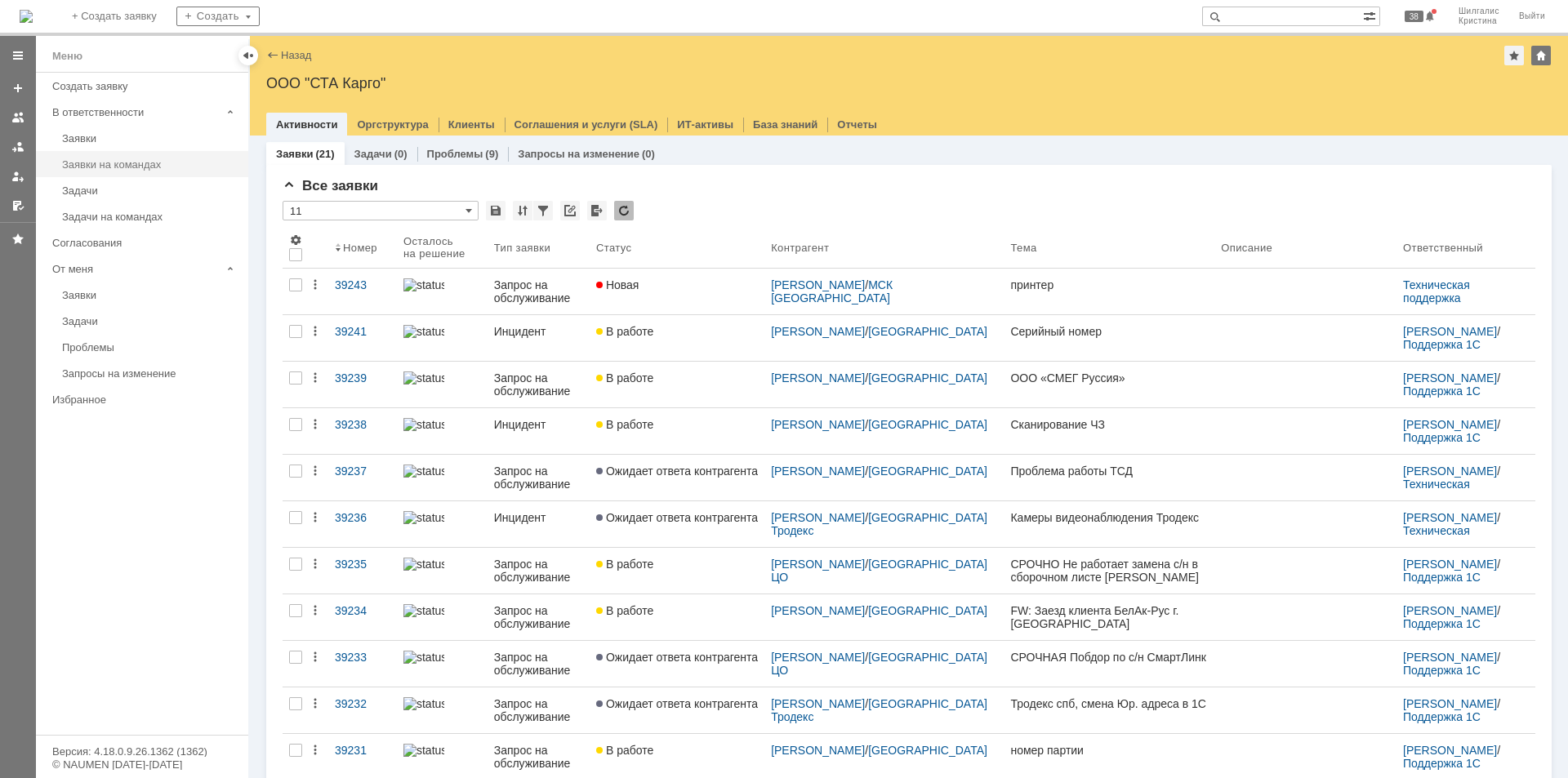
click at [146, 165] on div "Заявки на командах" at bounding box center [150, 164] width 176 height 13
